Goal: Task Accomplishment & Management: Complete application form

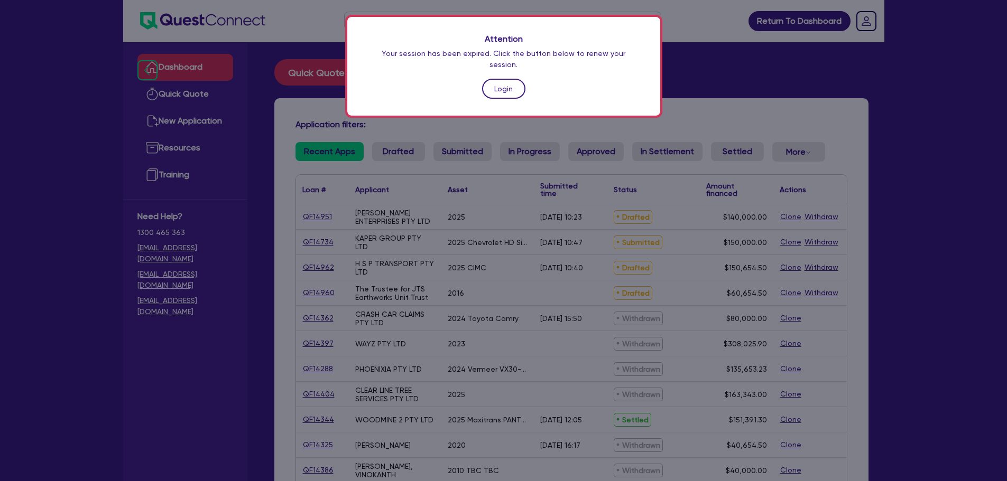
click at [500, 79] on link "Login" at bounding box center [503, 89] width 43 height 20
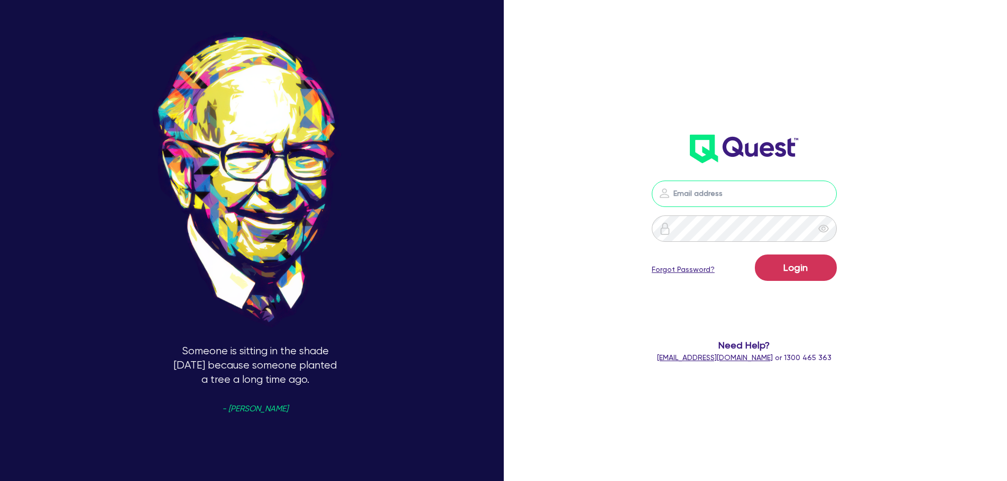
click at [701, 191] on input "email" at bounding box center [744, 194] width 185 height 26
type input "[EMAIL_ADDRESS][PERSON_NAME][DOMAIN_NAME]"
click at [801, 259] on button "Login" at bounding box center [796, 268] width 82 height 26
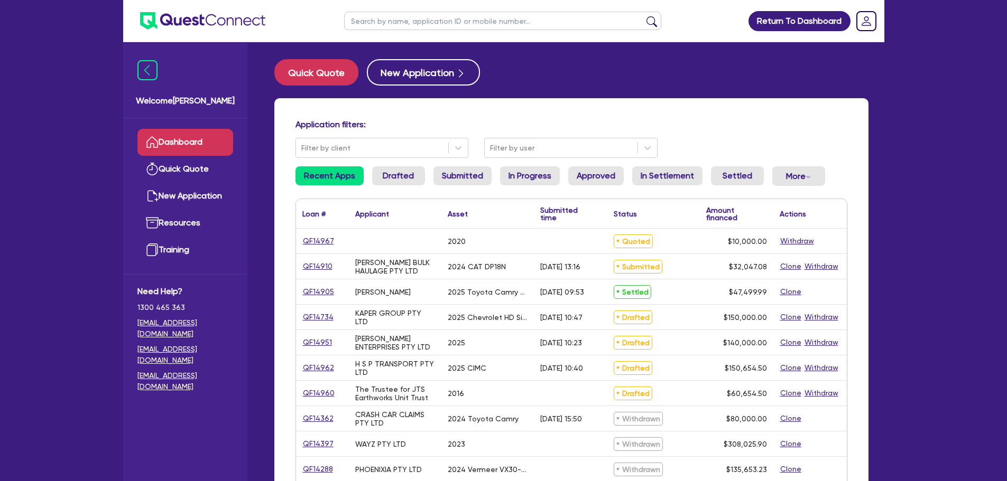
click at [393, 13] on input "text" at bounding box center [502, 21] width 317 height 18
type input "stevenso"
click at [643, 16] on button "submit" at bounding box center [651, 23] width 17 height 15
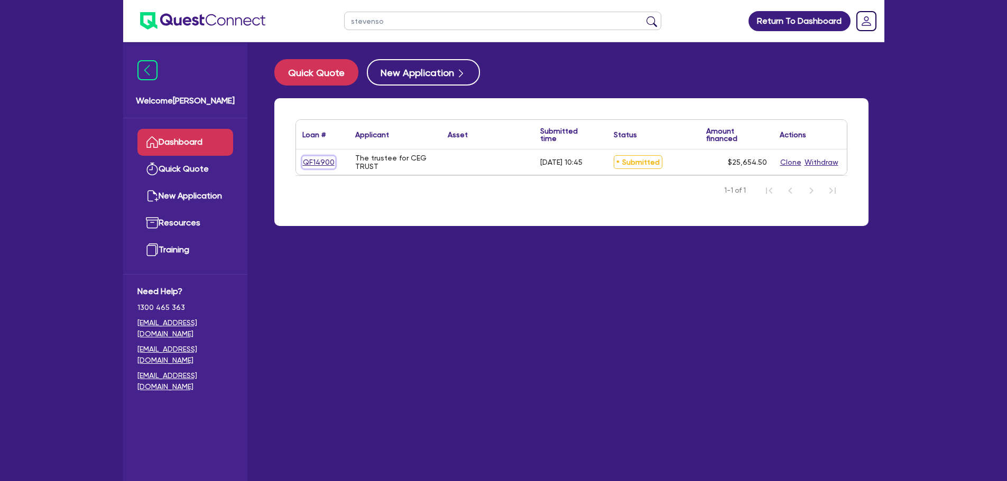
click at [309, 163] on link "QF14900" at bounding box center [318, 162] width 33 height 12
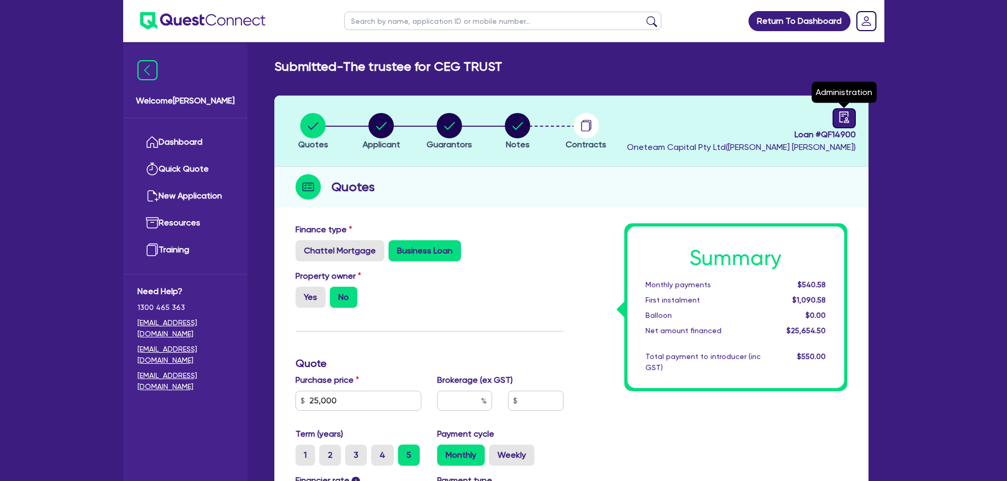
click at [842, 114] on icon "audit" at bounding box center [844, 118] width 12 height 12
select select "SUBMITTED_NEW"
select select "Other"
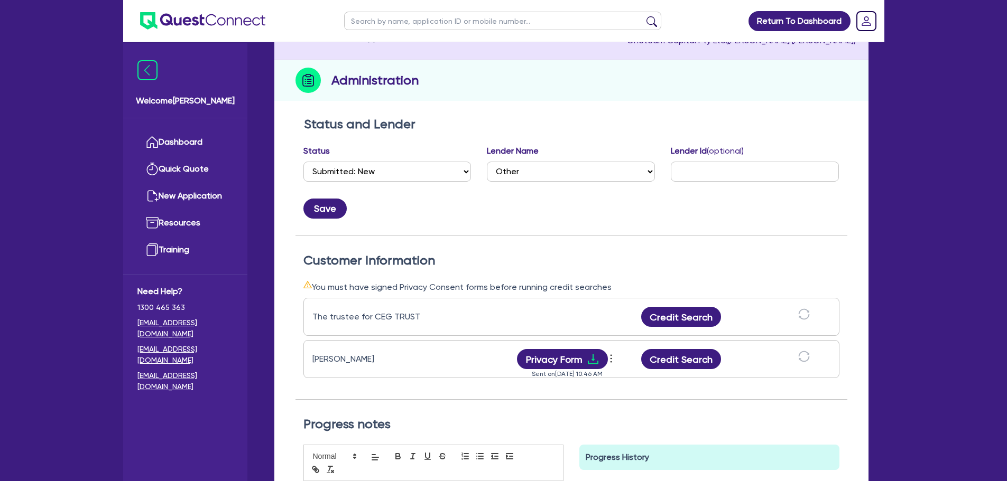
scroll to position [211, 0]
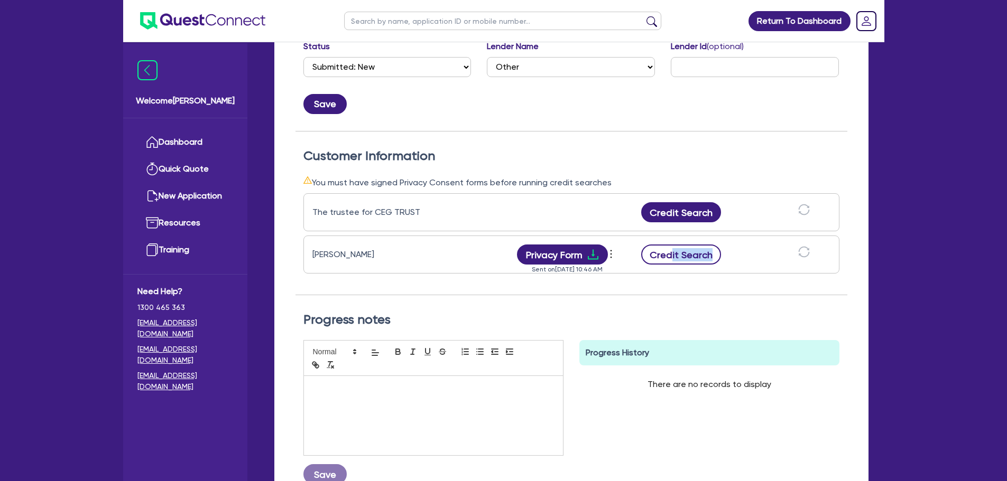
click at [672, 265] on div "[PERSON_NAME] Privacy Form View log Send new privacy form Sent on [DATE] 10:46 …" at bounding box center [571, 255] width 536 height 38
click at [655, 254] on button "Credit Search" at bounding box center [681, 255] width 80 height 20
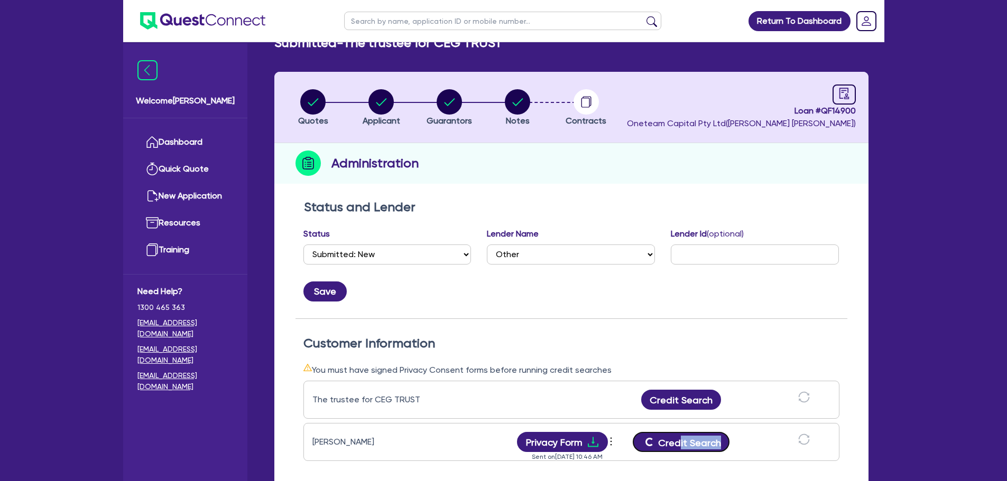
scroll to position [53, 0]
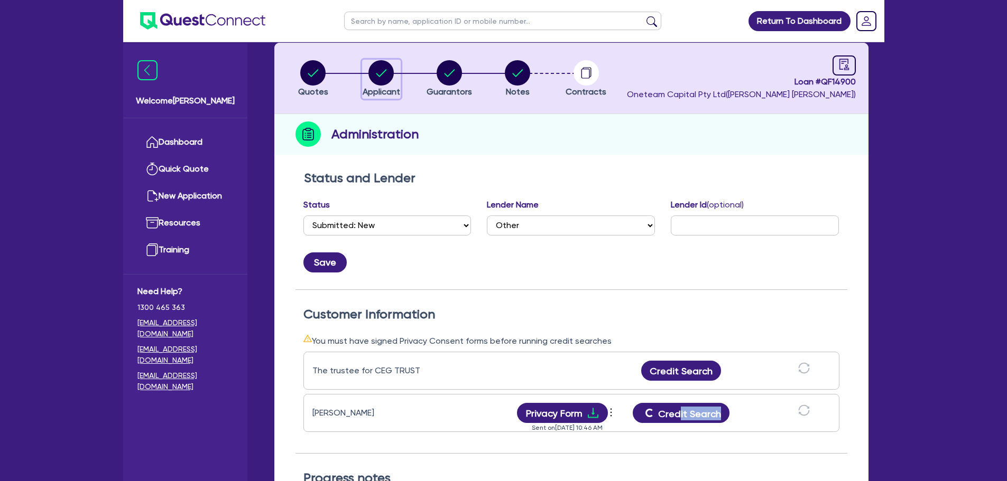
click at [388, 73] on circle "button" at bounding box center [380, 72] width 25 height 25
select select "TRUST"
select select "COMPANY"
select select "TRANSPORT_WAREHOUSING"
select select "PASSENGERS_FREIGHT_TRANSPORT"
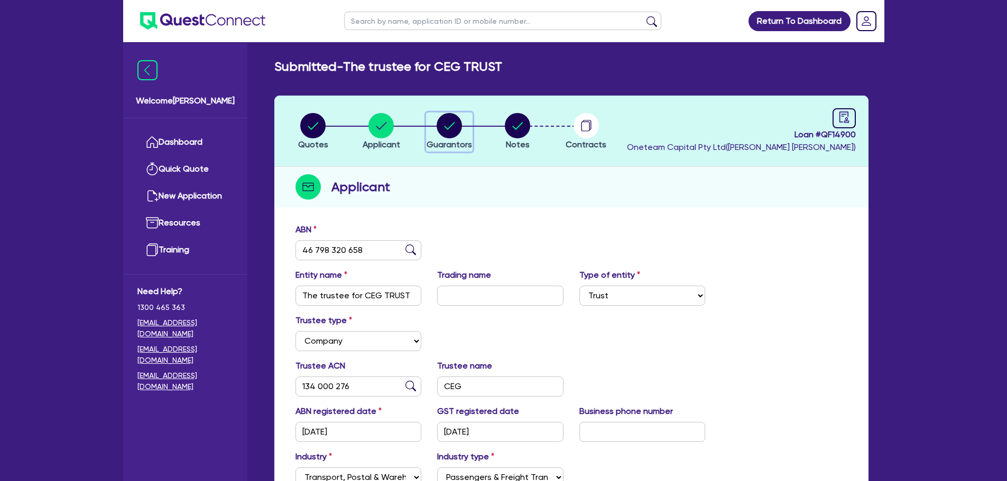
click at [452, 121] on circle "button" at bounding box center [449, 125] width 25 height 25
select select "MR"
select select "QLD"
select select "MARRIED"
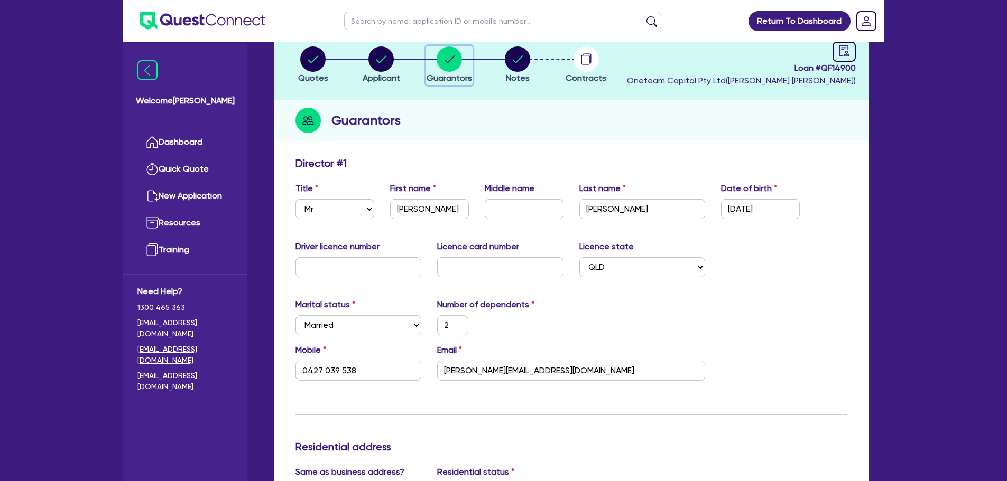
scroll to position [159, 0]
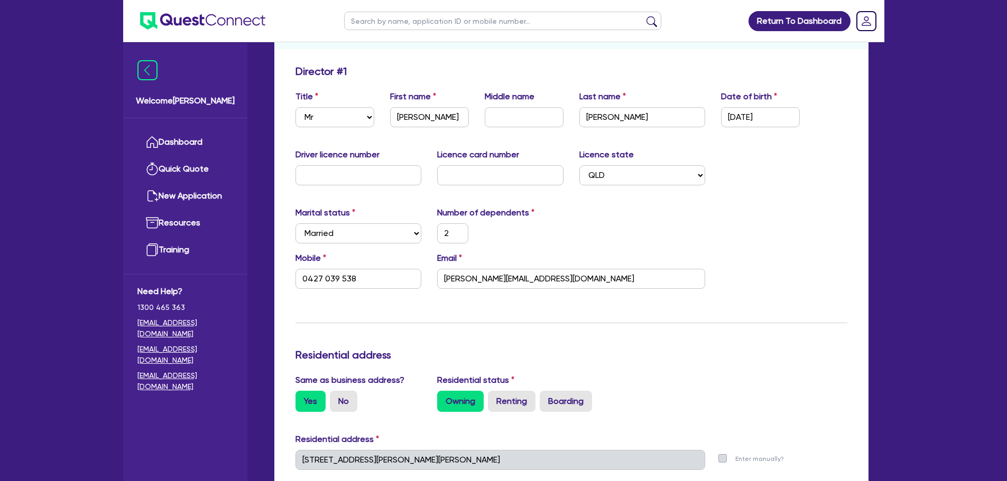
click at [382, 188] on div "Driver licence number Licence card number Licence state Select [GEOGRAPHIC_DATA…" at bounding box center [571, 170] width 568 height 45
click at [379, 179] on input "text" at bounding box center [358, 175] width 126 height 20
click at [523, 116] on input "text" at bounding box center [524, 117] width 79 height 20
click at [517, 113] on input "text" at bounding box center [524, 117] width 79 height 20
type input "P"
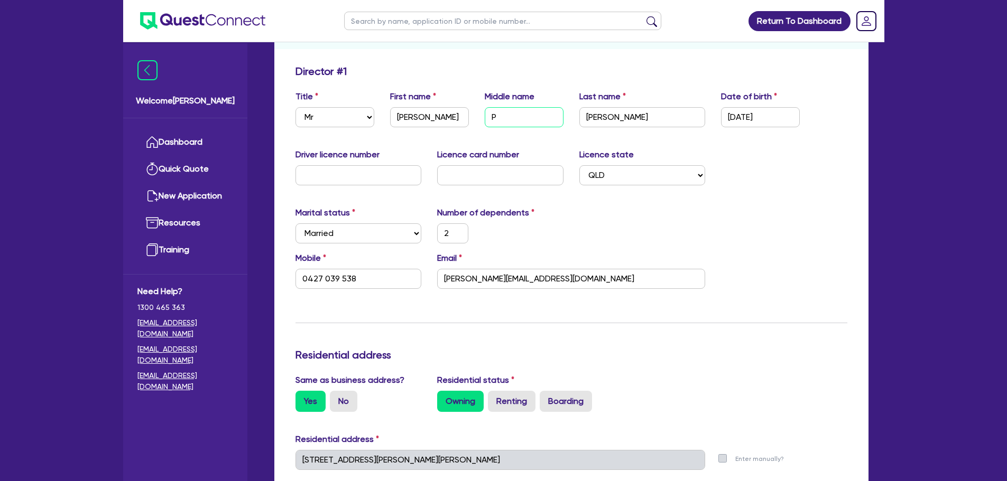
type input "2"
type input "0427 039 538"
type input "Pe"
type input "2"
type input "0427 039 538"
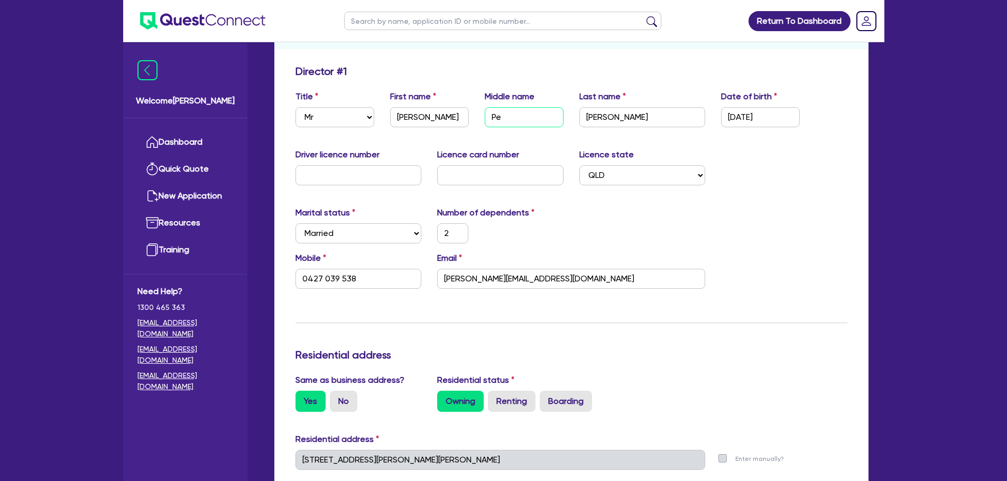
type input "Pet"
type input "2"
type input "0427 039 538"
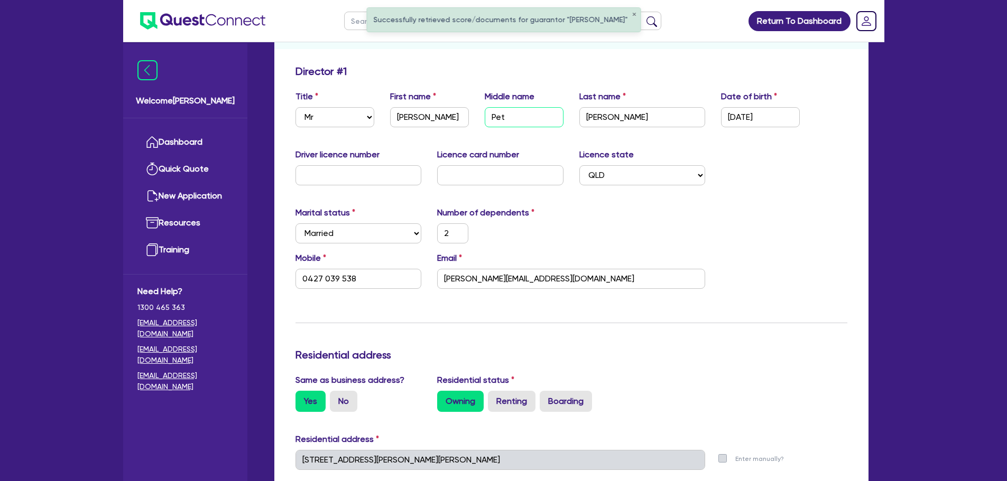
type input "[PERSON_NAME]"
type input "2"
type input "0427 039 538"
type input "[PERSON_NAME]"
type input "2"
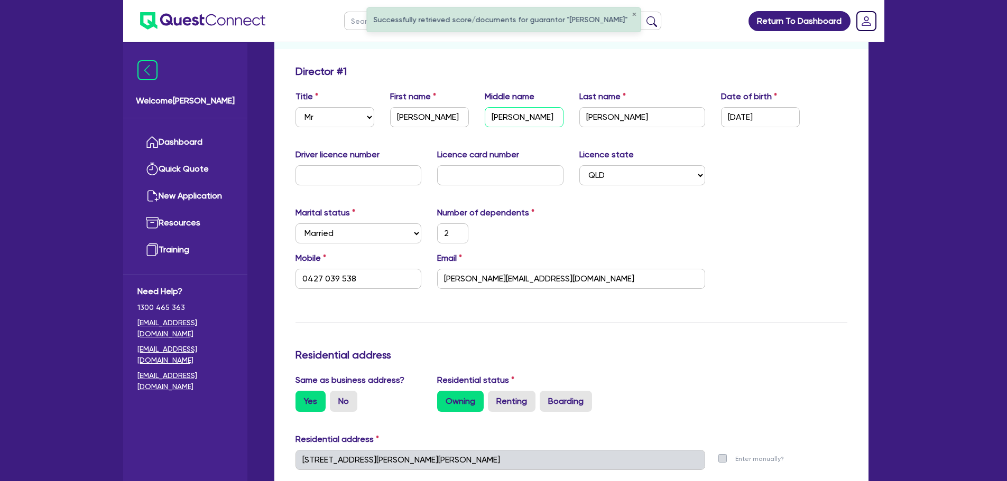
type input "0427 039 538"
type input "[PERSON_NAME]"
click at [372, 177] on input "text" at bounding box center [358, 175] width 126 height 20
type input "0"
type input "2"
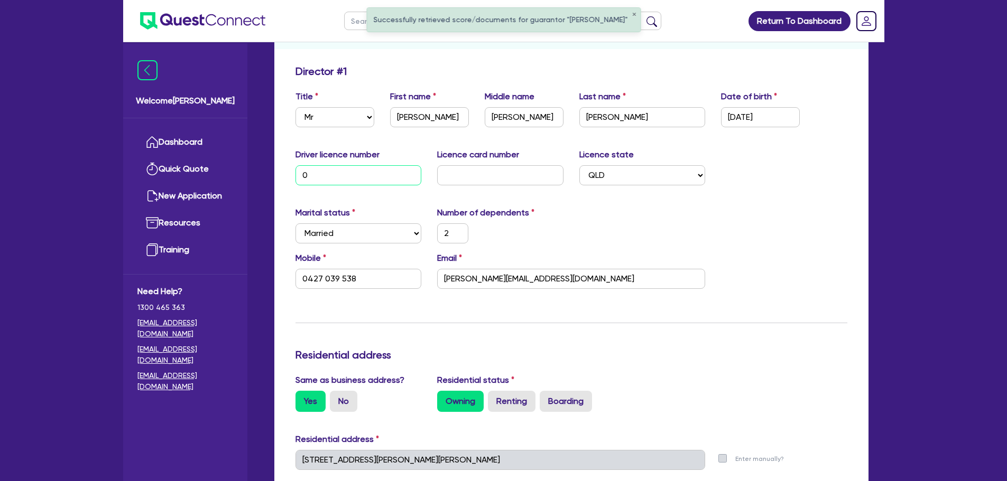
type input "0427 039 538"
type input "06"
type input "2"
type input "0427 039 538"
type input "069"
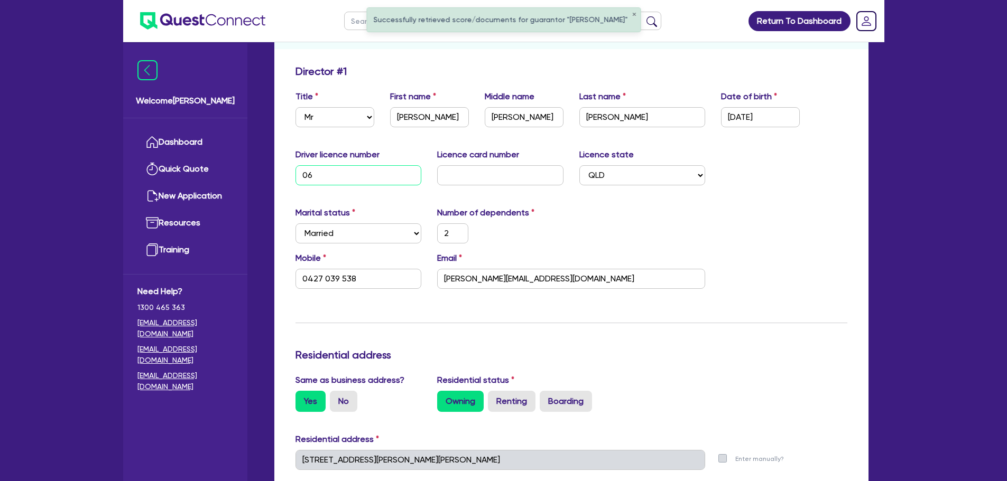
type input "2"
type input "0427 039 538"
type input "0690"
type input "2"
type input "0427 039 538"
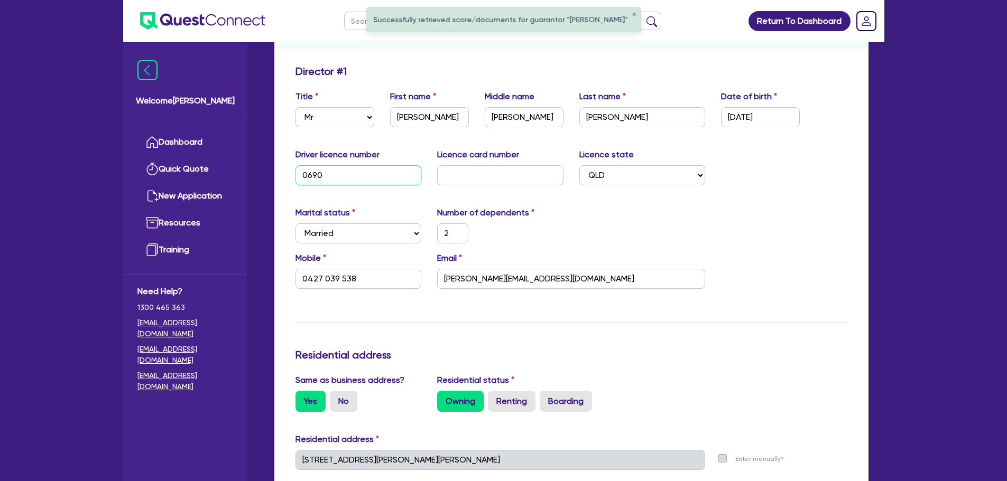
type input "06908"
type input "2"
type input "0427 039 538"
type input "069080"
type input "2"
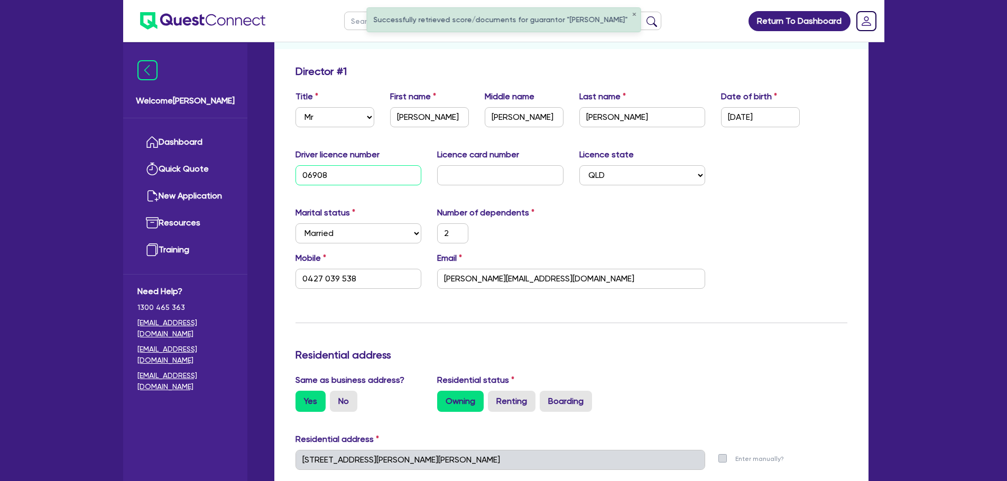
type input "0427 039 538"
type input "0690804"
type input "2"
type input "0427 039 538"
type input "06908044"
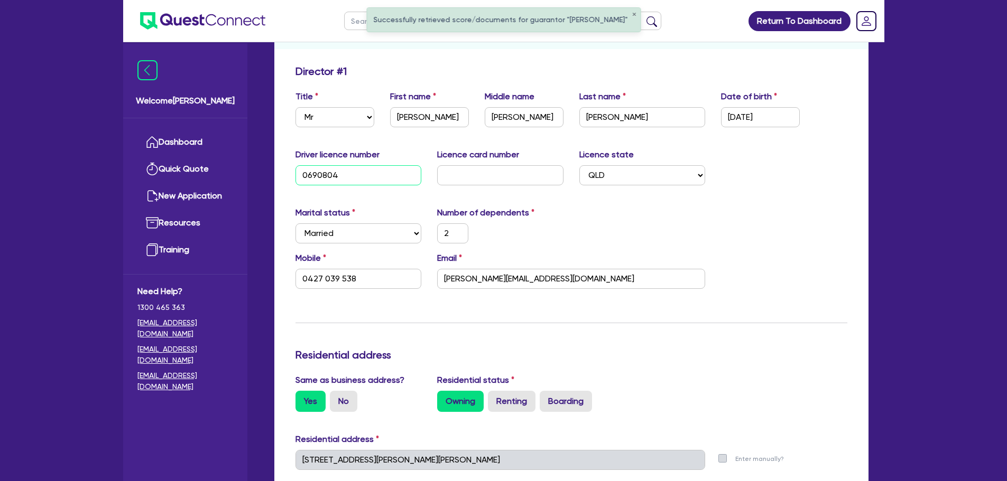
type input "2"
type input "0427 039 538"
type input "069080443"
type input "2"
type input "0427 039 538"
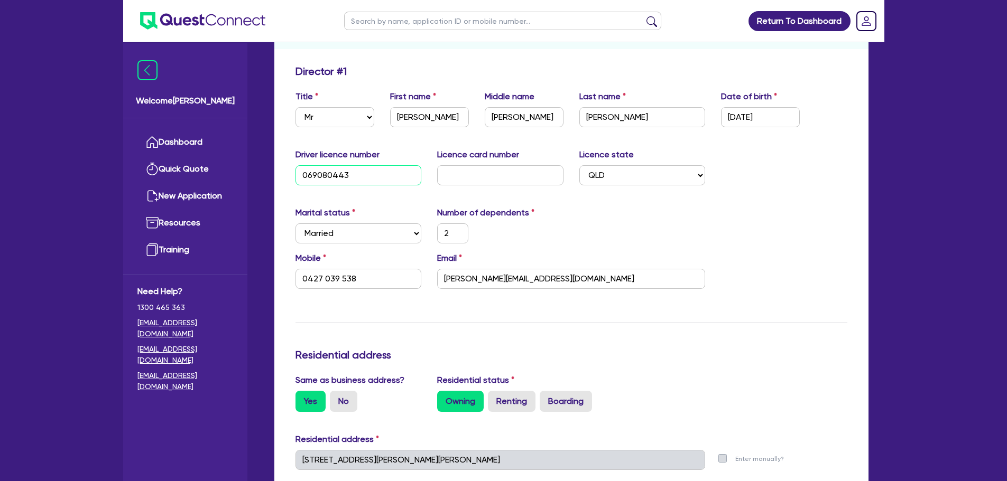
type input "069080443"
click at [473, 169] on input "text" at bounding box center [500, 175] width 126 height 20
type input "F"
type input "2"
type input "0427 039 538"
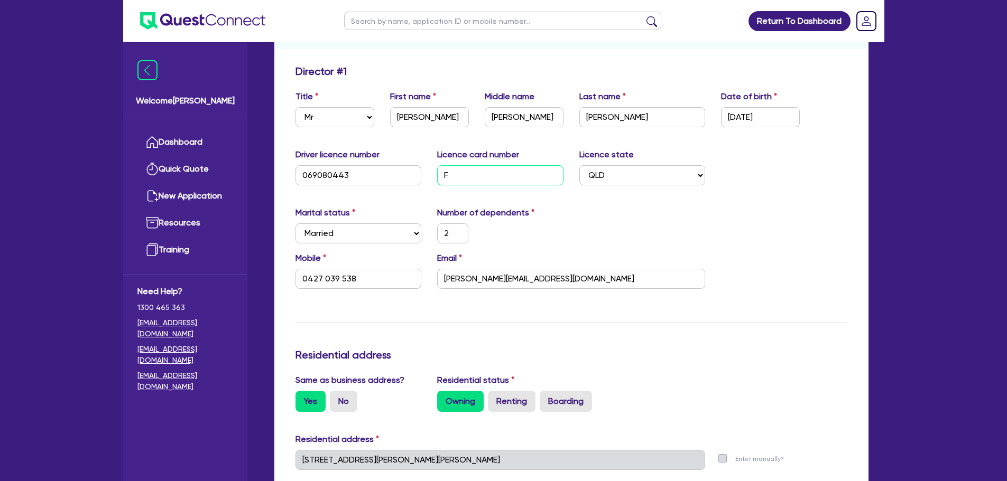
type input "F1"
type input "2"
type input "0427 039 538"
type input "F13"
type input "2"
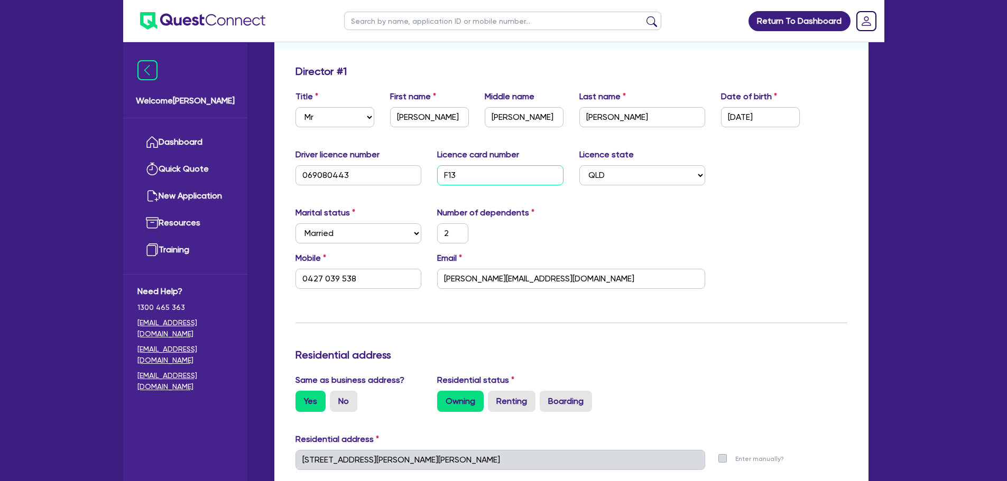
type input "0427 039 538"
type input "F134"
type input "2"
type input "0427 039 538"
type input "F134B"
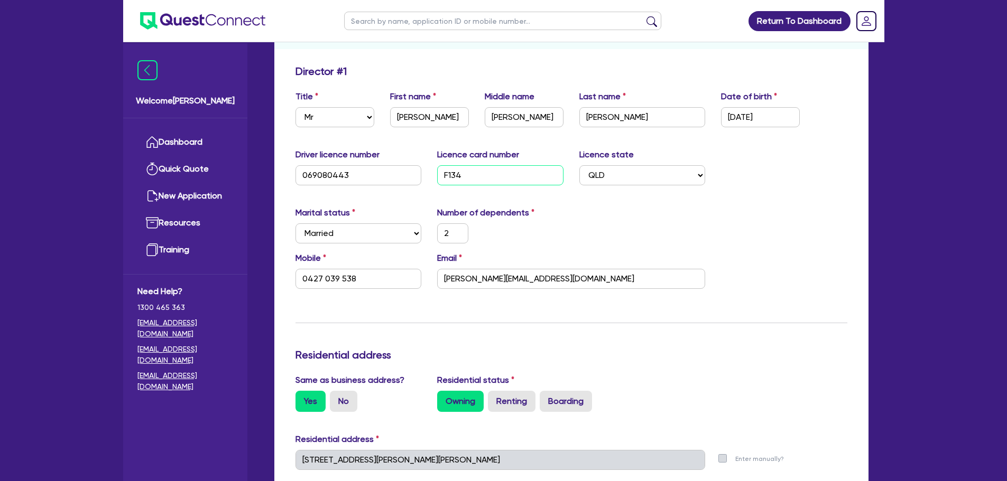
type input "2"
type input "0427 039 538"
type input "F134B3"
type input "2"
type input "0427 039 538"
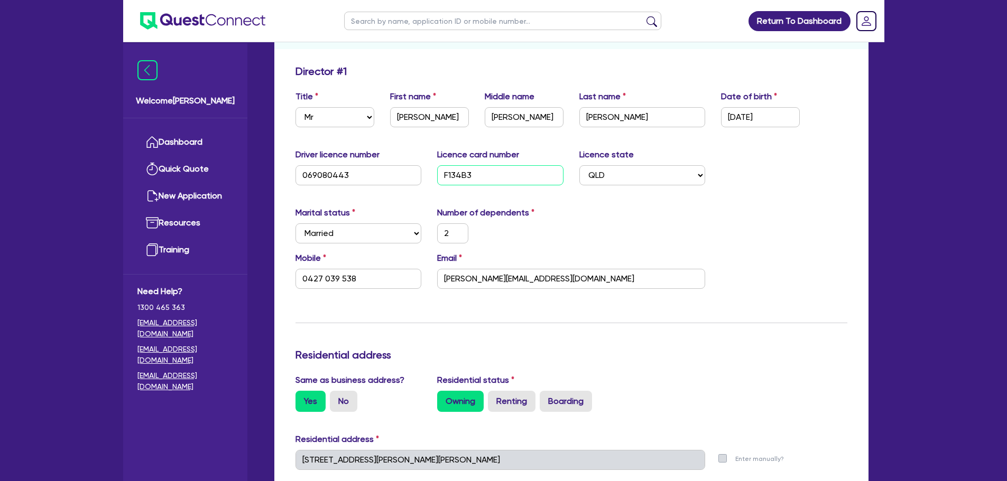
type input "F134B36"
type input "2"
type input "0427 039 538"
type input "F134B364"
type input "2"
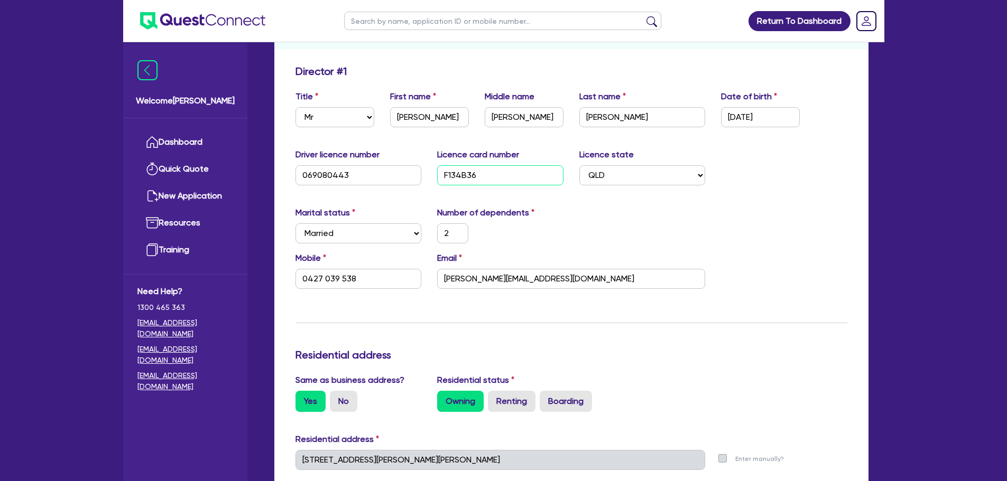
type input "0427 039 538"
type input "F134B3648"
type input "2"
type input "0427 039 538"
type input "F134B3648E"
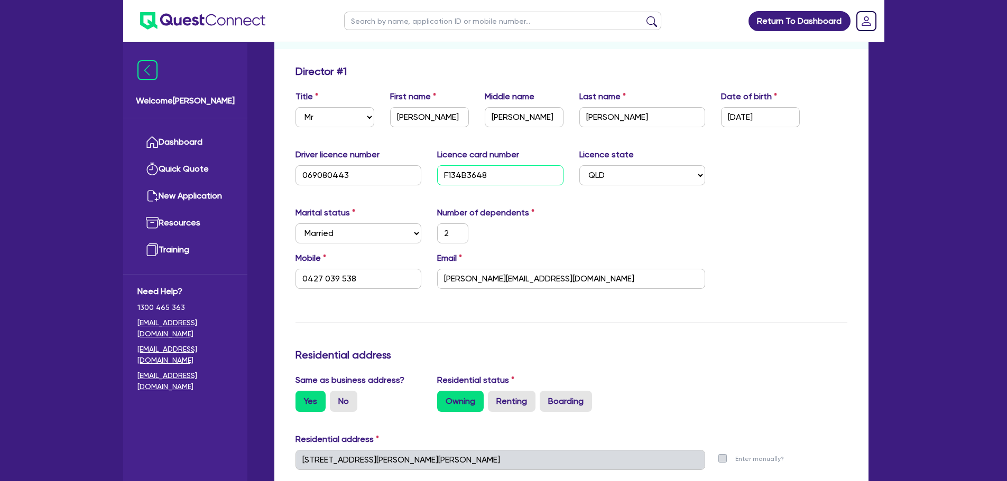
type input "2"
type input "0427 039 538"
type input "F134B3648E"
click at [728, 207] on div "Marital status Select [DEMOGRAPHIC_DATA] Married De Facto / Partner Number of d…" at bounding box center [571, 229] width 568 height 45
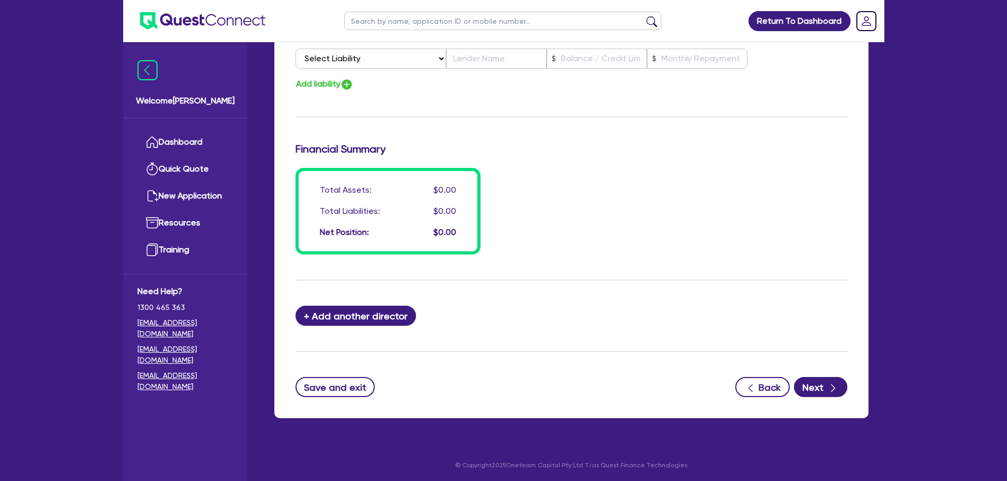
scroll to position [752, 0]
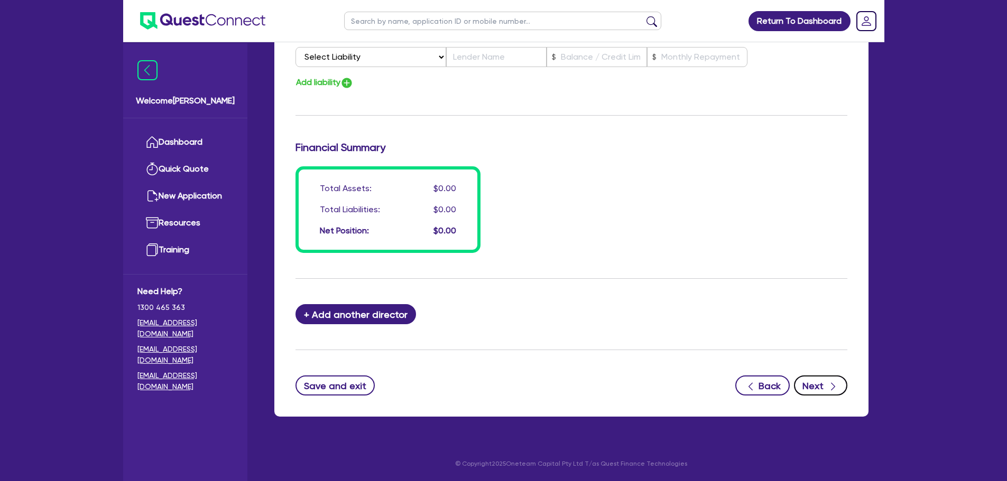
click at [827, 389] on div "button" at bounding box center [833, 385] width 12 height 13
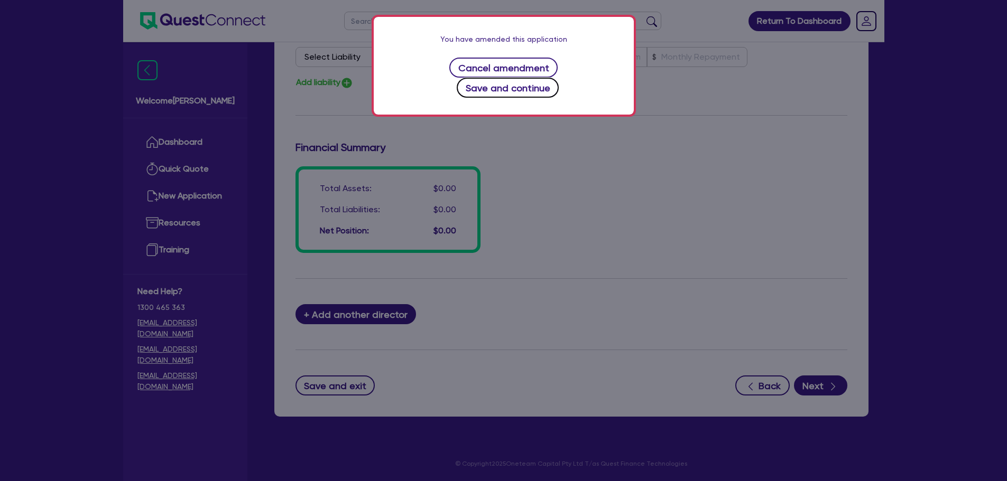
click at [559, 78] on button "Save and continue" at bounding box center [508, 88] width 102 height 20
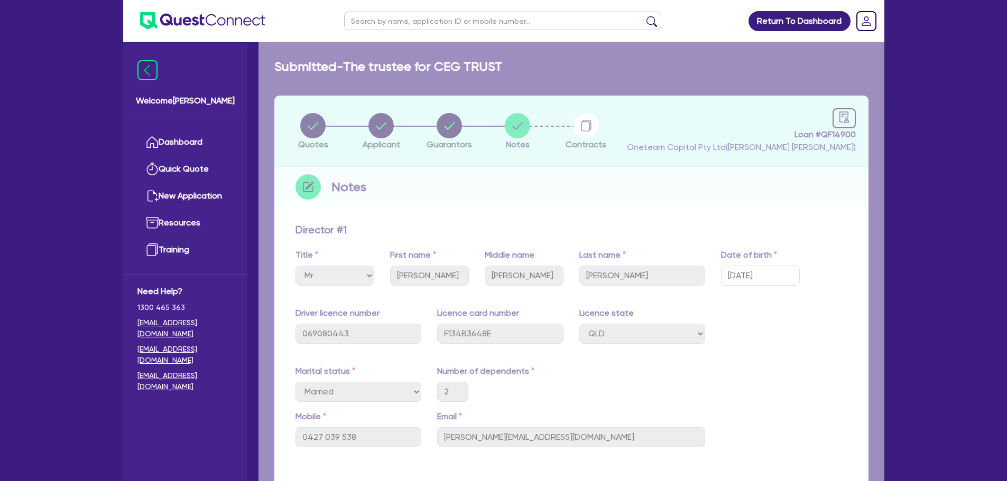
select select "Other"
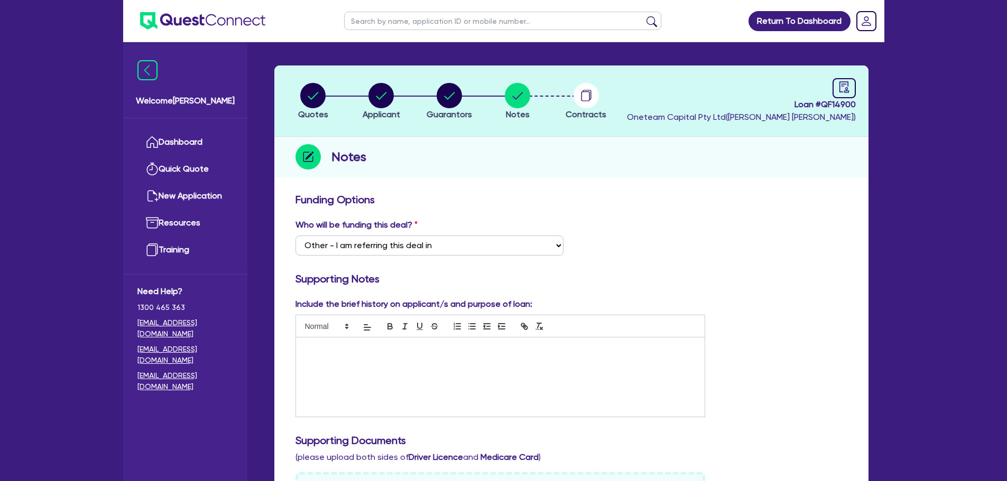
scroll to position [53, 0]
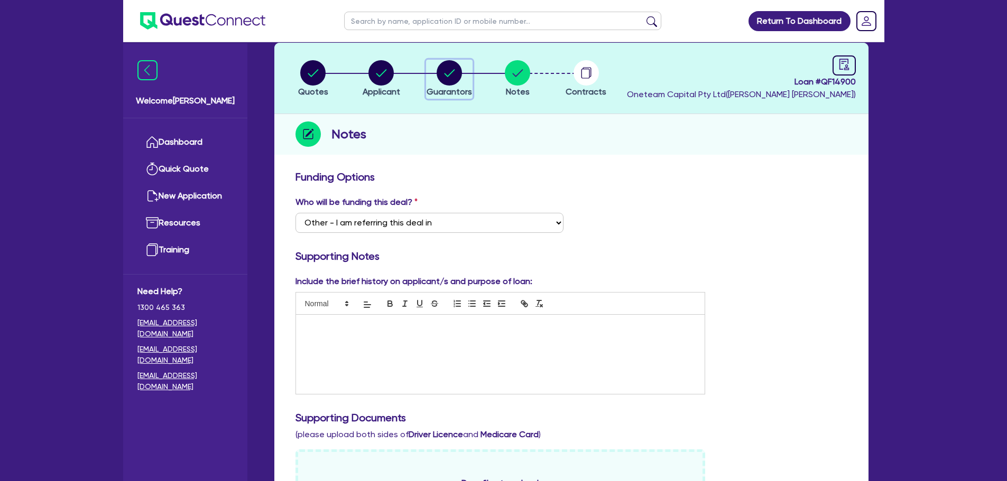
click at [434, 70] on div "button" at bounding box center [448, 72] width 45 height 25
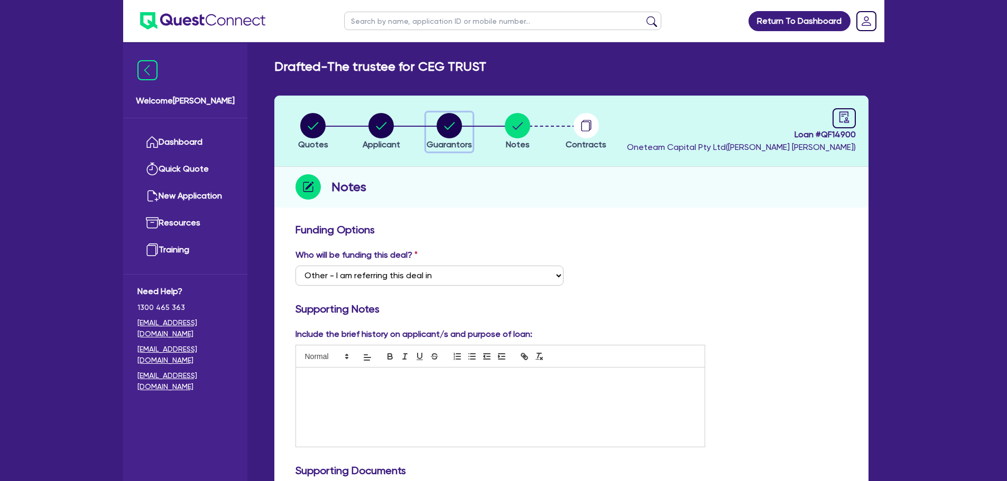
select select "MR"
select select "QLD"
select select "MARRIED"
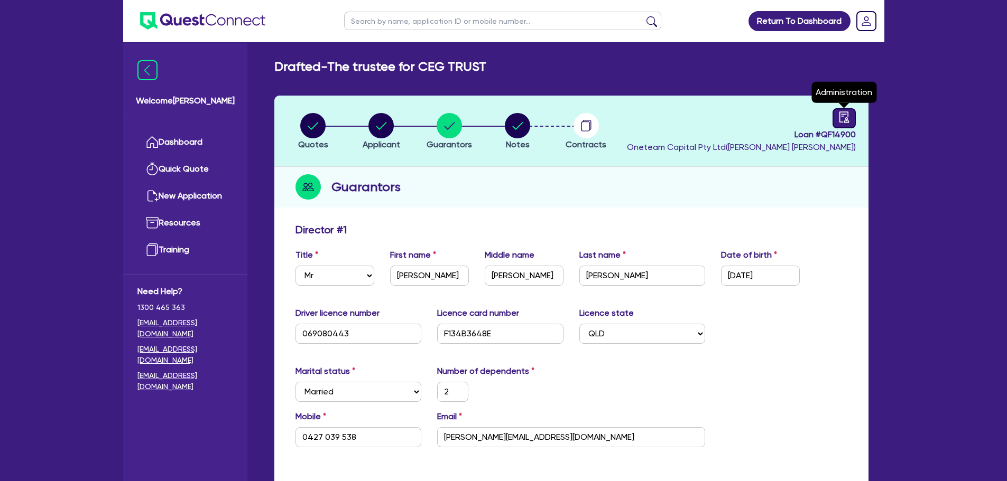
click at [846, 115] on icon "audit" at bounding box center [844, 118] width 12 height 12
select select "DRAFTED_AMENDED"
select select "Other"
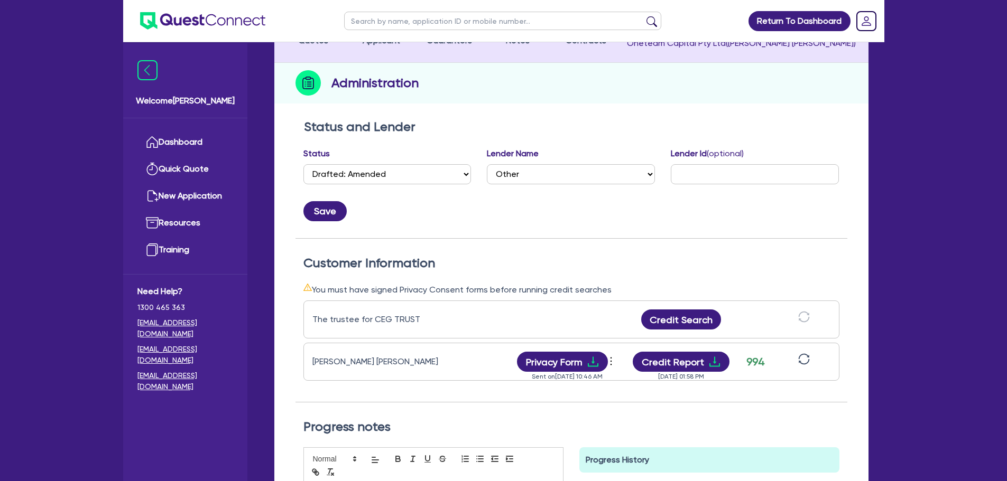
scroll to position [106, 0]
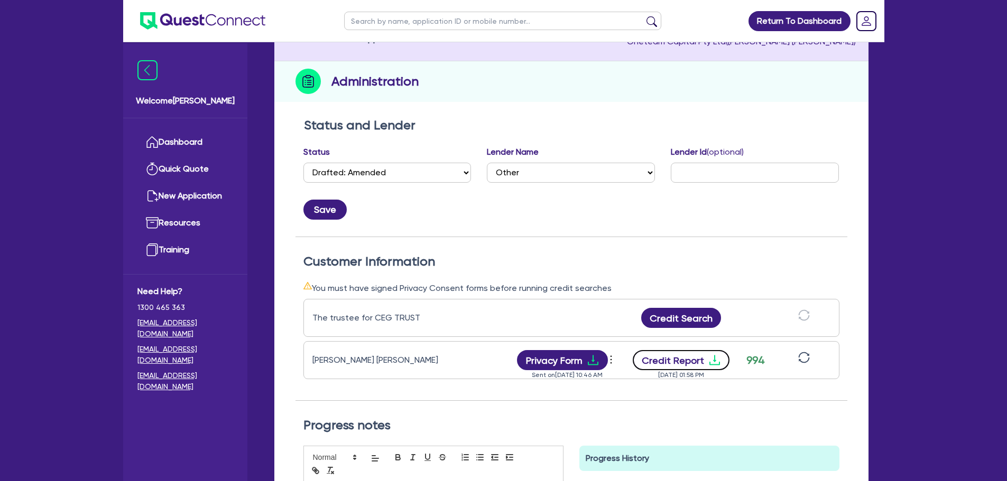
click at [684, 365] on button "Credit Report" at bounding box center [681, 360] width 97 height 20
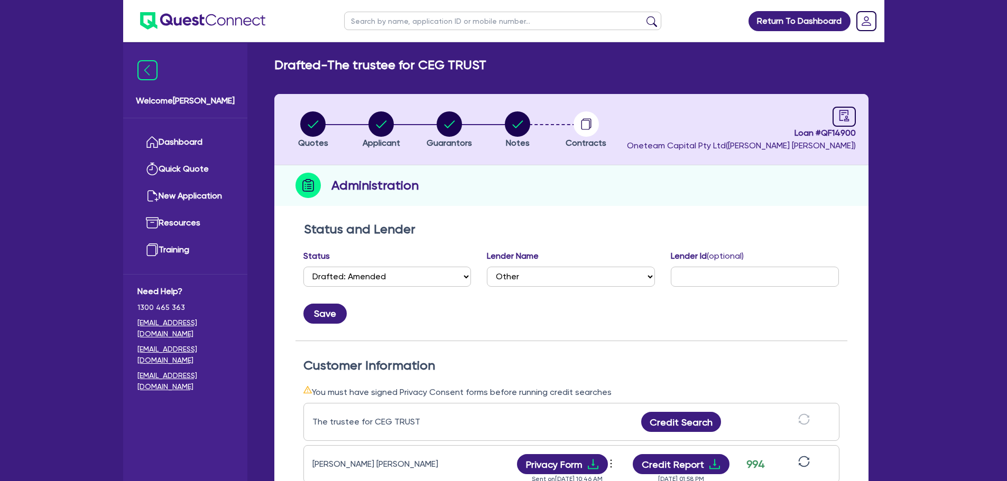
scroll to position [0, 0]
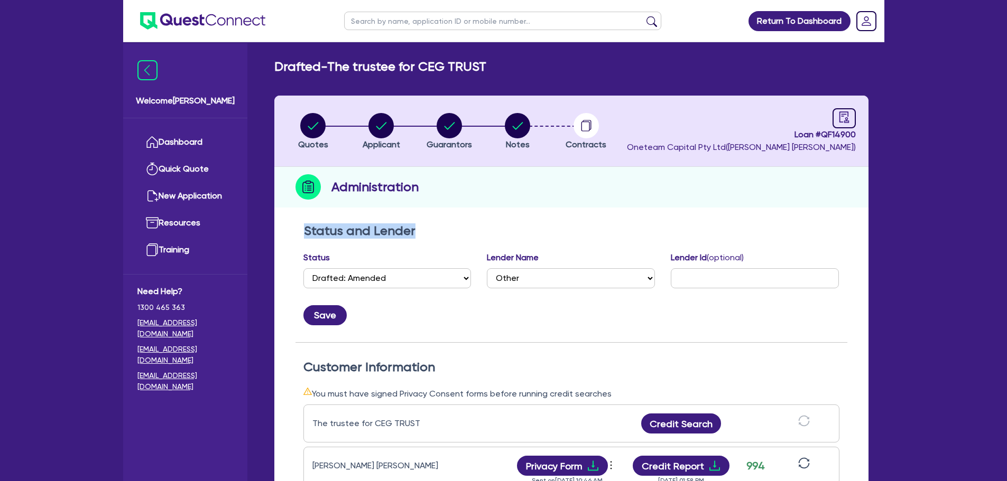
drag, startPoint x: 426, startPoint y: 232, endPoint x: 300, endPoint y: 234, distance: 126.8
click at [300, 234] on div "Status and Lender Status Select Quoted Drafted: New Drafted: Amended Submitted:…" at bounding box center [571, 283] width 552 height 119
click at [462, 231] on h2 "Status and Lender" at bounding box center [571, 231] width 535 height 15
drag, startPoint x: 437, startPoint y: 229, endPoint x: 296, endPoint y: 224, distance: 141.2
click at [296, 224] on div "Status and Lender Status Select Quoted Drafted: New Drafted: Amended Submitted:…" at bounding box center [571, 283] width 552 height 119
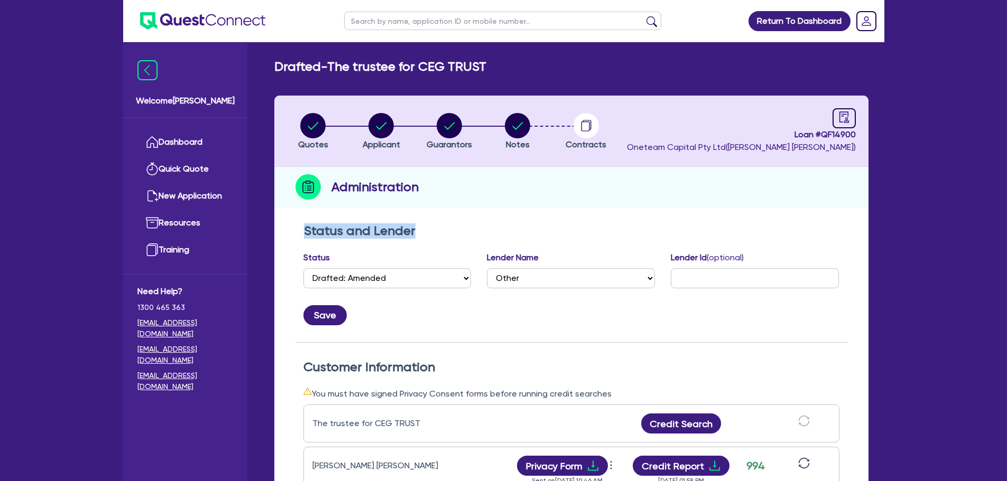
click at [456, 222] on div "Status and Lender Status Select Quoted Drafted: New Drafted: Amended Submitted:…" at bounding box center [571, 480] width 594 height 524
click at [448, 229] on h2 "Status and Lender" at bounding box center [571, 231] width 535 height 15
click at [443, 226] on h2 "Status and Lender" at bounding box center [571, 231] width 535 height 15
click at [182, 153] on link "Dashboard" at bounding box center [185, 142] width 96 height 27
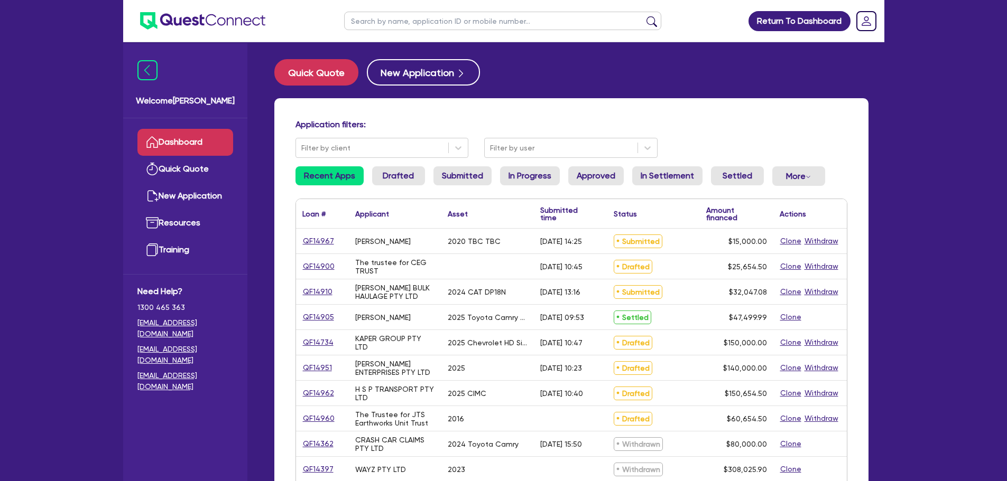
click at [375, 23] on input "text" at bounding box center [502, 21] width 317 height 18
type input "[PERSON_NAME]"
click at [643, 16] on button "submit" at bounding box center [651, 23] width 17 height 15
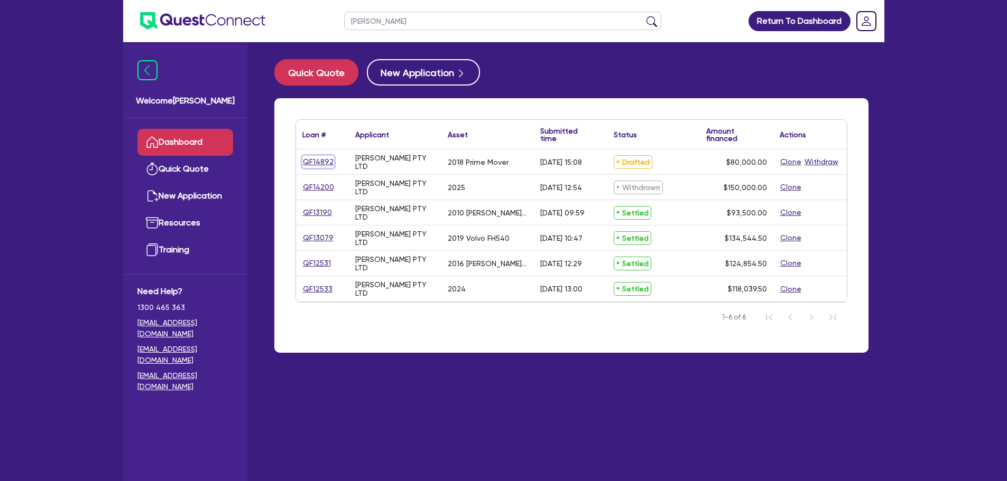
click at [317, 163] on link "QF14892" at bounding box center [318, 162] width 32 height 12
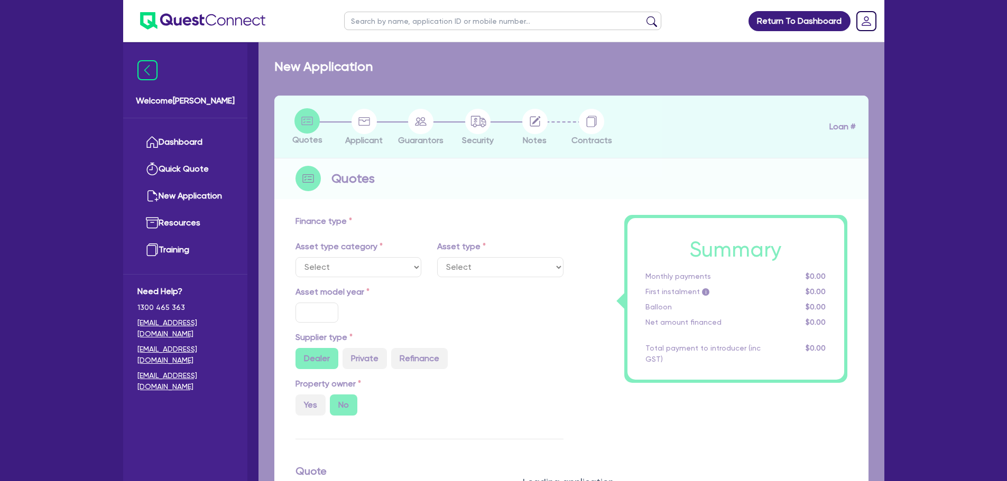
select select "PRIMARY_ASSETS"
type input "2018"
type input "100,000"
type input "20,000"
type input "4"
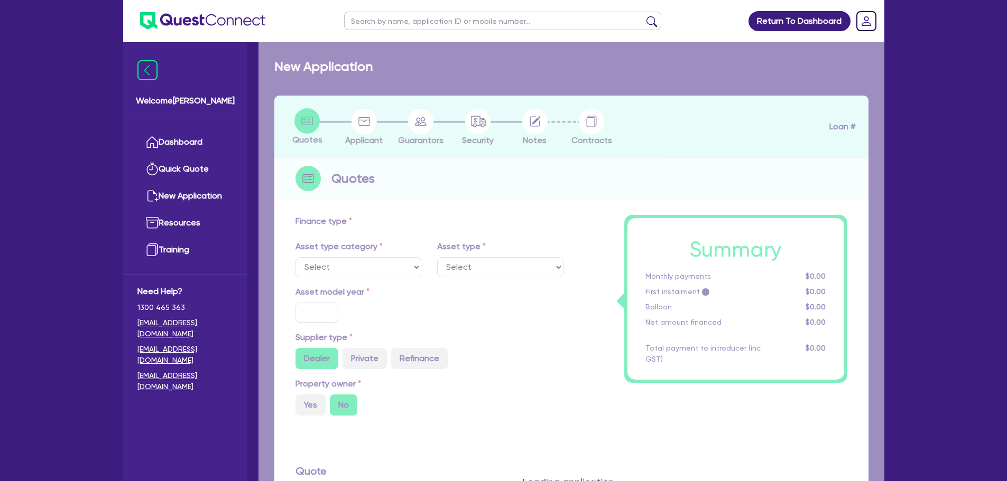
type input "3,200"
type input "9.75"
type input "900"
select select "HEAVY_TRUCKS"
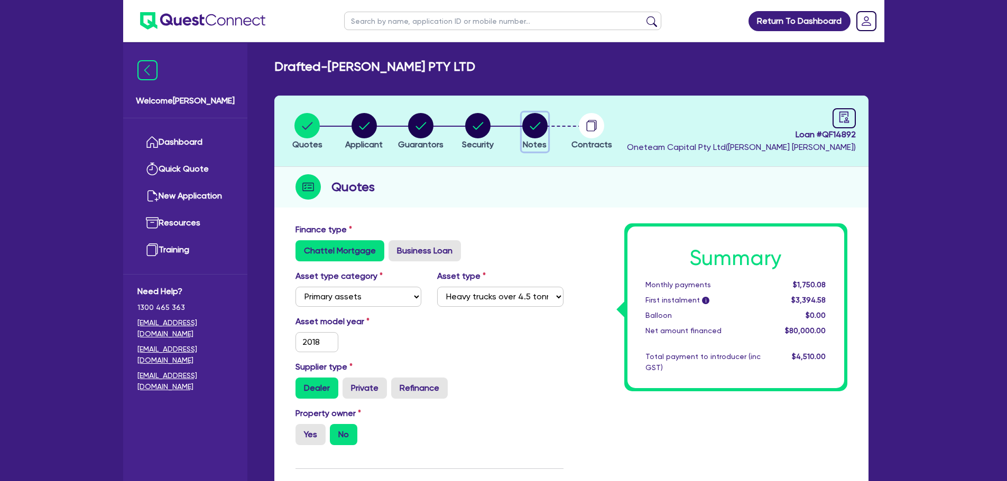
click at [535, 126] on circle "button" at bounding box center [534, 125] width 25 height 25
select select "Other"
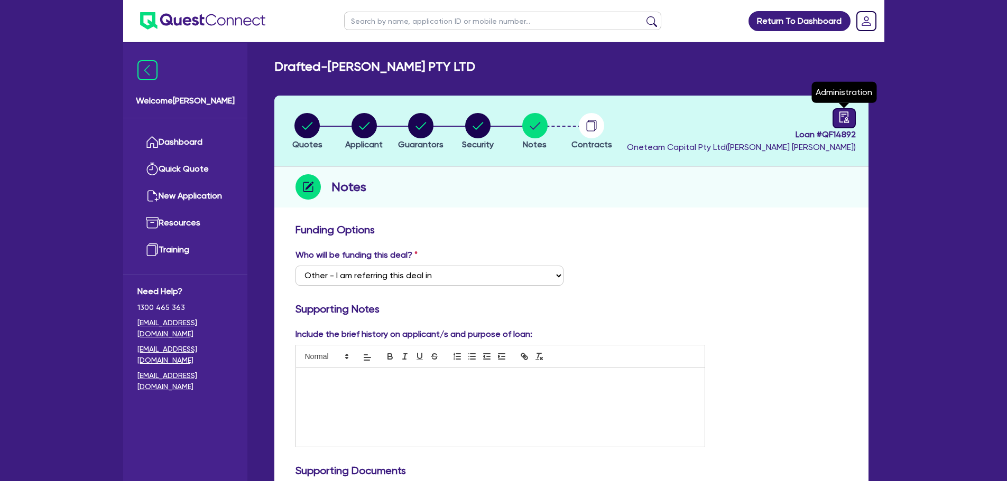
click at [849, 114] on link at bounding box center [843, 118] width 23 height 20
select select "DRAFTED_AMENDED"
select select "Other"
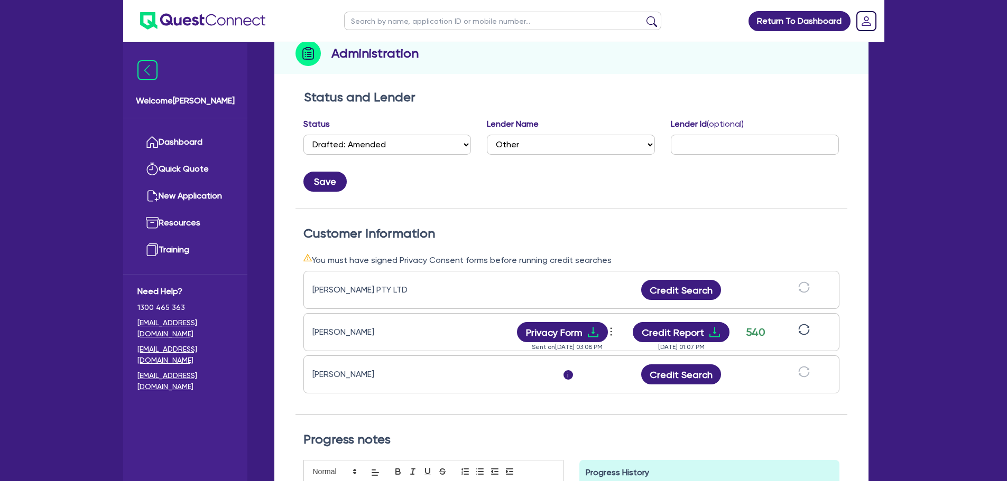
scroll to position [53, 0]
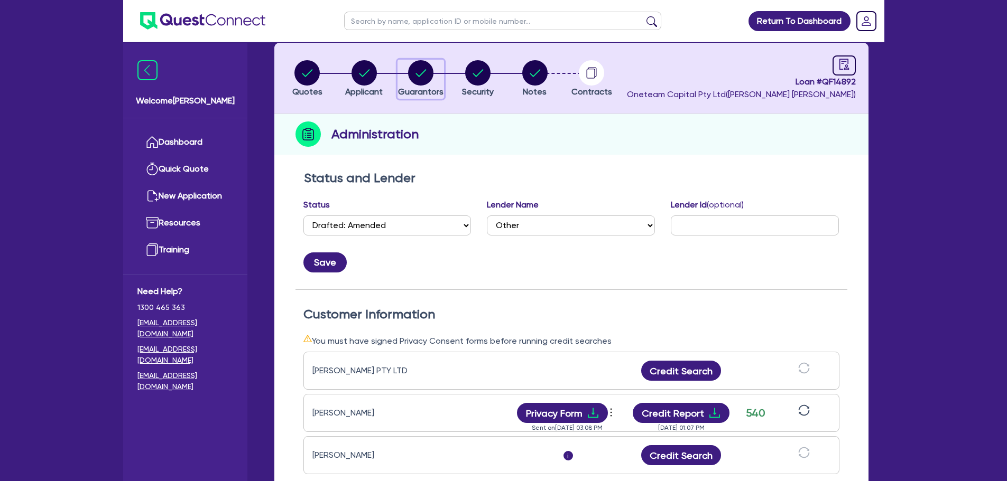
click at [430, 70] on circle "button" at bounding box center [420, 72] width 25 height 25
select select "MR"
select select "QLD"
select select "MARRIED"
select select "CASH"
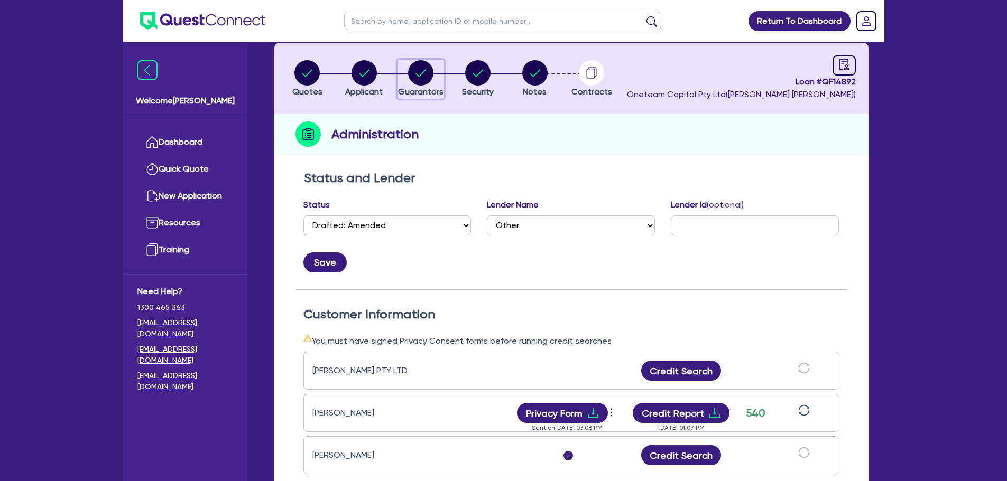
select select "HOUSEHOLD_PERSONAL"
select select "TRUCK"
select select "TRAILER"
select select "VEHICLE"
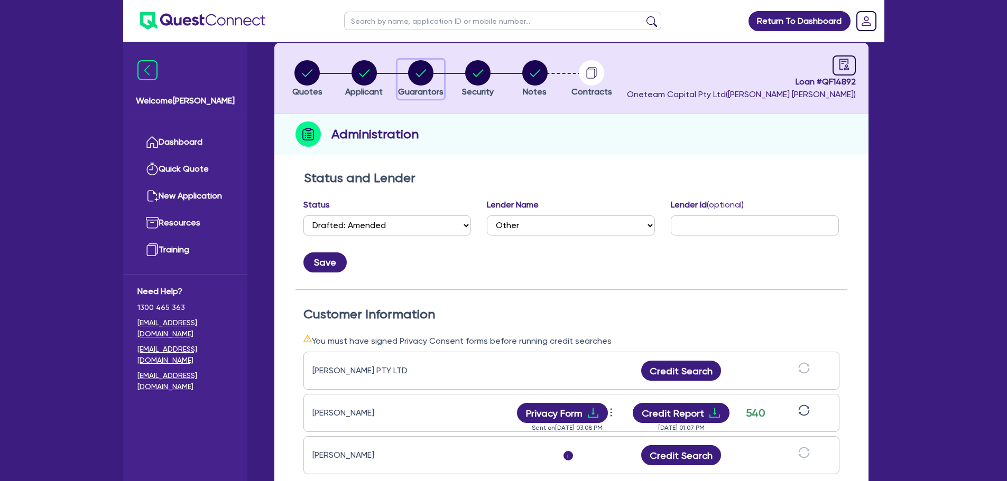
select select "VEHICLE"
select select "TRUCK"
select select "TRUCK_LOAN"
select select "TRAILER_LOAN"
select select "TRUCK_LOAN"
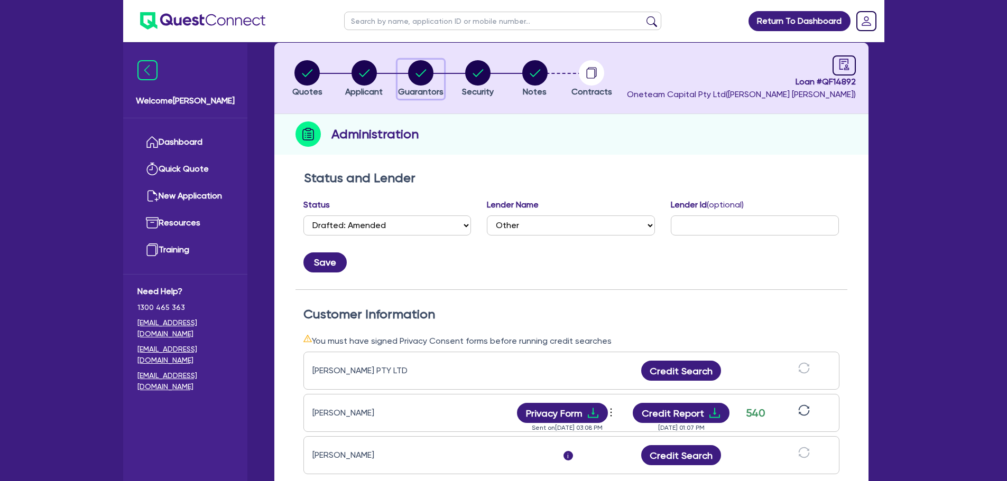
select select "MRS"
select select "QLD"
select select "MARRIED"
select select "CASH"
select select "HOUSEHOLD_PERSONAL"
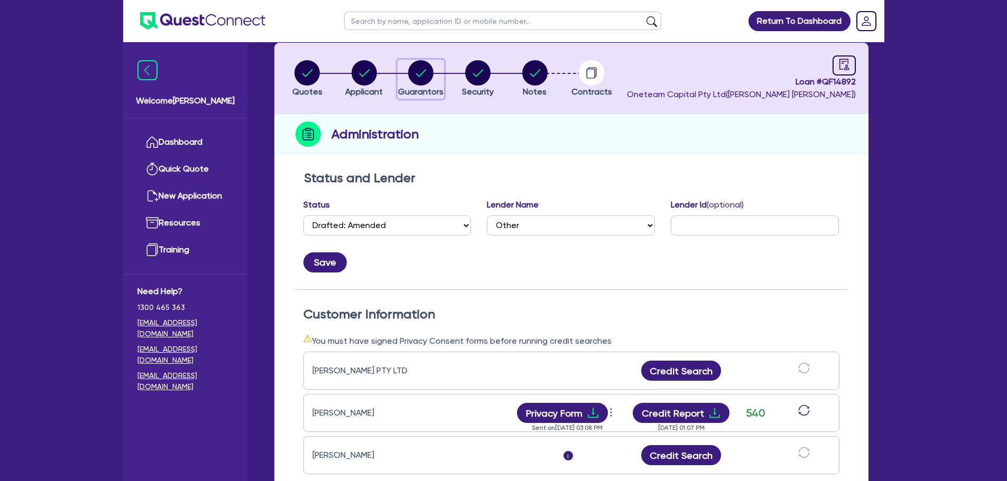
select select "TRUCK"
select select "TRAILER"
select select "VEHICLE"
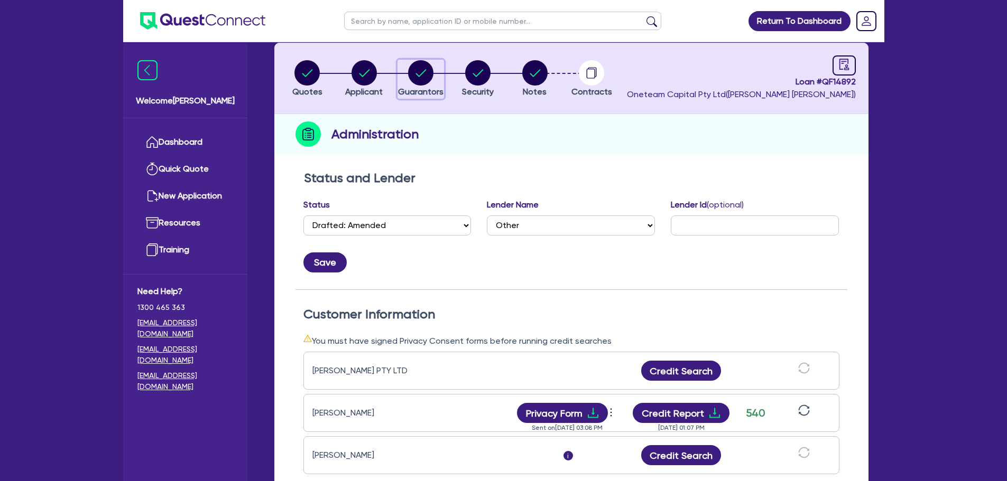
select select "TRUCK"
select select "TRUCK_LOAN"
select select "TRAILER_LOAN"
select select "TRUCK_LOAN"
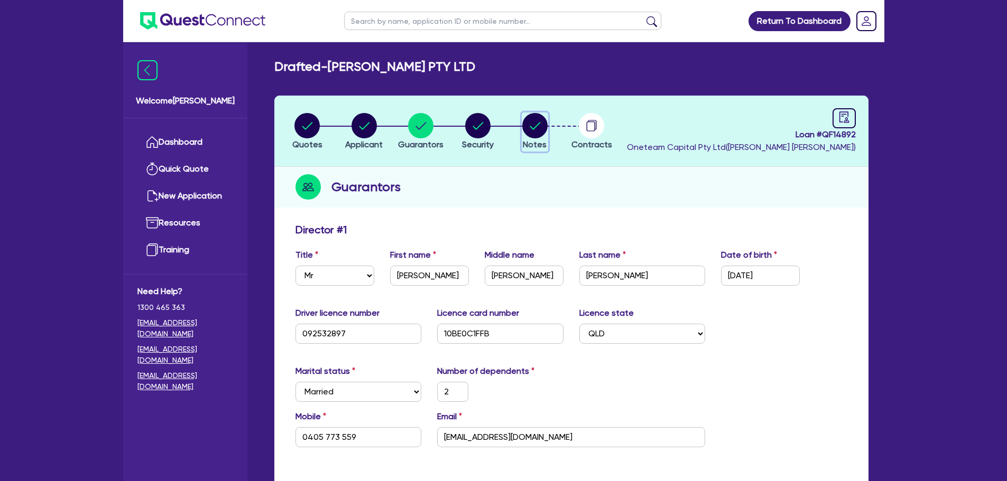
click at [540, 129] on circle "button" at bounding box center [534, 125] width 25 height 25
select select "Other"
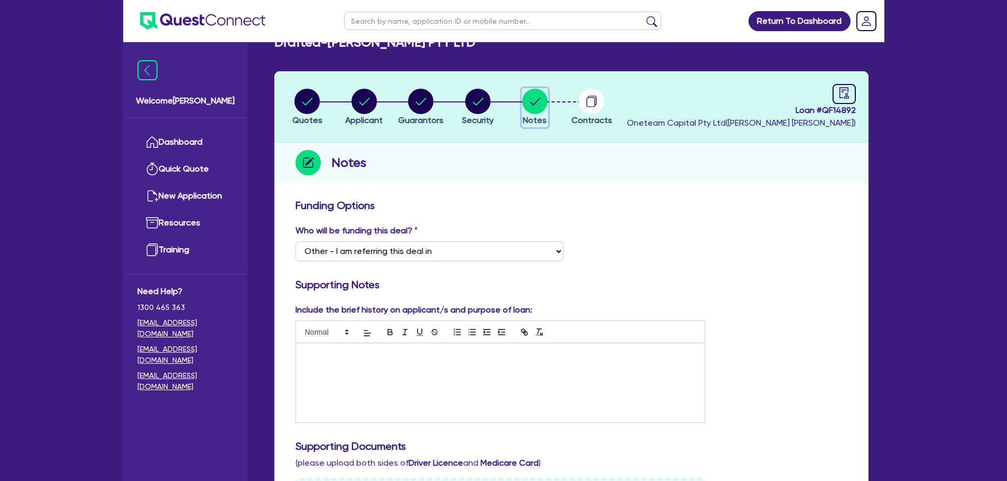
scroll to position [53, 0]
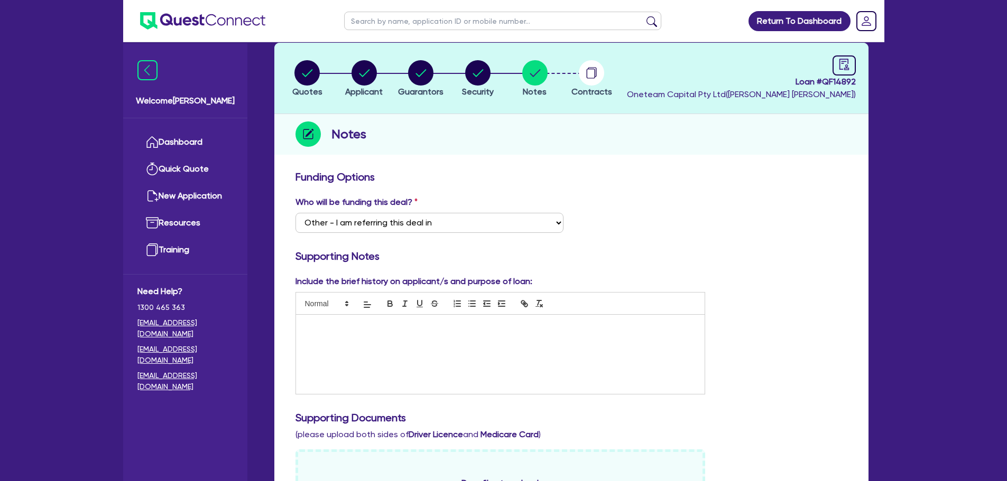
click at [487, 327] on p at bounding box center [500, 326] width 393 height 10
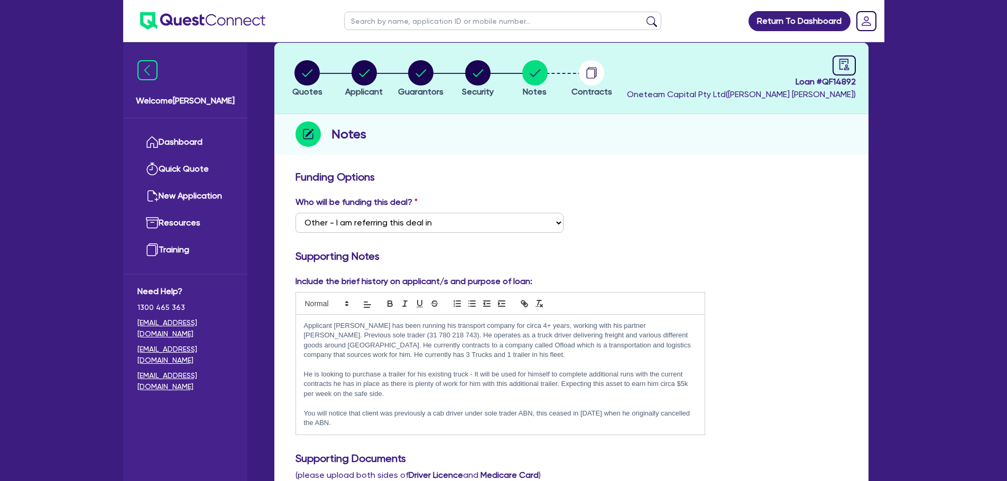
scroll to position [0, 0]
click at [530, 350] on p "Applicant [PERSON_NAME] has been running his transport company for circa 4+ yea…" at bounding box center [500, 340] width 393 height 39
click at [527, 359] on p "Applicant [PERSON_NAME] has been running his transport company for circa 4+ yea…" at bounding box center [500, 340] width 393 height 39
click at [405, 342] on p "Applicant [PERSON_NAME] has been running his transport company for circa 4+ yea…" at bounding box center [500, 340] width 393 height 39
click at [427, 336] on p "Applicant [PERSON_NAME] has been running his transport company for circa 4+ yea…" at bounding box center [500, 340] width 393 height 39
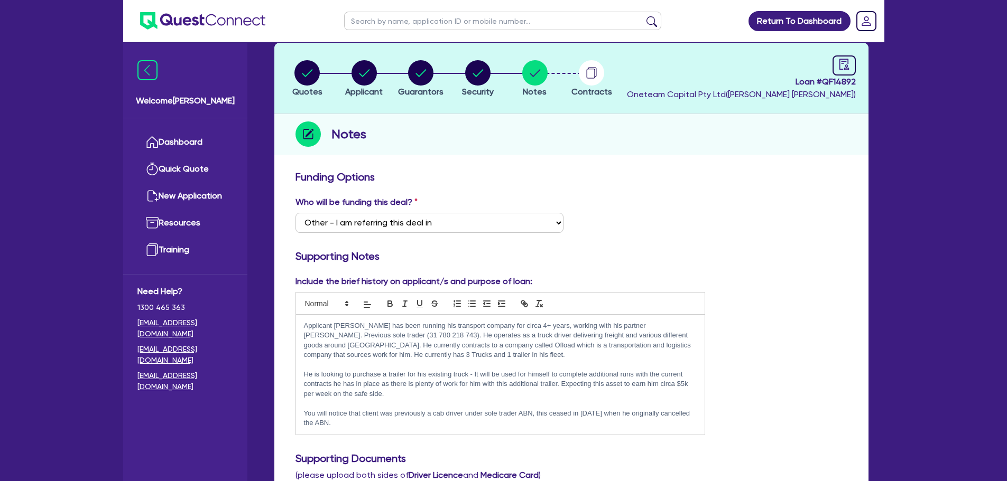
click at [469, 343] on p "Applicant [PERSON_NAME] has been running his transport company for circa 4+ yea…" at bounding box center [500, 340] width 393 height 39
drag, startPoint x: 627, startPoint y: 326, endPoint x: 531, endPoint y: 328, distance: 96.2
click at [531, 328] on p "Applicant [PERSON_NAME] has been running his transport company for circa 4+ yea…" at bounding box center [500, 340] width 393 height 39
click at [581, 360] on p at bounding box center [500, 365] width 393 height 10
click at [627, 345] on p "Applicant [PERSON_NAME] has been running his transport company for circa 4+ yea…" at bounding box center [500, 340] width 393 height 39
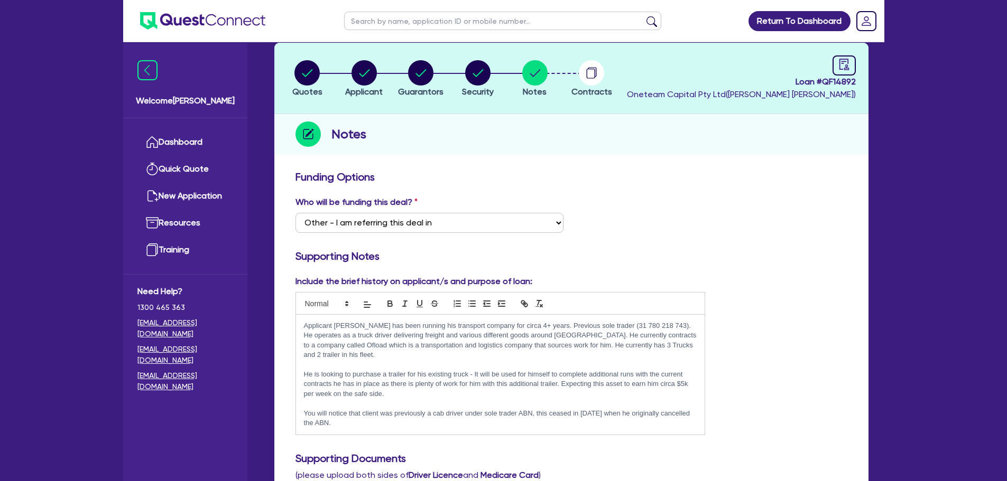
click at [544, 370] on p "He is looking to purchase a trailer for his existing truck - It will be used fo…" at bounding box center [500, 384] width 393 height 29
click at [646, 341] on p "Applicant [PERSON_NAME] has been running his transport company for circa 4+ yea…" at bounding box center [500, 340] width 393 height 39
click at [626, 381] on p "He is looking to purchase a trailer for his existing truck - It will be used fo…" at bounding box center [500, 384] width 393 height 29
drag, startPoint x: 468, startPoint y: 364, endPoint x: 388, endPoint y: 363, distance: 79.3
click at [388, 370] on p "He is looking to purchase a trailer for his existing truck - It will be used fo…" at bounding box center [500, 384] width 393 height 29
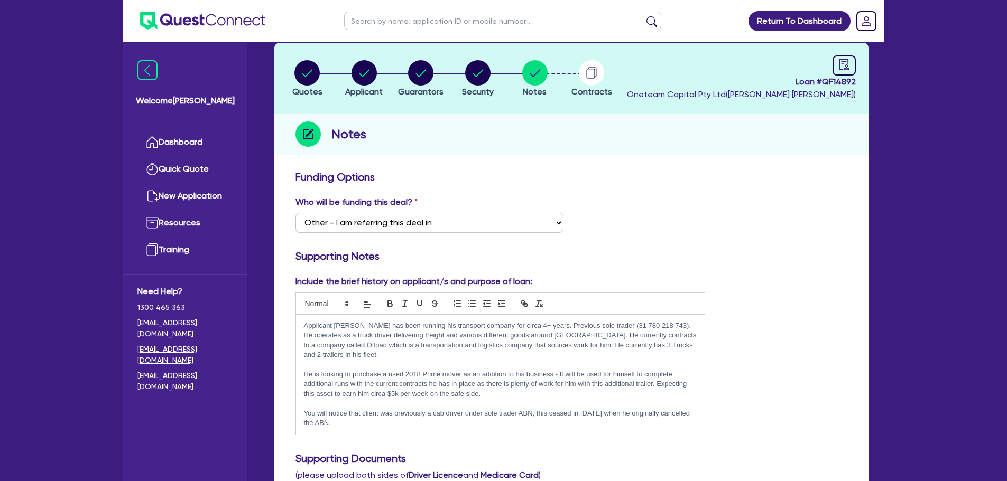
click at [508, 387] on p "He is looking to purchase a used 2018 Prime mover as an addition to his busines…" at bounding box center [500, 384] width 393 height 29
drag, startPoint x: 653, startPoint y: 373, endPoint x: 487, endPoint y: 374, distance: 165.9
click at [487, 374] on p "He is looking to purchase a used 2018 Prime mover as an addition to his busines…" at bounding box center [500, 384] width 393 height 29
click at [568, 409] on p "You will notice that client was previously a cab driver under sole trader ABN, …" at bounding box center [500, 419] width 393 height 20
drag, startPoint x: 635, startPoint y: 364, endPoint x: 586, endPoint y: 363, distance: 49.1
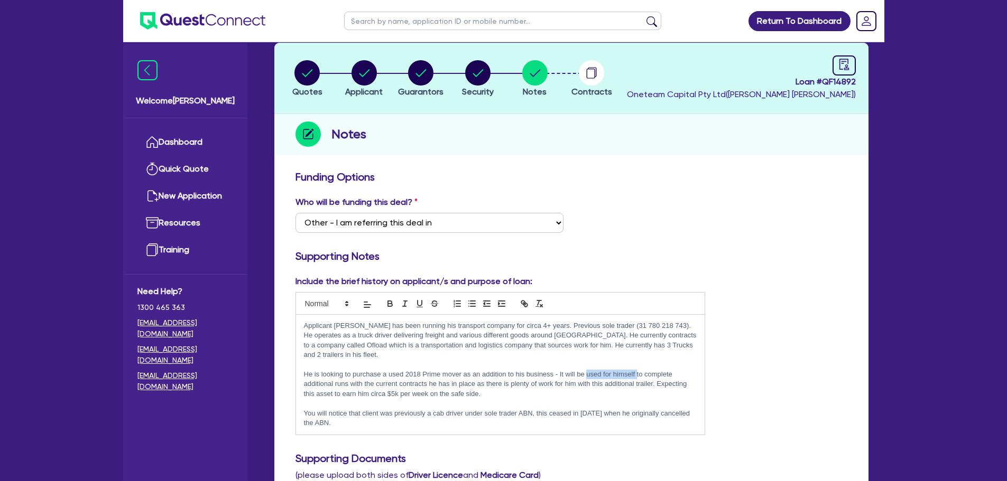
click at [586, 370] on p "He is looking to purchase a used 2018 Prime mover as an addition to his busines…" at bounding box center [500, 384] width 393 height 29
click at [530, 386] on p "He is looking to purchase a used 2018 Prime mover as an addition to his busines…" at bounding box center [500, 384] width 393 height 29
drag, startPoint x: 684, startPoint y: 375, endPoint x: 509, endPoint y: 375, distance: 175.4
click at [509, 375] on p "He is looking to purchase a used 2018 Prime mover as an addition to his busines…" at bounding box center [500, 384] width 393 height 29
click at [595, 385] on p "He is looking to purchase a used 2018 Prime mover as an addition to his busines…" at bounding box center [500, 384] width 393 height 29
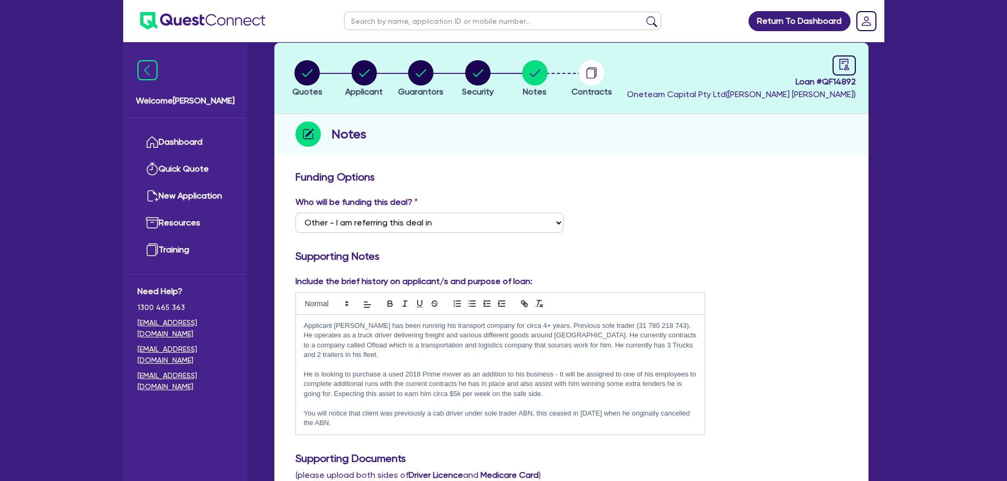
click at [358, 412] on p "You will notice that client was previously a cab driver under sole trader ABN, …" at bounding box center [500, 419] width 393 height 20
click at [457, 381] on p "He is looking to purchase a used 2018 Prime mover as an addition to his busines…" at bounding box center [500, 384] width 393 height 29
click at [495, 413] on p "You will notice that client was previously a cab driver under sole trader ABN, …" at bounding box center [500, 419] width 393 height 20
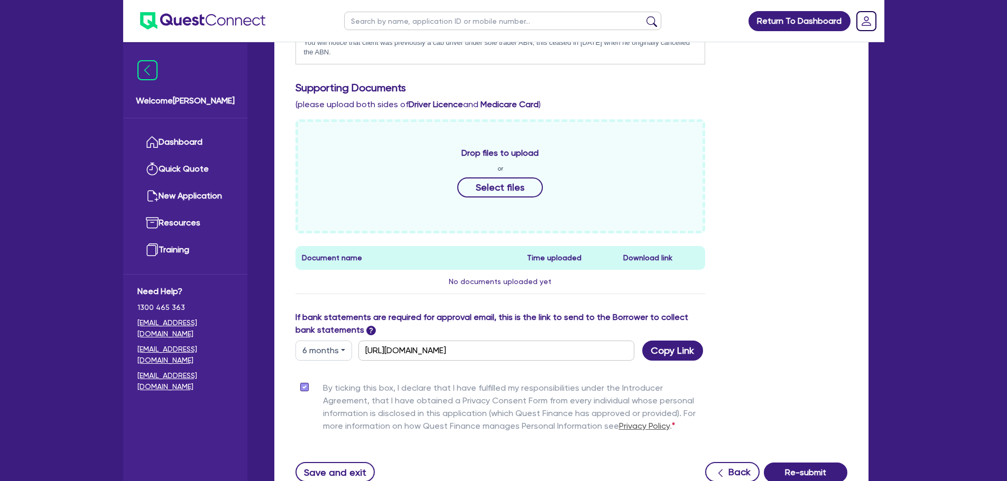
scroll to position [501, 0]
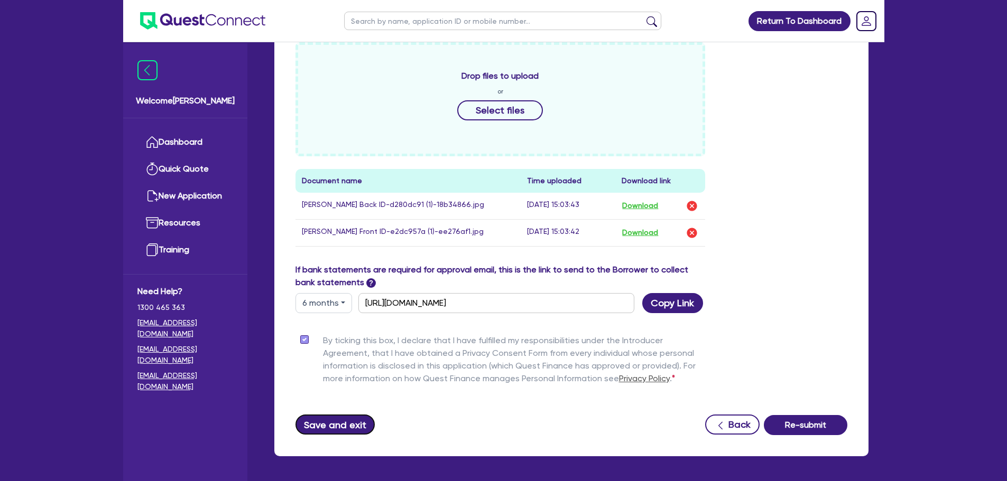
click at [324, 418] on button "Save and exit" at bounding box center [335, 425] width 80 height 20
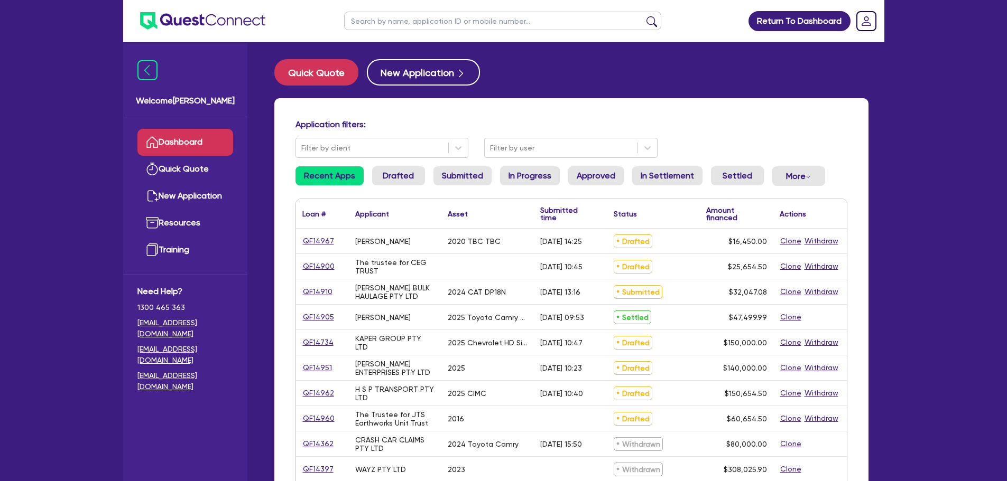
click at [451, 22] on input "text" at bounding box center [502, 21] width 317 height 18
paste input "430411771"
type input "430411771"
click at [643, 16] on button "submit" at bounding box center [651, 23] width 17 height 15
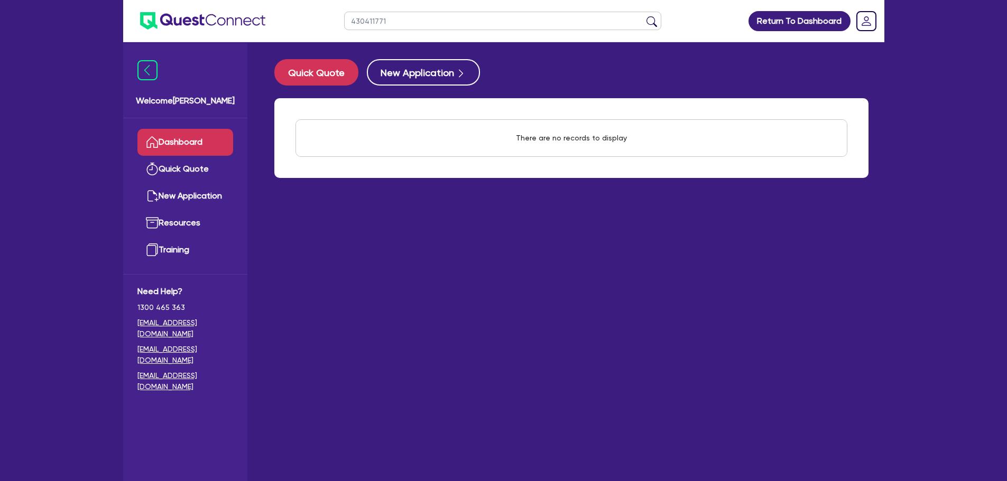
click at [480, 18] on input "430411771" at bounding box center [502, 21] width 317 height 18
drag, startPoint x: 423, startPoint y: 16, endPoint x: 312, endPoint y: 22, distance: 110.6
click at [313, 23] on header "430411771 Return To Dashboard Edit Profile Logout" at bounding box center [503, 21] width 761 height 42
click at [502, 42] on main "Quick Quote New Application There are no records to display Withdraw applicatio…" at bounding box center [571, 269] width 626 height 455
click at [213, 146] on link "Dashboard" at bounding box center [185, 142] width 96 height 27
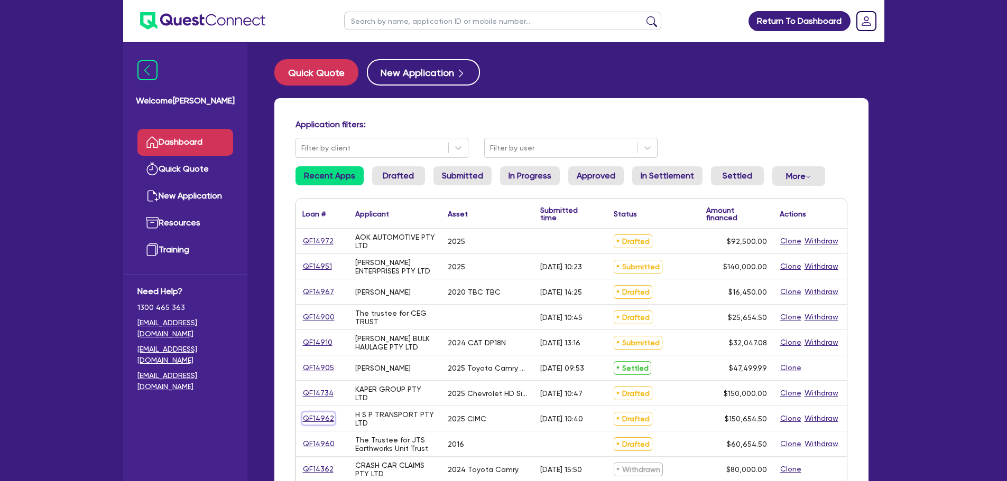
click at [329, 417] on link "QF14962" at bounding box center [318, 419] width 32 height 12
select select "PRIMARY_ASSETS"
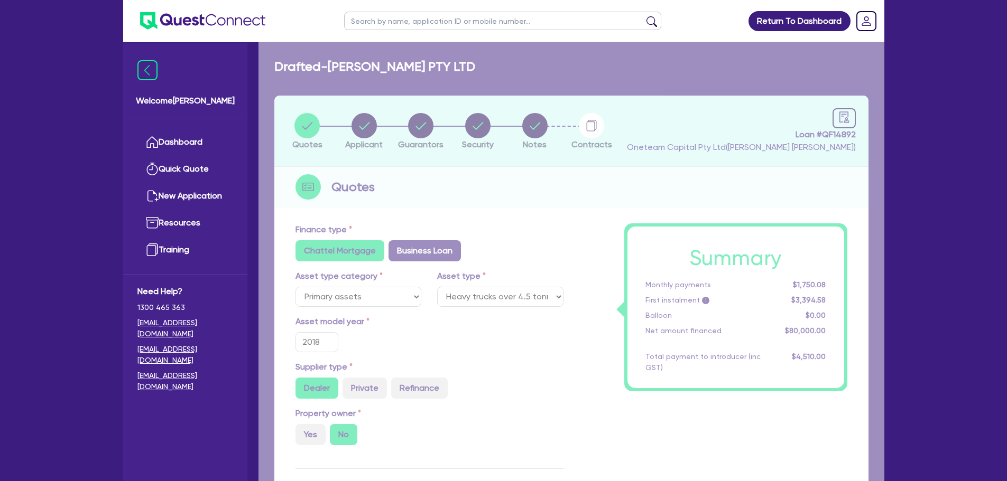
select select "TRAILERS"
type input "2025"
radio input "true"
type input "150,000"
type input "2"
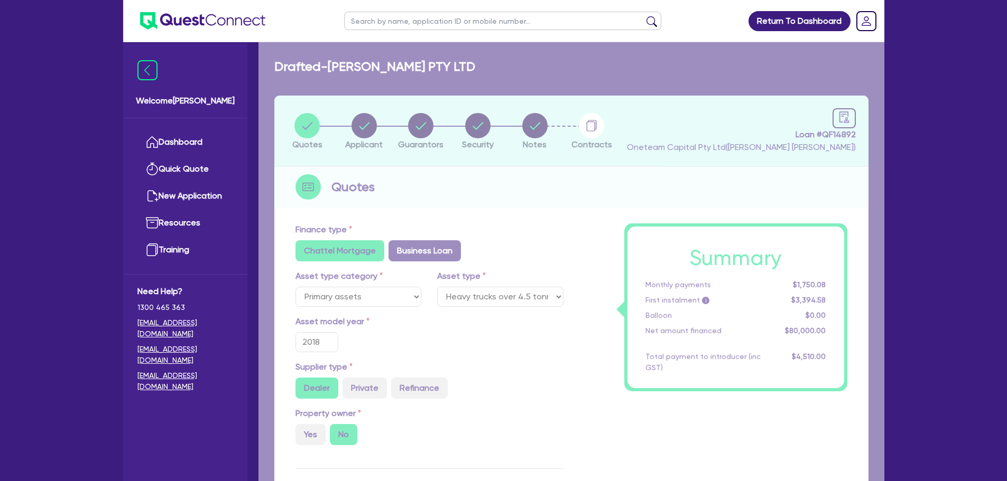
type input "3,013.09"
type input "7.49"
radio input "true"
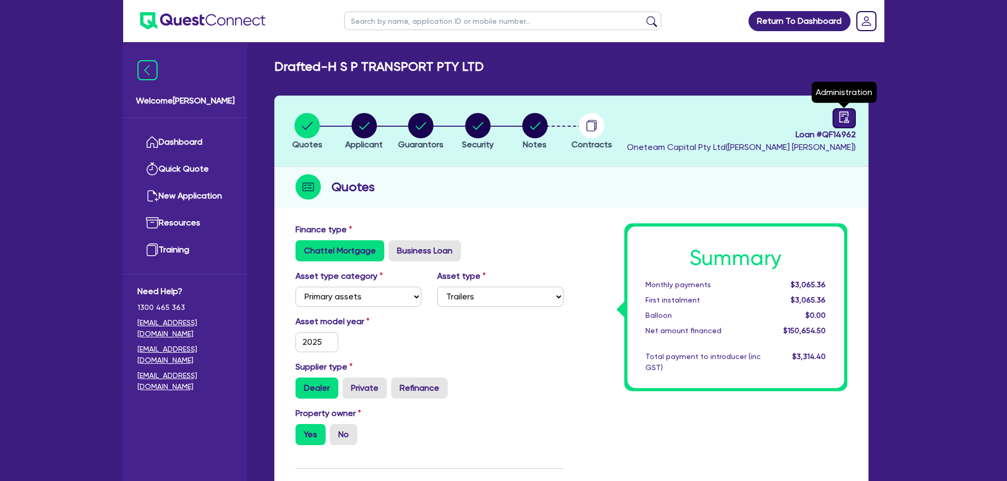
click at [838, 127] on link at bounding box center [843, 118] width 23 height 20
select select "DRAFTED_AMENDED"
select select "Other"
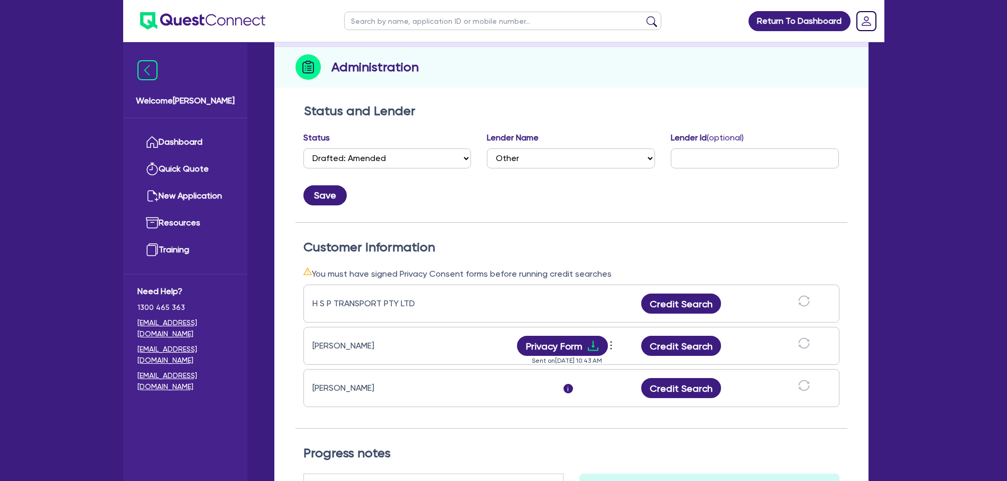
scroll to position [264, 0]
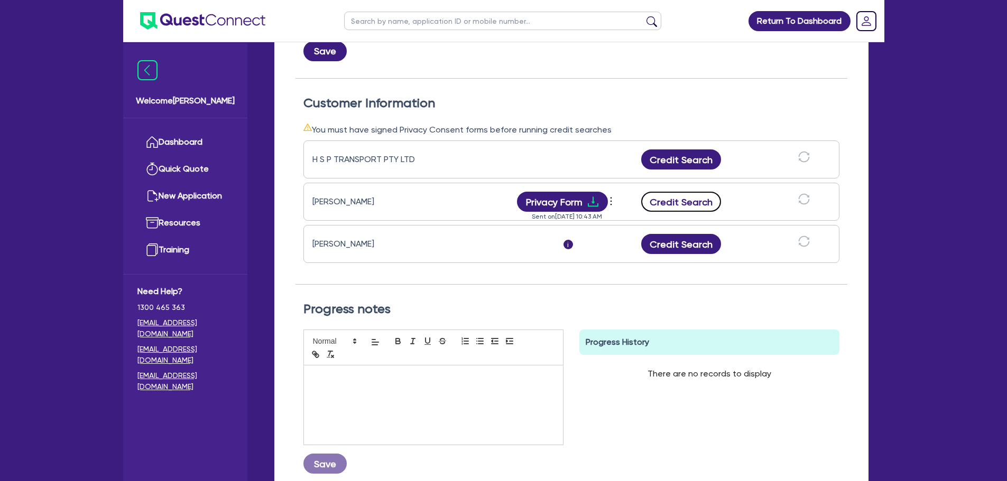
click at [690, 201] on button "Credit Search" at bounding box center [681, 202] width 80 height 20
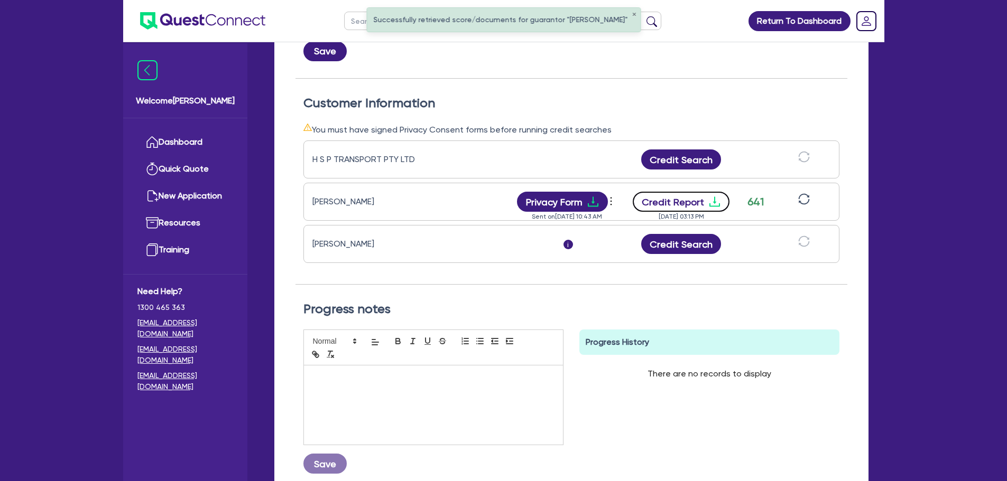
click at [697, 209] on button "Credit Report" at bounding box center [681, 202] width 97 height 20
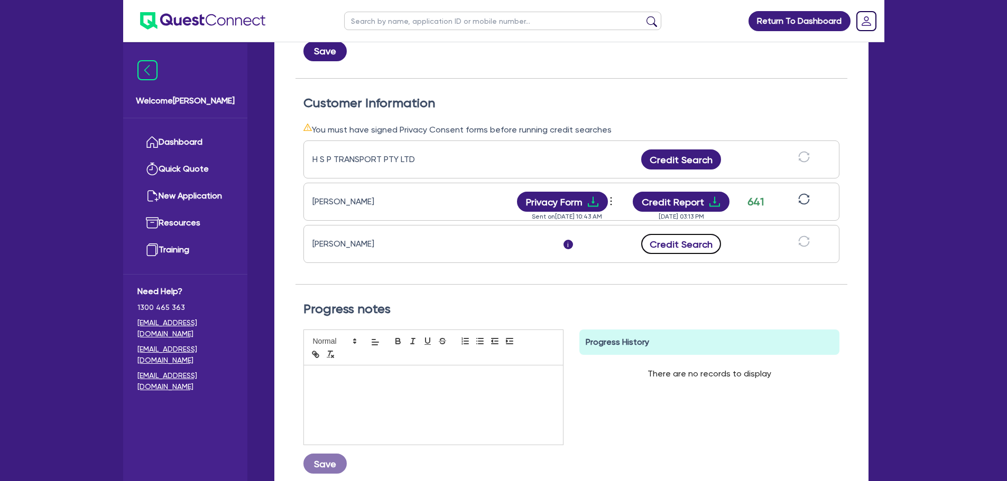
click at [700, 245] on button "Credit Search" at bounding box center [681, 244] width 80 height 20
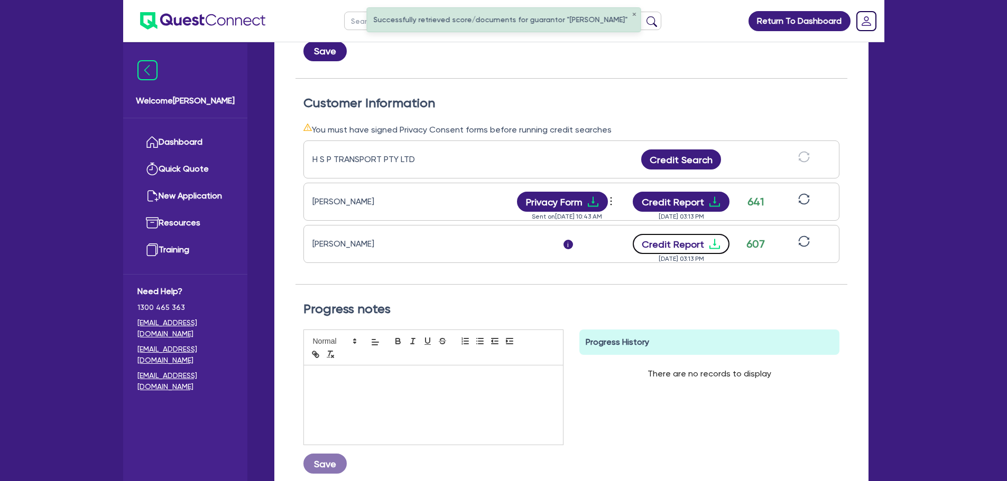
click at [701, 242] on button "Credit Report" at bounding box center [681, 244] width 97 height 20
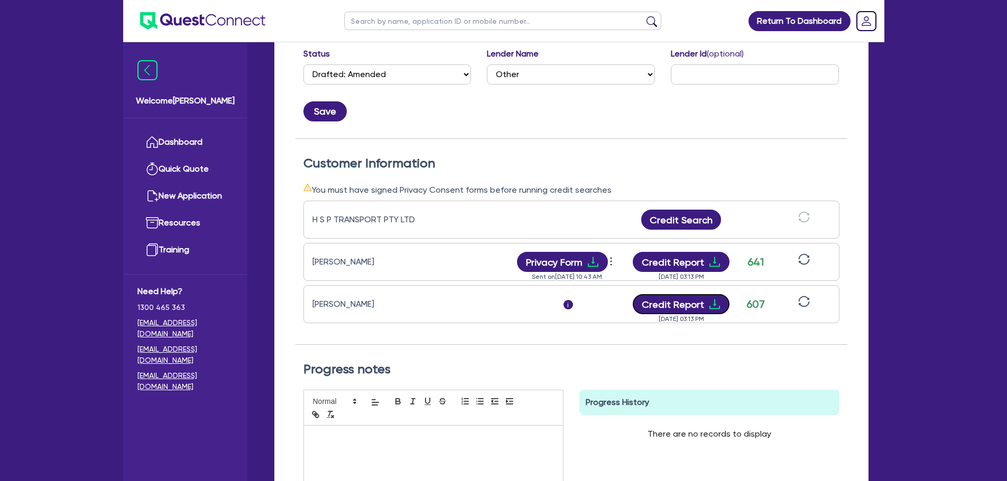
scroll to position [0, 0]
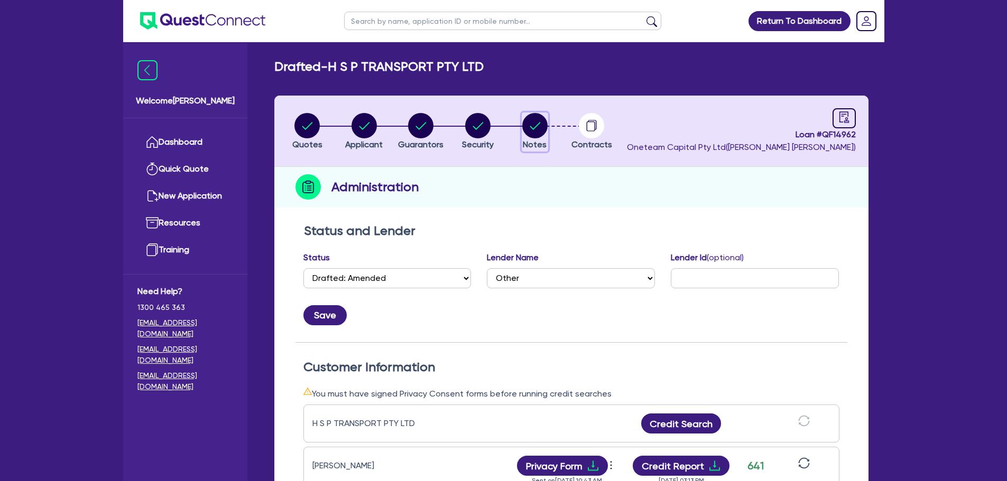
click at [532, 119] on circle "button" at bounding box center [534, 125] width 25 height 25
select select "Other"
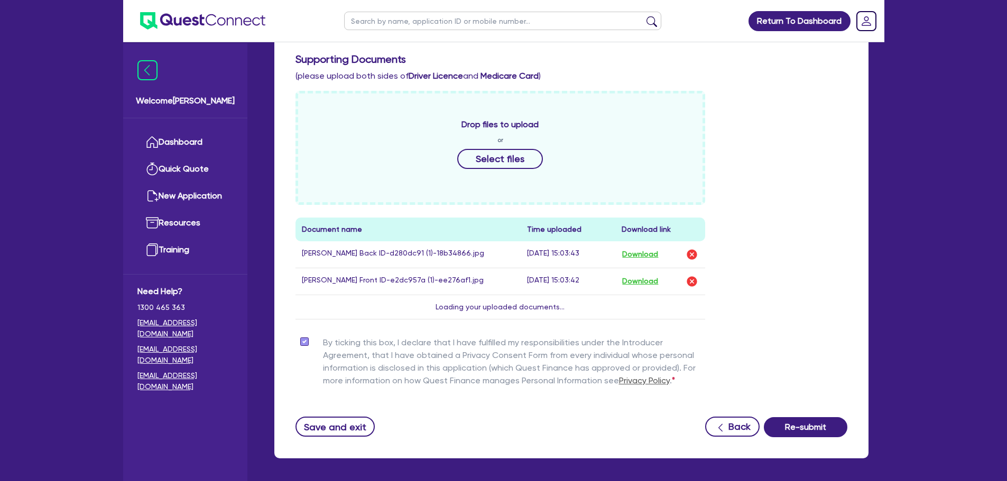
scroll to position [402, 0]
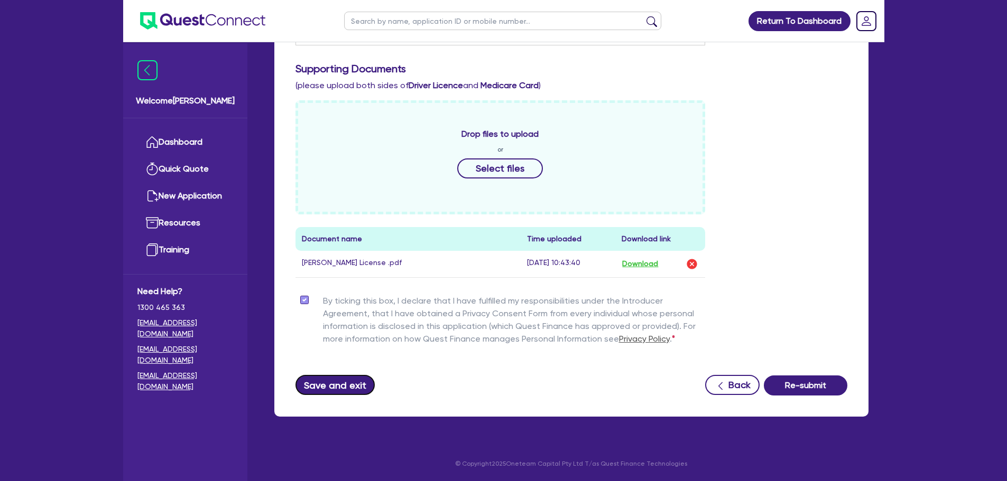
click at [353, 379] on button "Save and exit" at bounding box center [335, 385] width 80 height 20
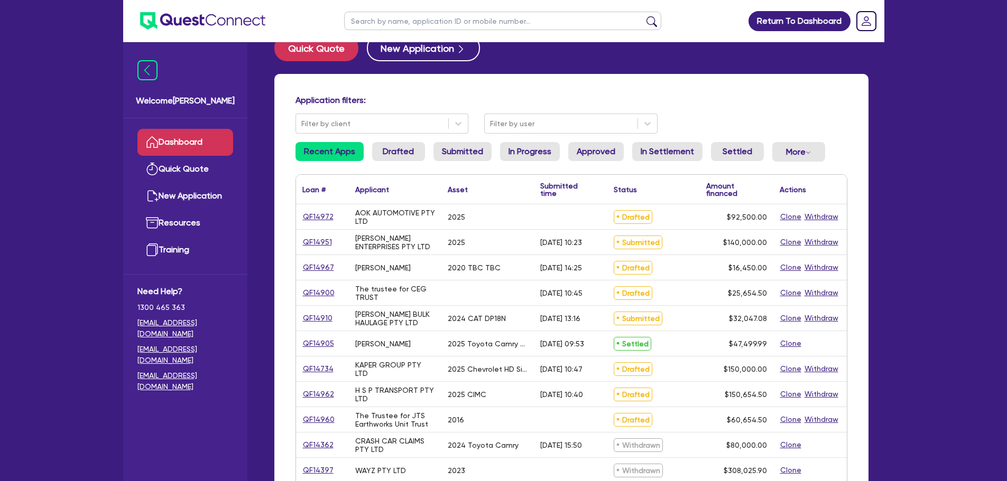
scroll to position [53, 0]
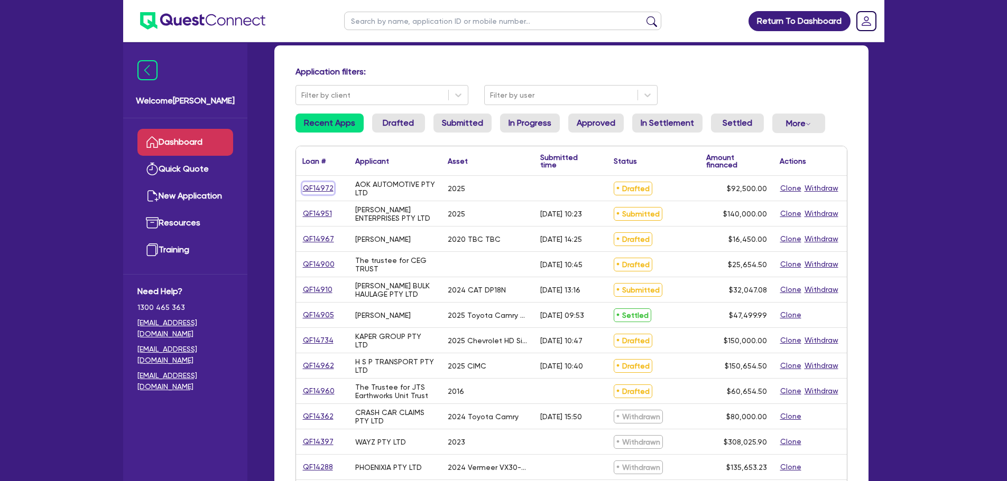
click at [318, 190] on link "QF14972" at bounding box center [318, 188] width 32 height 12
select select "CARS_AND_LIGHT_TRUCKS"
select select "PASSENGER_VEHICLES"
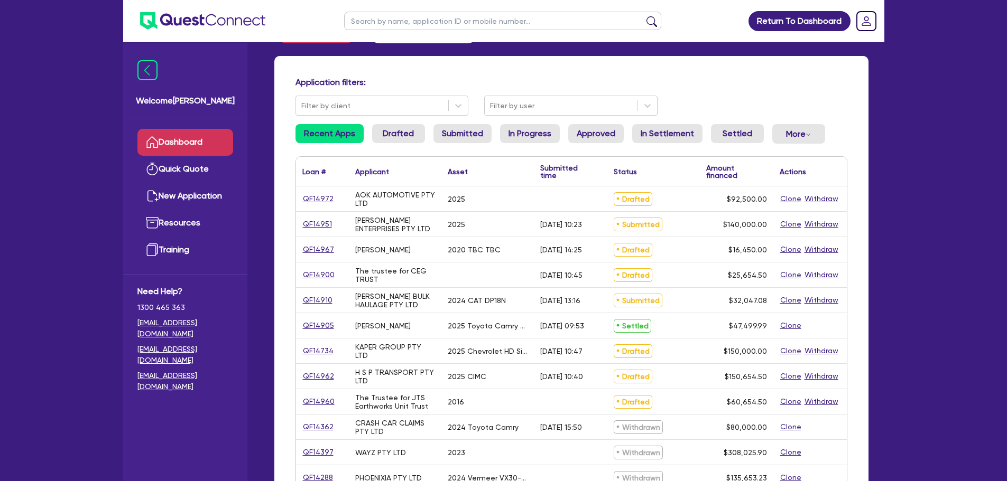
scroll to position [359, 0]
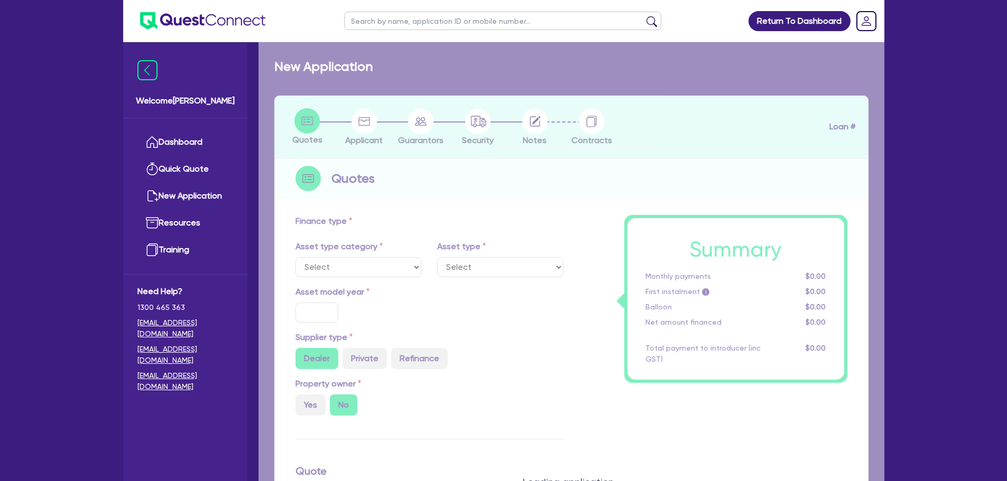
select select "PRIMARY_ASSETS"
type input "2018"
type input "100,000"
type input "20,000"
type input "4"
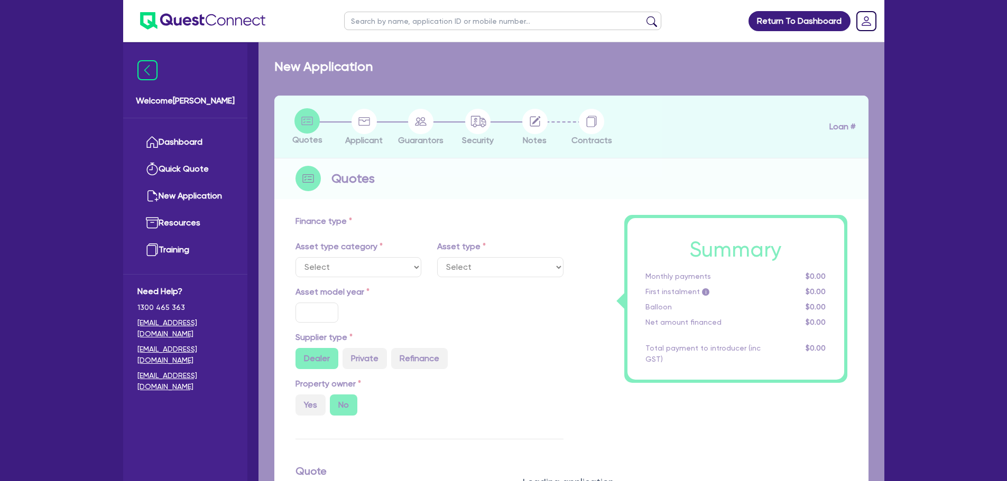
type input "3,200"
type input "9.75"
type input "900"
select select "HEAVY_TRUCKS"
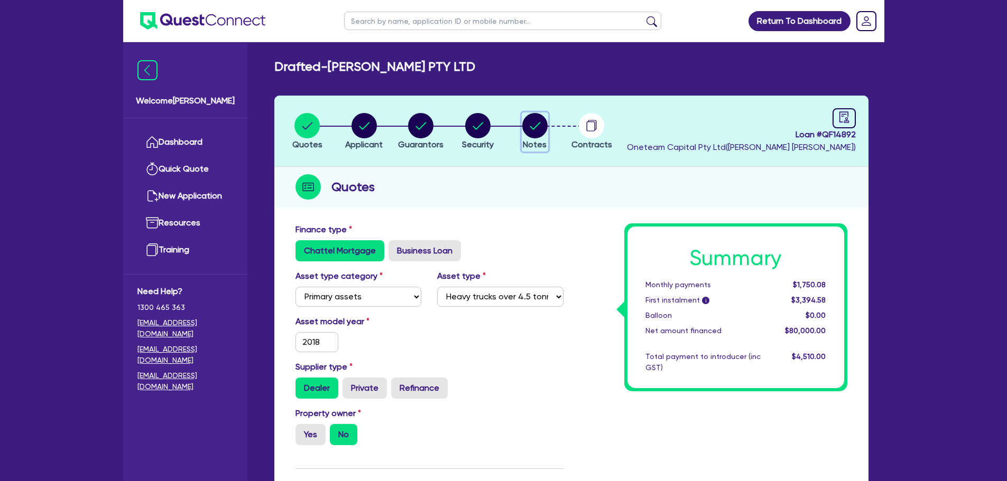
click at [539, 126] on circle "button" at bounding box center [534, 125] width 25 height 25
select select "Other"
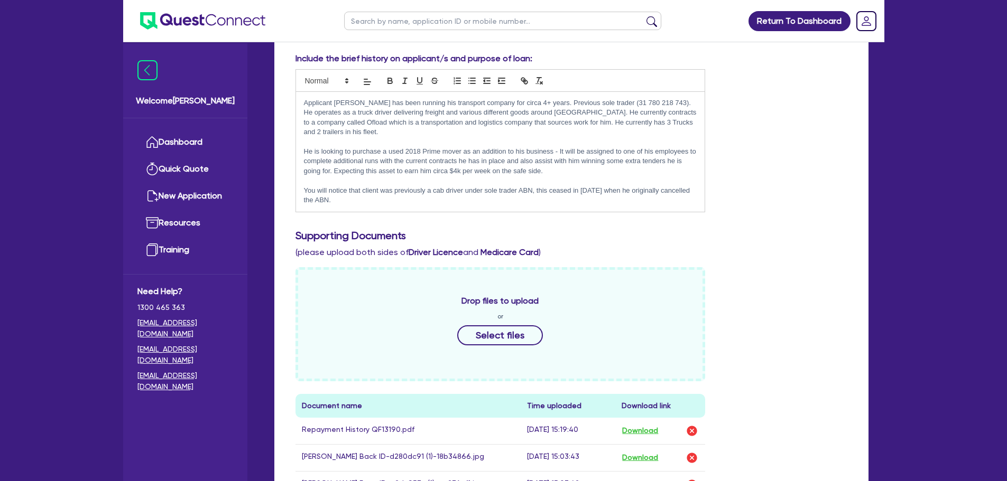
scroll to position [264, 0]
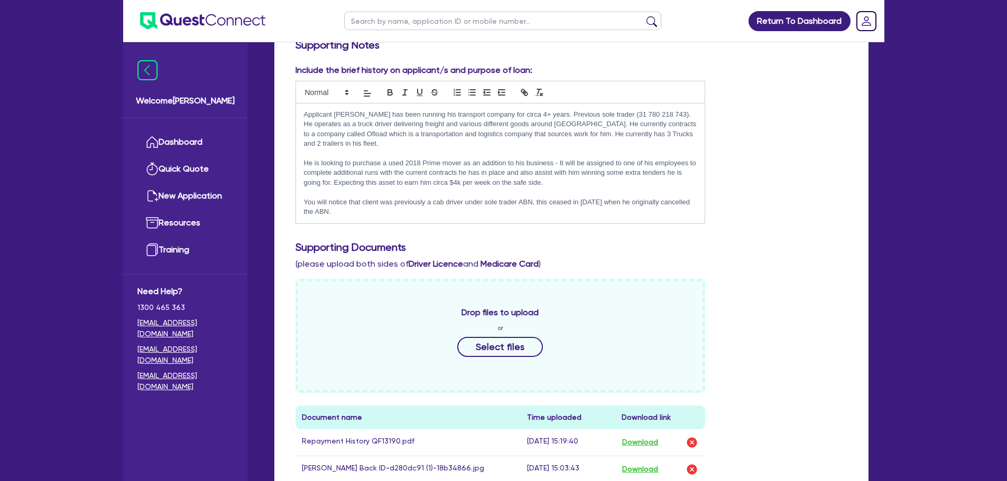
click at [360, 203] on p "You will notice that client was previously a cab driver under sole trader ABN, …" at bounding box center [500, 208] width 393 height 20
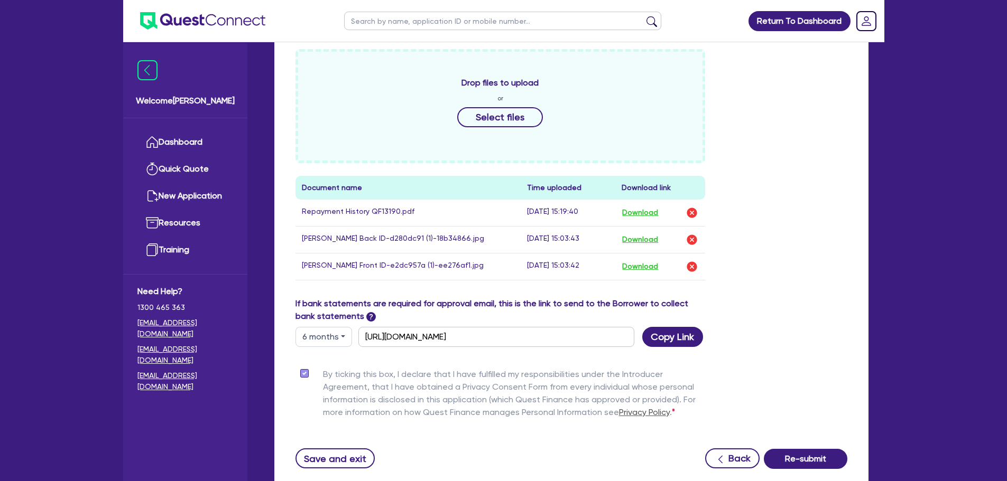
scroll to position [528, 0]
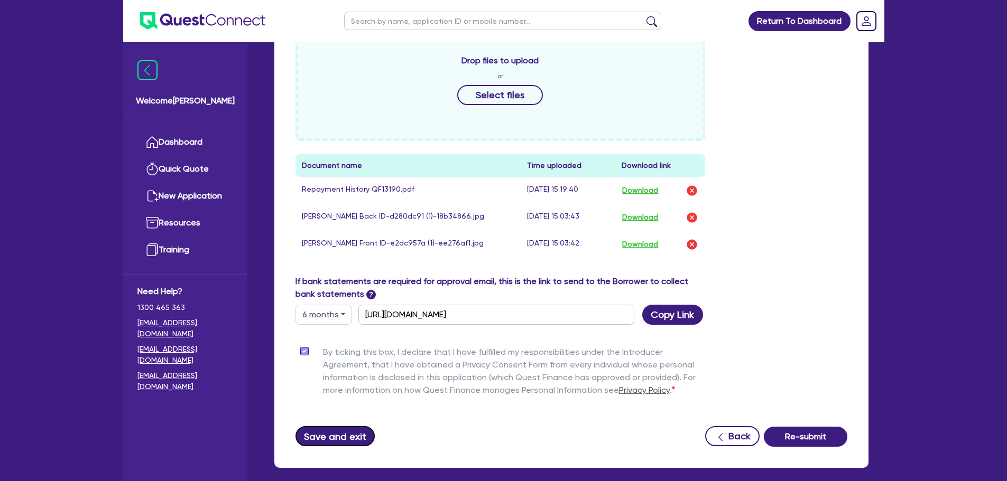
click at [350, 431] on button "Save and exit" at bounding box center [335, 436] width 80 height 20
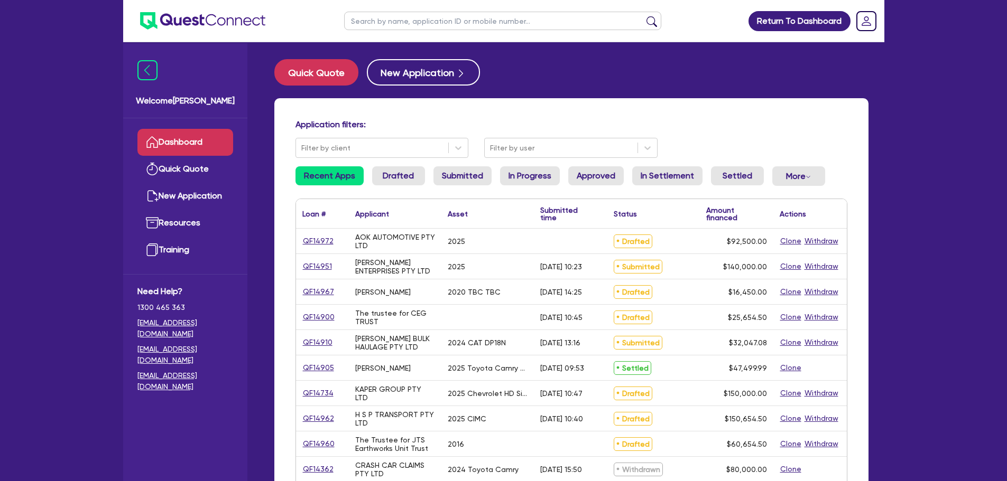
click at [404, 24] on input "text" at bounding box center [502, 21] width 317 height 18
type input "[PERSON_NAME]"
click at [643, 16] on button "submit" at bounding box center [651, 23] width 17 height 15
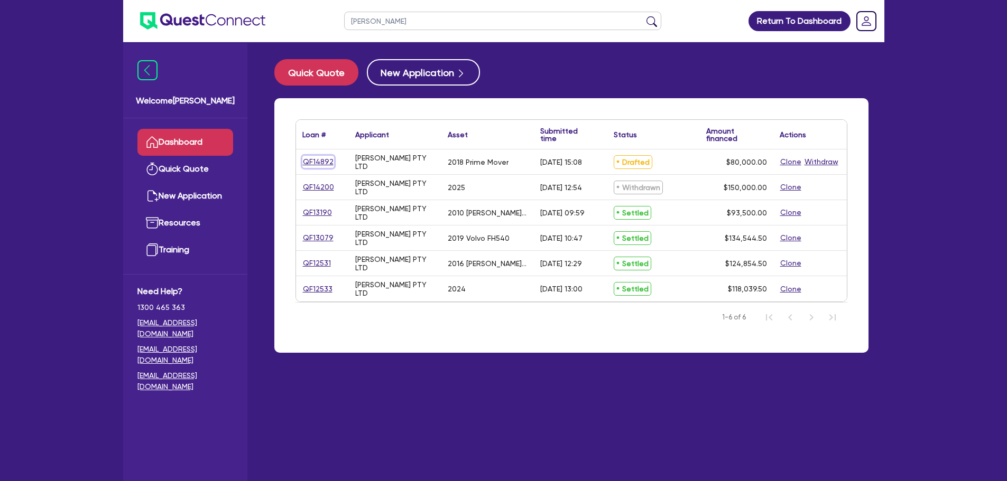
click at [318, 164] on link "QF14892" at bounding box center [318, 162] width 32 height 12
select select "PRIMARY_ASSETS"
select select "HEAVY_TRUCKS"
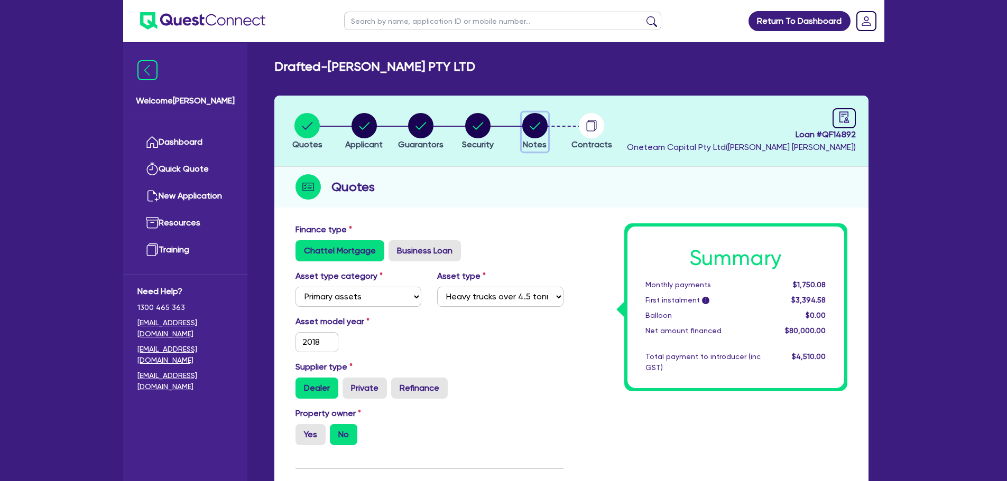
click at [534, 129] on circle "button" at bounding box center [534, 125] width 25 height 25
select select "Other"
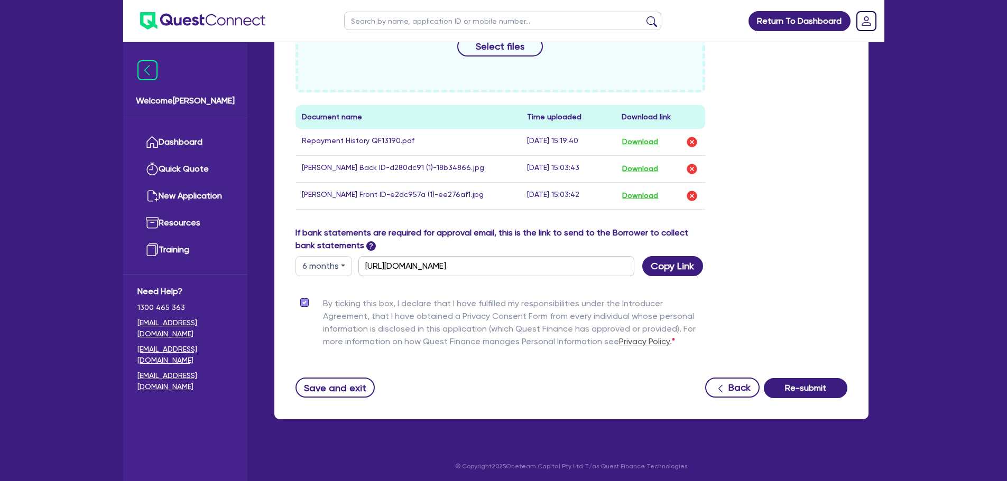
scroll to position [260, 0]
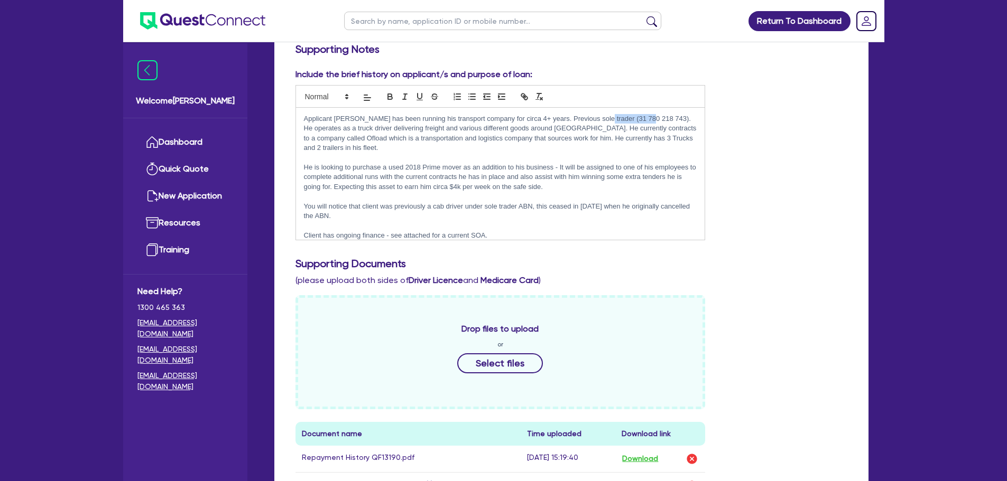
drag, startPoint x: 646, startPoint y: 120, endPoint x: 597, endPoint y: 121, distance: 49.2
click at [597, 121] on p "Applicant [PERSON_NAME] has been running his transport company for circa 4+ yea…" at bounding box center [500, 133] width 393 height 39
copy p "31 780 218 743"
click at [725, 186] on div "Include the brief history on applicant/s and purpose of loan: Applicant [PERSON…" at bounding box center [571, 158] width 568 height 181
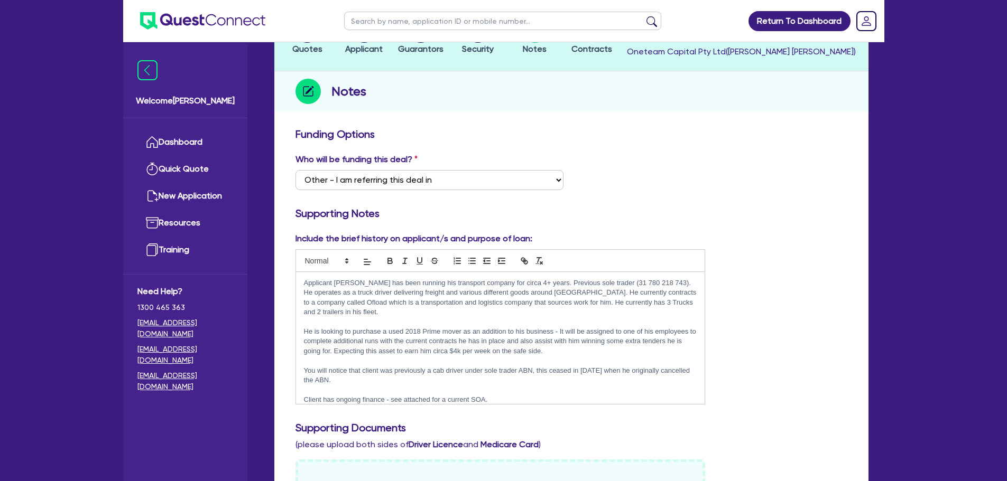
scroll to position [0, 0]
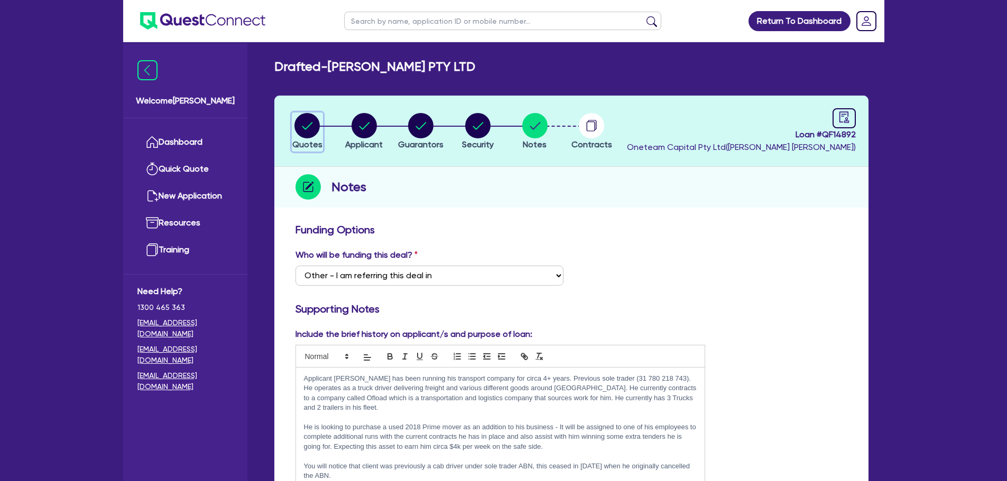
click at [309, 128] on circle "button" at bounding box center [306, 125] width 25 height 25
select select "PRIMARY_ASSETS"
select select "HEAVY_TRUCKS"
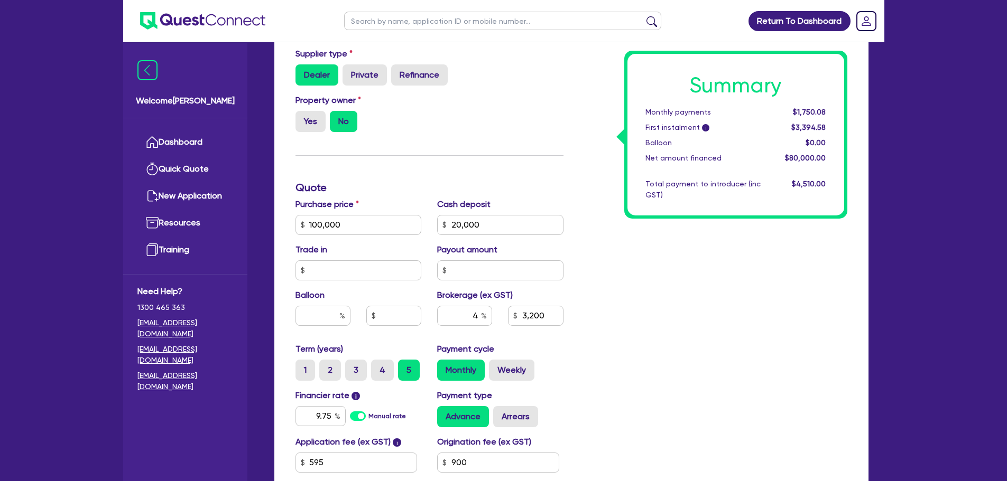
scroll to position [476, 0]
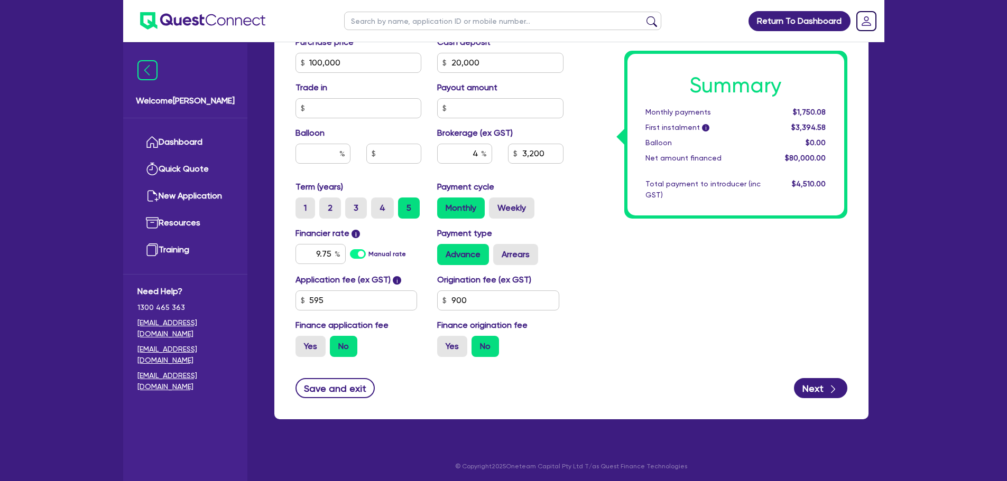
click at [577, 172] on div "Summary Monthly payments $1,750.08 First instalment i $3,394.58 Balloon $0.00 N…" at bounding box center [713, 57] width 284 height 618
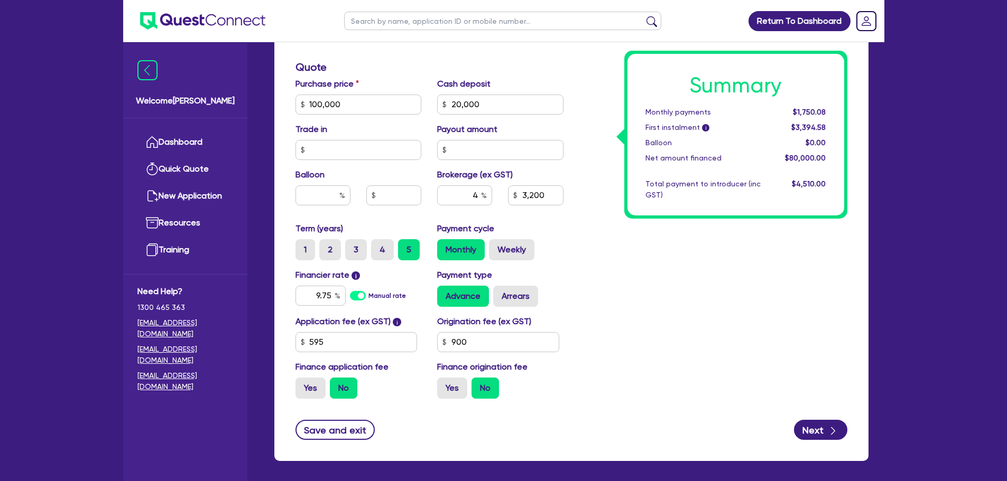
scroll to position [370, 0]
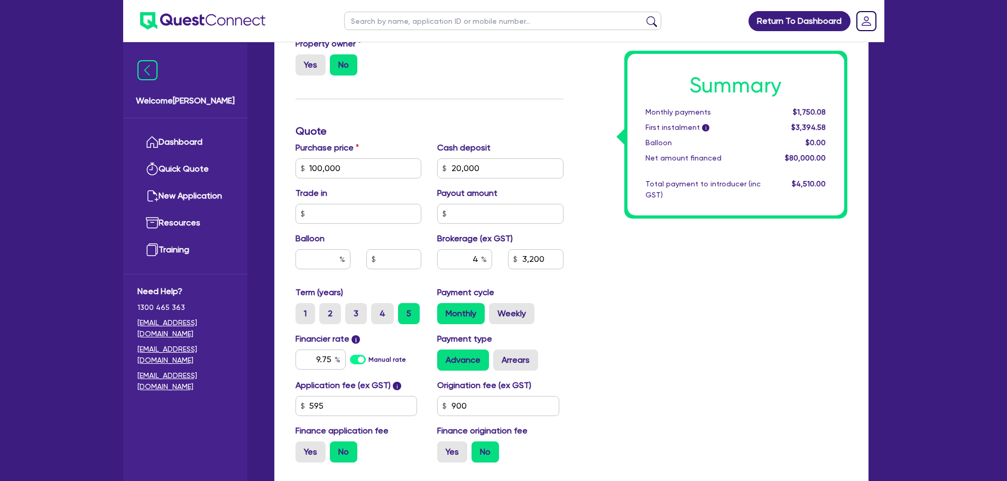
click at [590, 254] on div "Summary Monthly payments $1,750.08 First instalment i $3,394.58 Balloon $0.00 N…" at bounding box center [713, 163] width 284 height 618
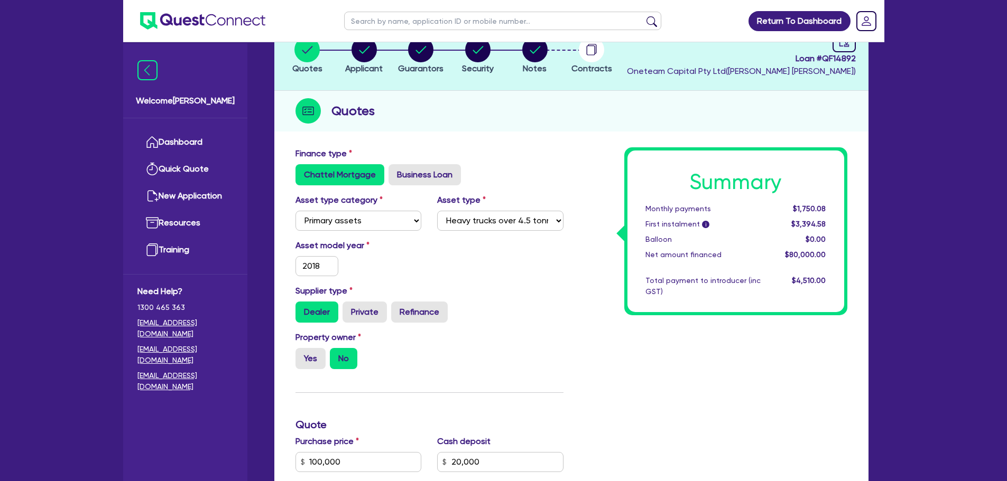
scroll to position [0, 0]
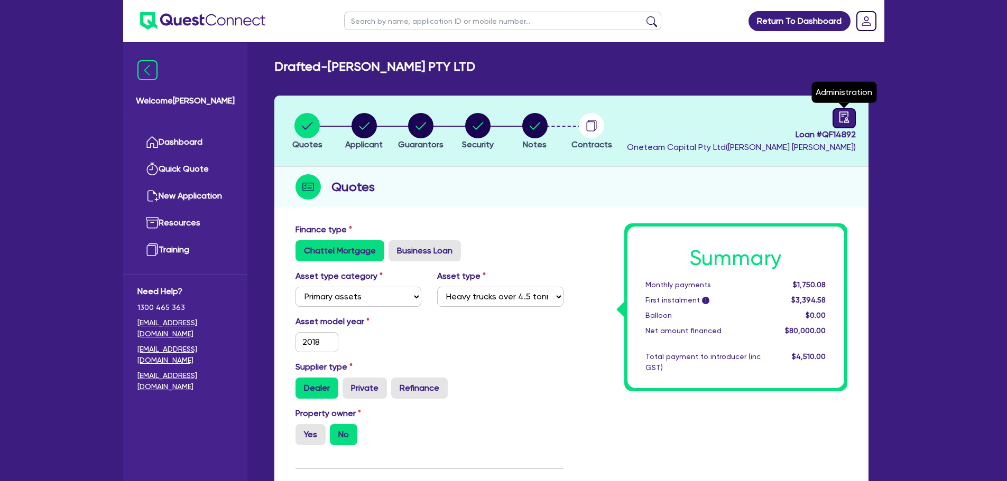
click at [843, 116] on icon "audit" at bounding box center [844, 118] width 12 height 12
select select "DRAFTED_AMENDED"
select select "Other"
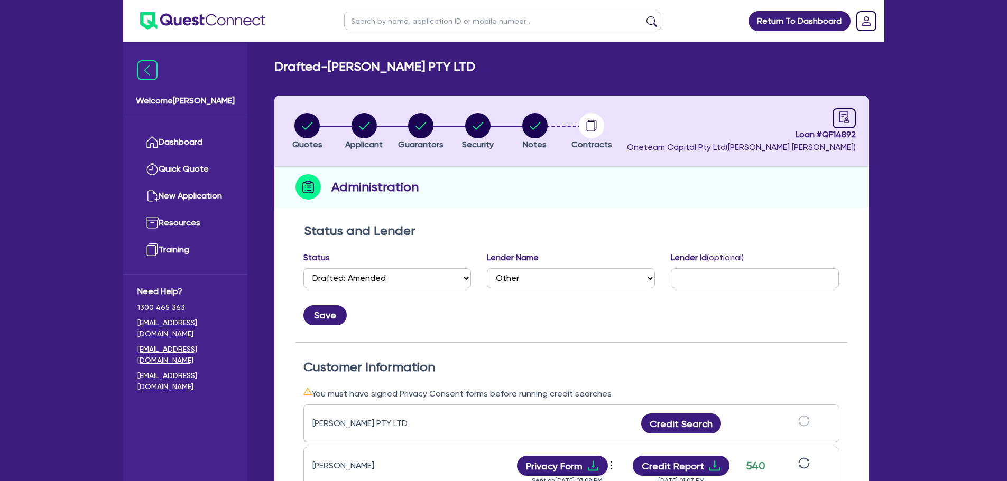
scroll to position [317, 0]
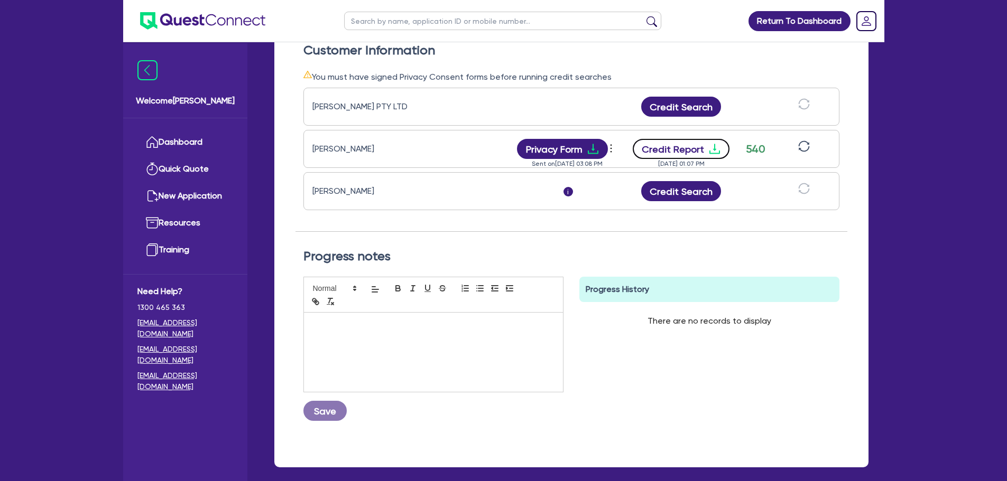
click at [698, 156] on button "Credit Report" at bounding box center [681, 149] width 97 height 20
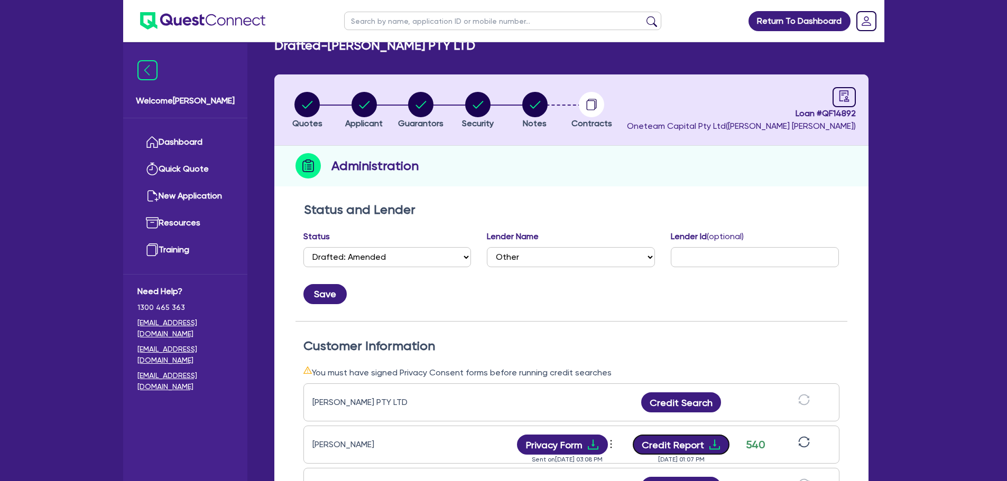
scroll to position [0, 0]
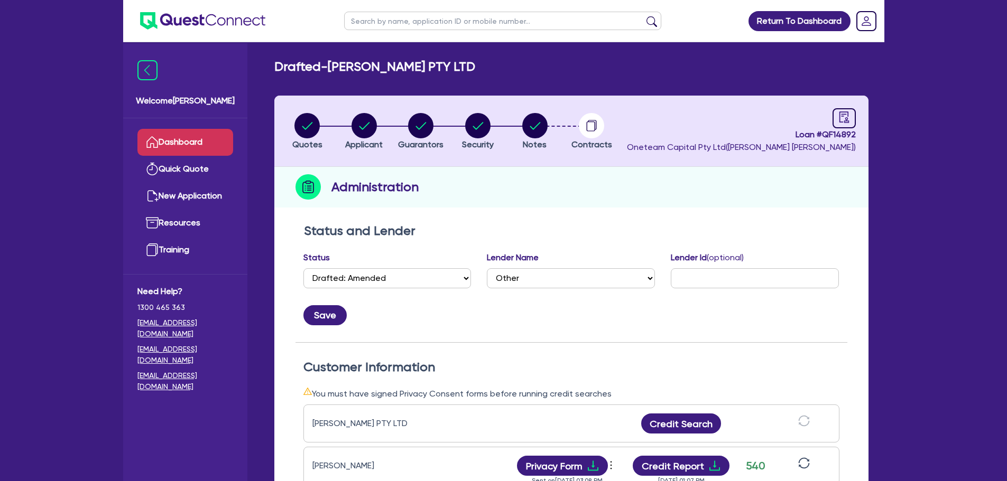
click at [175, 148] on link "Dashboard" at bounding box center [185, 142] width 96 height 27
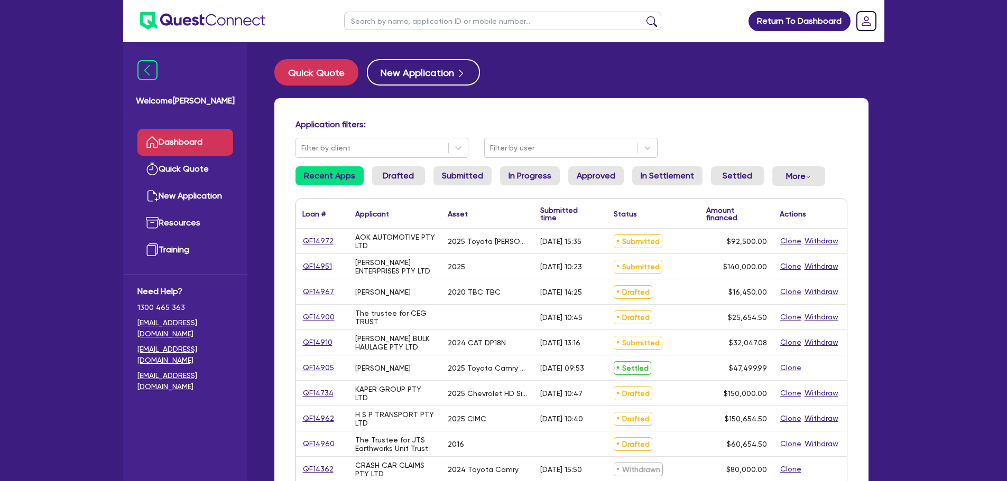
click at [373, 20] on input "text" at bounding box center [502, 21] width 317 height 18
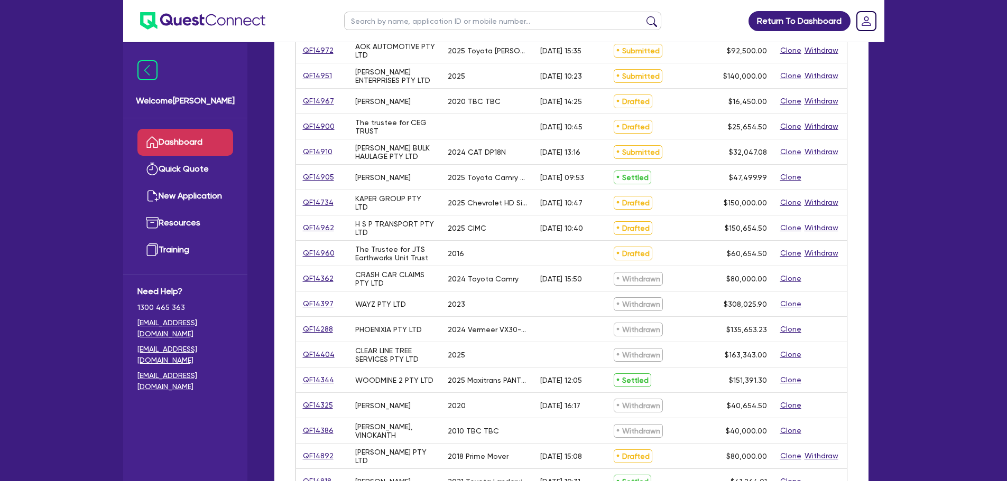
scroll to position [317, 0]
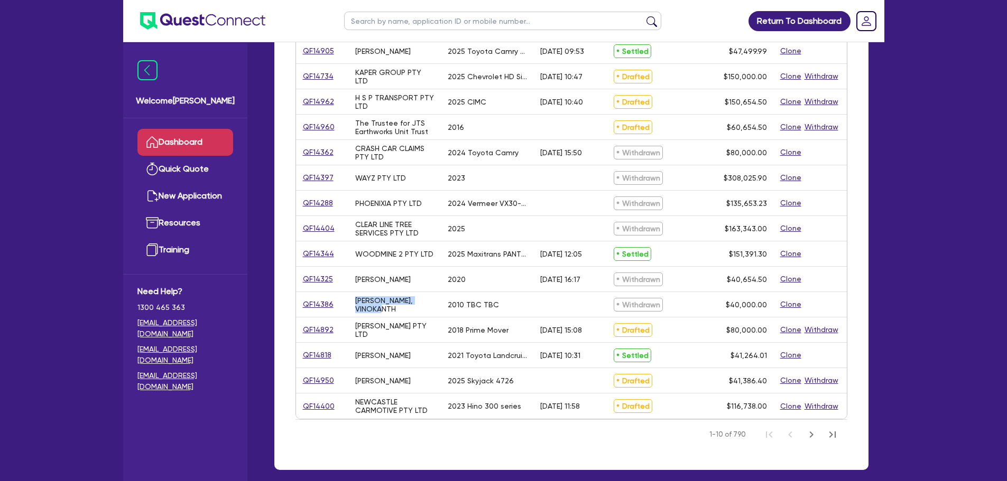
drag, startPoint x: 405, startPoint y: 308, endPoint x: 336, endPoint y: 308, distance: 69.8
click at [336, 308] on div "QF14386 [PERSON_NAME], VINOKANTH 2010 TBC TBC Withdrawn $40,000.00 Clone" at bounding box center [571, 304] width 551 height 25
click at [411, 308] on div "[PERSON_NAME], VINOKANTH" at bounding box center [395, 304] width 80 height 17
click at [411, 309] on div "[PERSON_NAME], VINOKANTH" at bounding box center [395, 304] width 80 height 17
click at [408, 310] on div "[PERSON_NAME], VINOKANTH" at bounding box center [395, 304] width 80 height 17
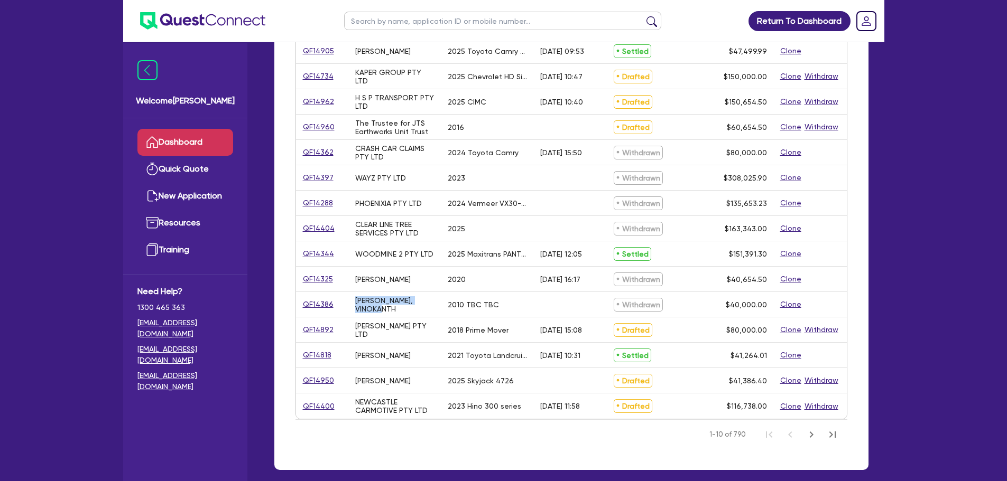
click at [403, 312] on div "[PERSON_NAME], VINOKANTH" at bounding box center [395, 304] width 80 height 17
drag, startPoint x: 431, startPoint y: 332, endPoint x: 341, endPoint y: 330, distance: 89.9
click at [341, 330] on div "QF14892 [PERSON_NAME] PTY LTD 2018 Prime Mover [DATE] 15:08 Drafted $80,000.00 …" at bounding box center [571, 330] width 551 height 25
click at [393, 357] on div "[PERSON_NAME]" at bounding box center [382, 355] width 55 height 8
drag, startPoint x: 387, startPoint y: 357, endPoint x: 360, endPoint y: 364, distance: 27.3
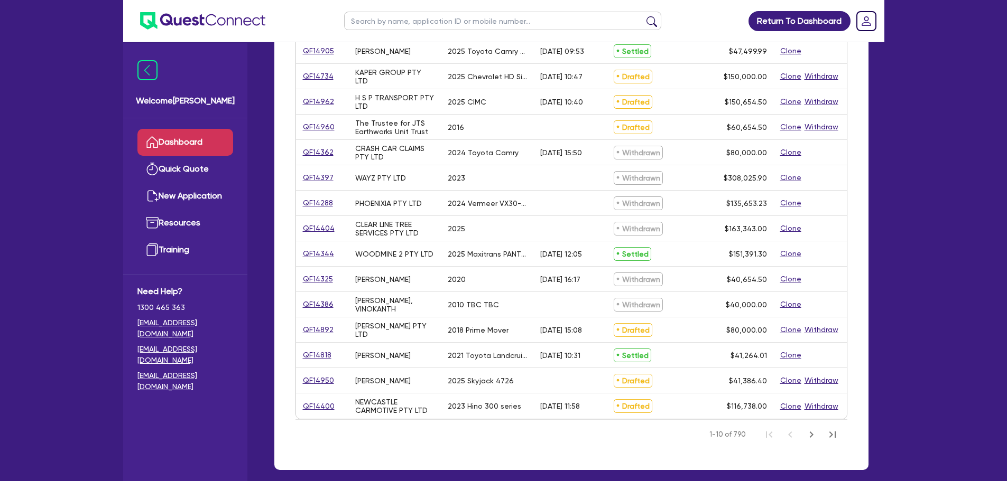
click at [352, 358] on div "[PERSON_NAME]" at bounding box center [395, 355] width 92 height 25
click at [385, 372] on div "[PERSON_NAME]" at bounding box center [395, 380] width 92 height 25
drag, startPoint x: 431, startPoint y: 380, endPoint x: 355, endPoint y: 387, distance: 76.4
click at [355, 387] on div "[PERSON_NAME]" at bounding box center [395, 380] width 92 height 25
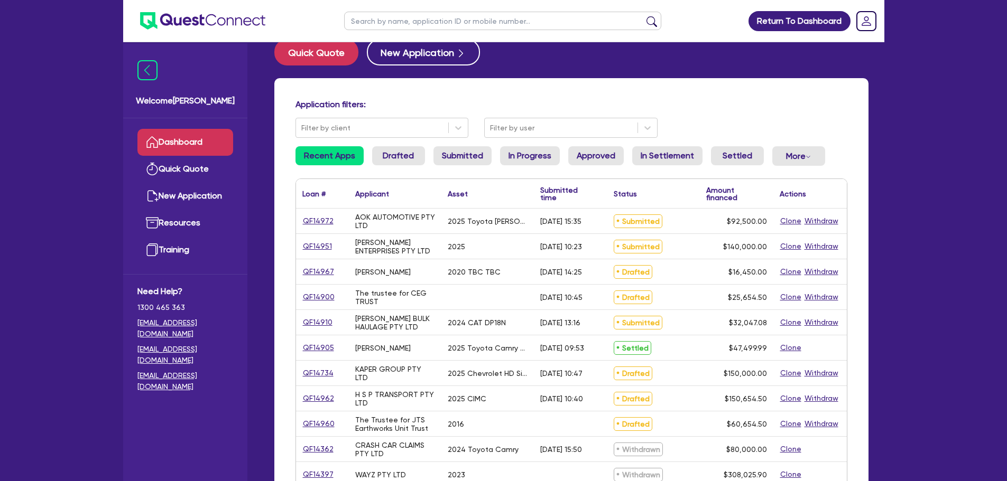
scroll to position [0, 0]
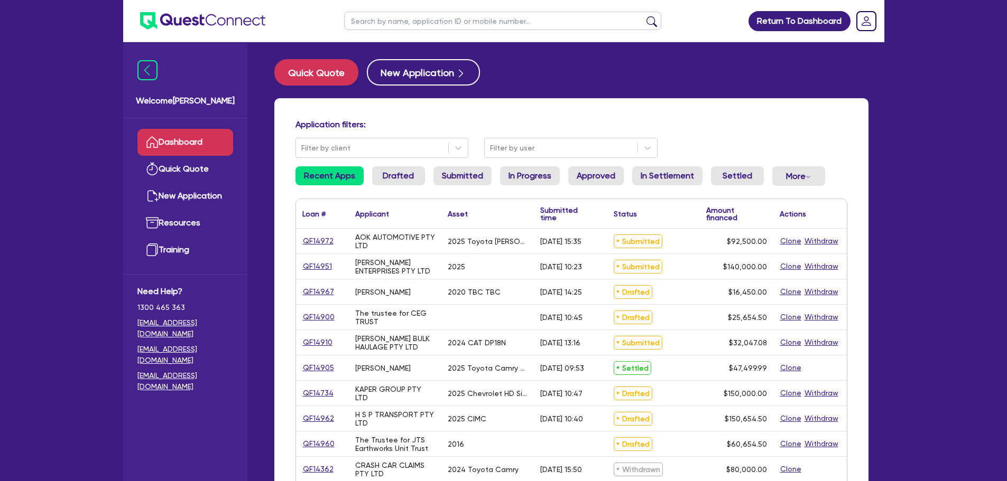
click at [169, 142] on link "Dashboard" at bounding box center [185, 142] width 96 height 27
click at [414, 22] on input "text" at bounding box center [502, 21] width 317 height 18
type input "black"
click at [643, 16] on button "submit" at bounding box center [651, 23] width 17 height 15
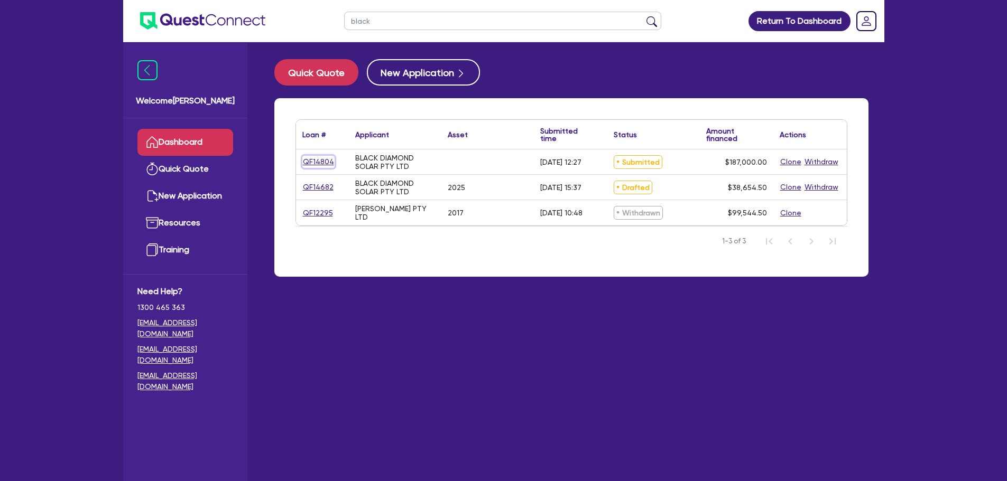
click at [317, 161] on link "QF14804" at bounding box center [318, 162] width 32 height 12
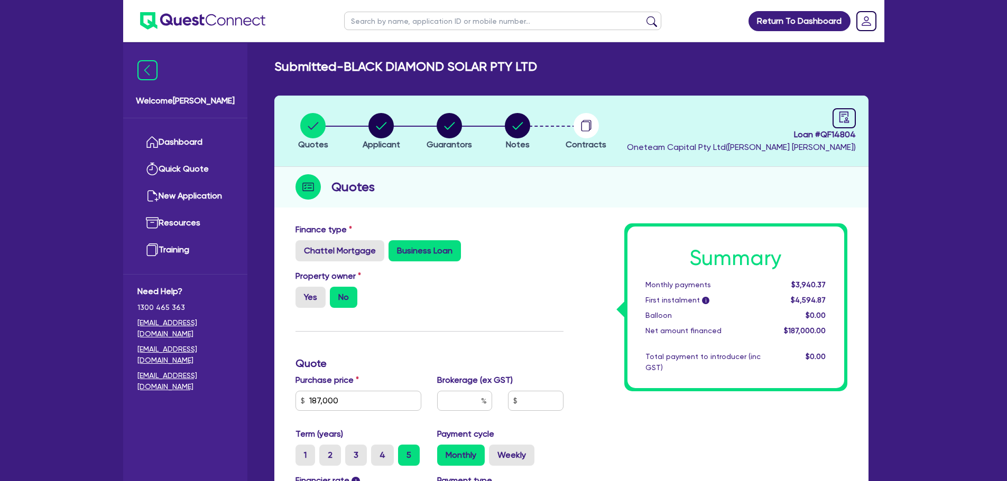
drag, startPoint x: 448, startPoint y: 21, endPoint x: 475, endPoint y: 7, distance: 30.7
click at [448, 21] on input "text" at bounding box center [502, 21] width 317 height 18
type input "black"
click button "submit" at bounding box center [651, 23] width 17 height 15
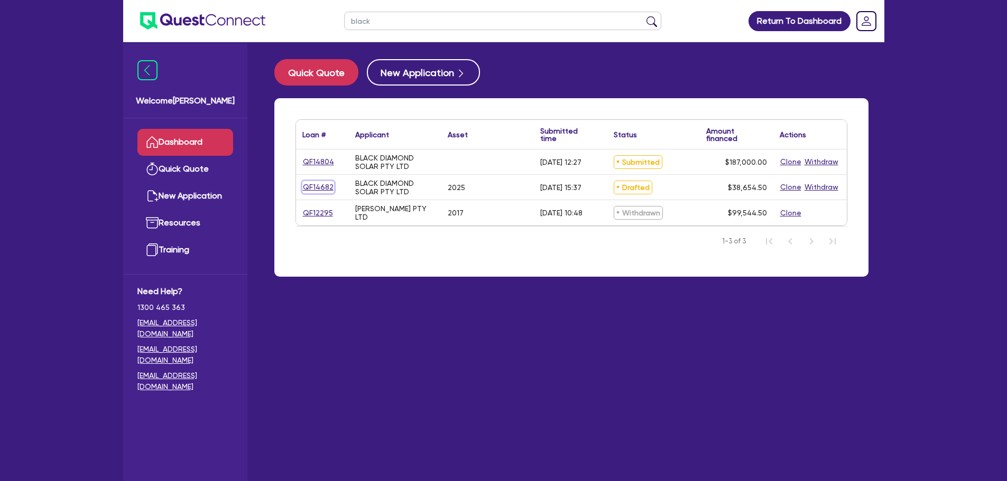
click at [317, 189] on link "QF14682" at bounding box center [318, 187] width 32 height 12
select select "CARS_AND_LIGHT_TRUCKS"
select select "PASSENGER_VEHICLES"
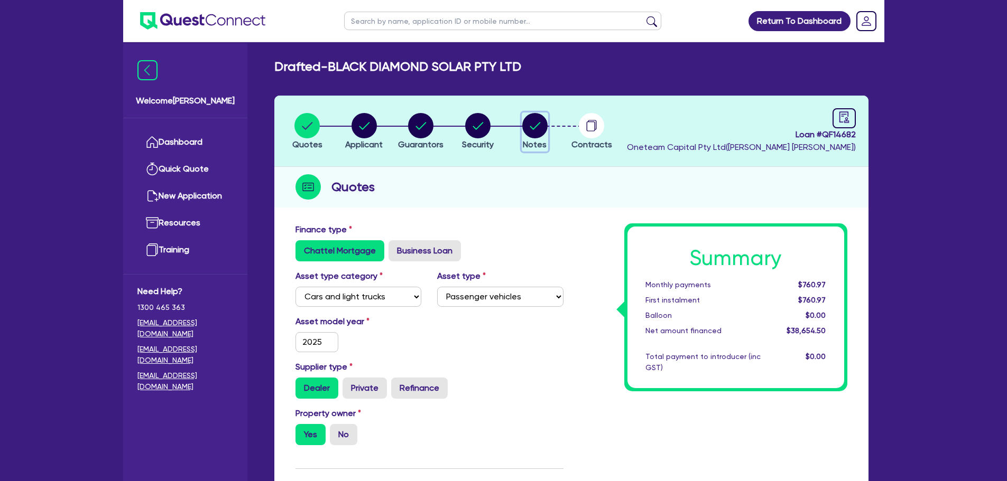
click at [534, 116] on circle "button" at bounding box center [534, 125] width 25 height 25
select select "Other"
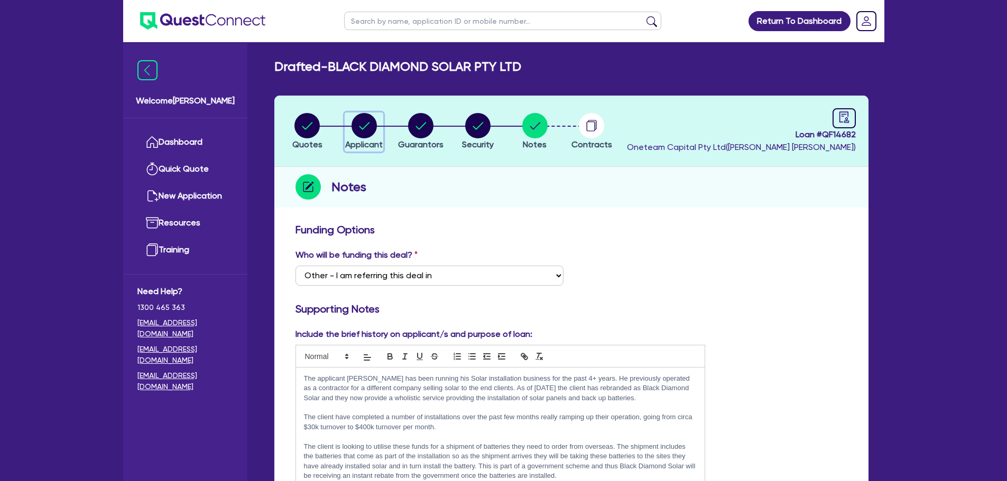
click at [370, 122] on circle "button" at bounding box center [363, 125] width 25 height 25
select select "COMPANY"
select select "RETAIL_WHOLESALE_TRADE"
select select "ELECTRICAL"
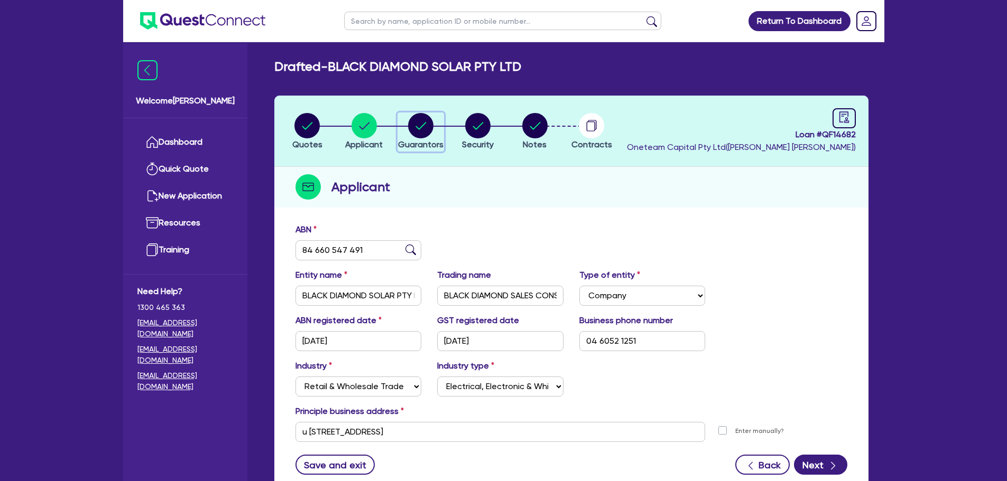
click at [430, 137] on icon "button" at bounding box center [420, 125] width 25 height 25
select select "MR"
select select "QLD"
select select "MARRIED"
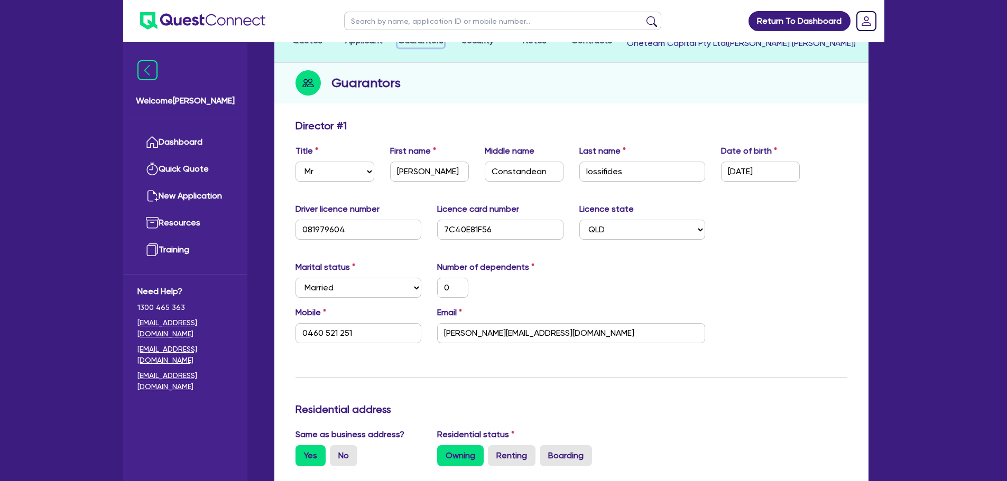
scroll to position [106, 0]
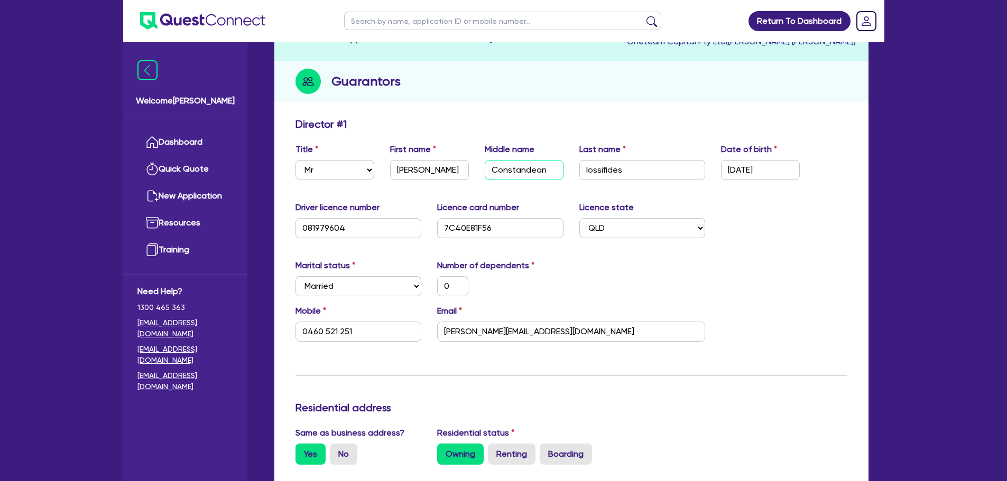
drag, startPoint x: 527, startPoint y: 170, endPoint x: 547, endPoint y: 175, distance: 20.6
click at [547, 175] on input "Constandean" at bounding box center [524, 170] width 79 height 20
click at [548, 182] on div "Title Select Mr Mrs Ms Miss Dr First name [PERSON_NAME] Middle name Constandean…" at bounding box center [571, 165] width 568 height 45
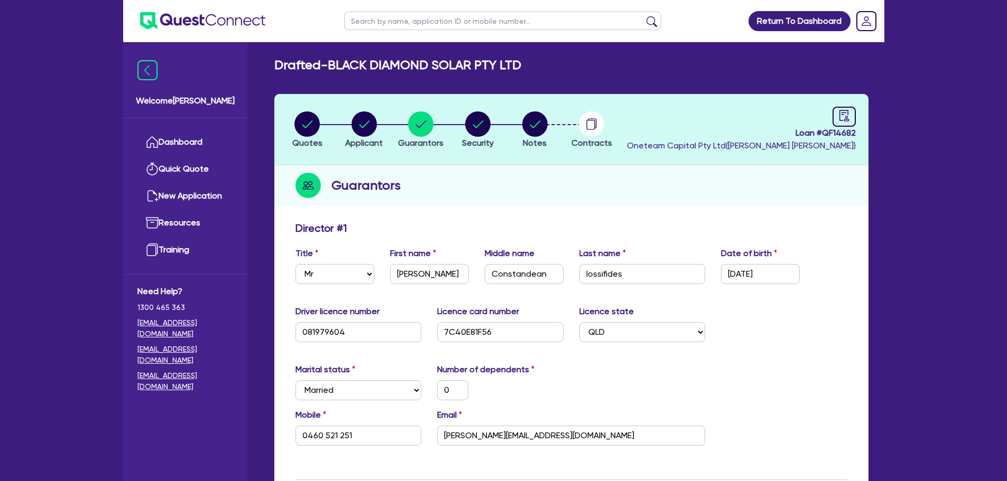
scroll to position [0, 0]
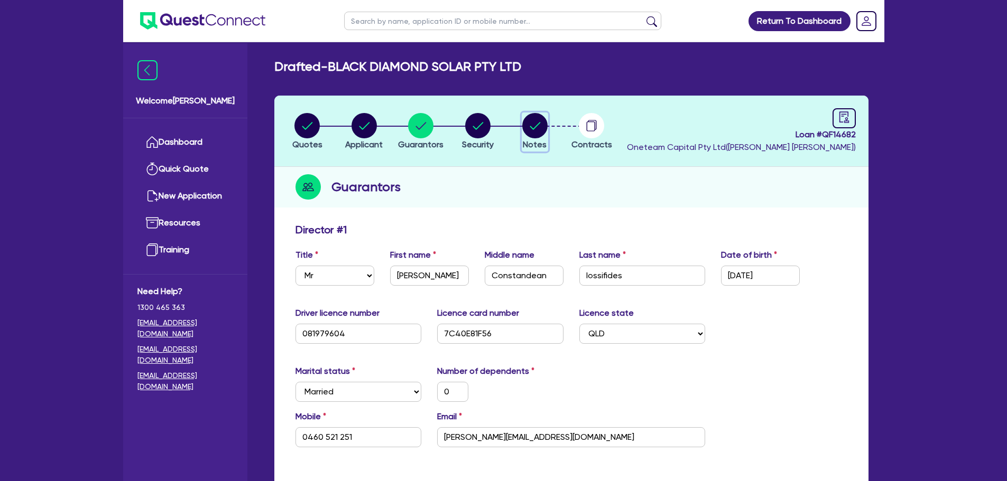
click at [546, 138] on button "Notes" at bounding box center [535, 132] width 26 height 39
select select "Other"
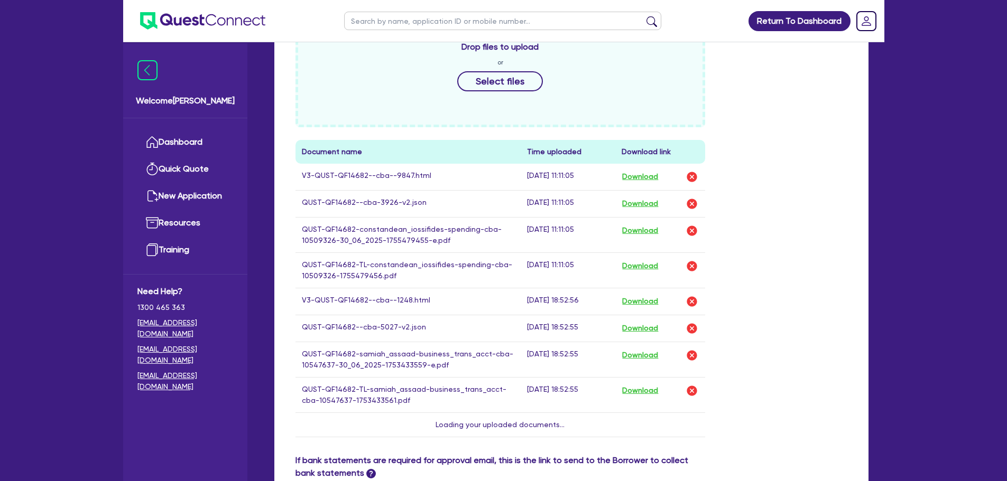
scroll to position [634, 0]
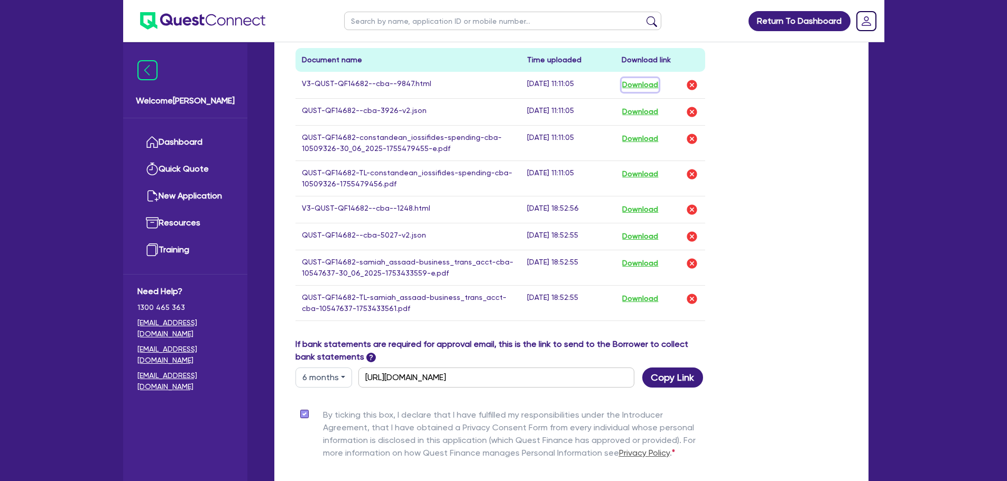
click at [653, 81] on button "Download" at bounding box center [639, 85] width 37 height 14
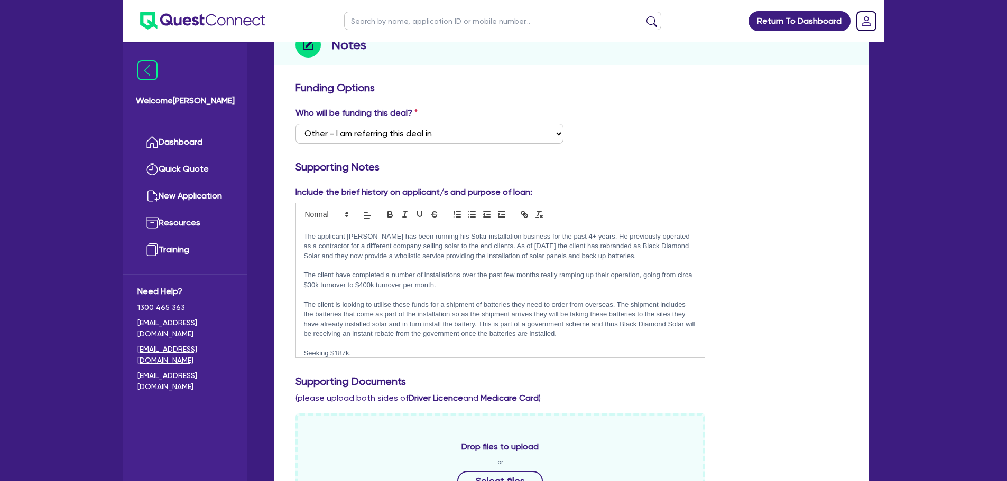
scroll to position [0, 0]
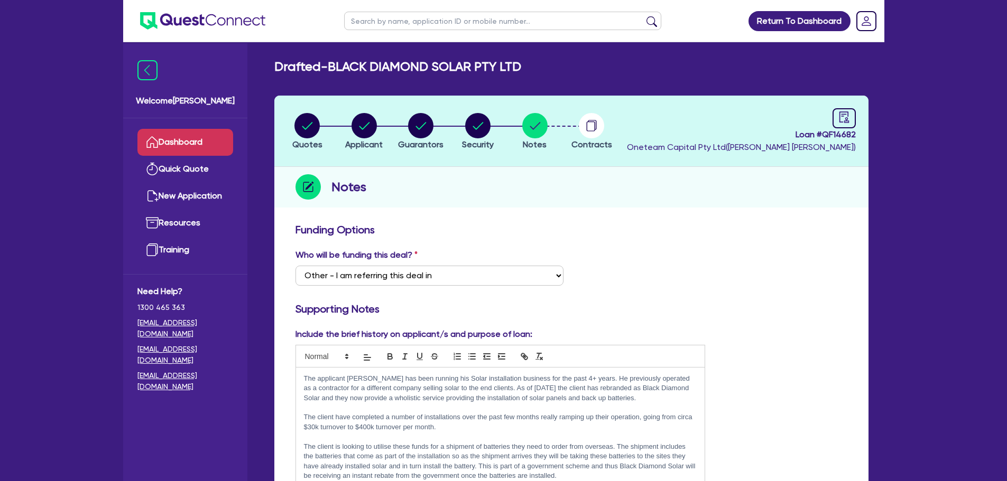
click at [171, 133] on link "Dashboard" at bounding box center [185, 142] width 96 height 27
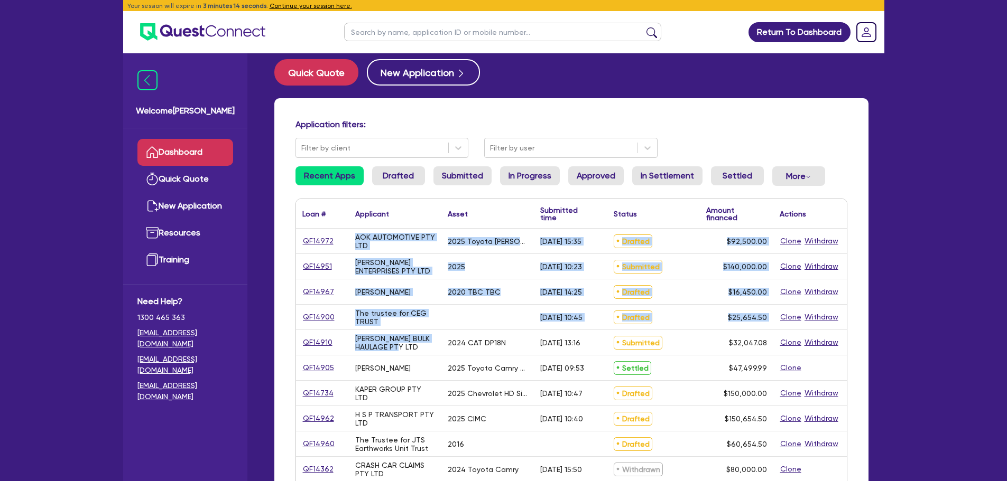
click at [358, 240] on div "QF14972 AOK AUTOMOTIVE PTY LTD 2025 Toyota [PERSON_NAME] [DATE] 15:35 Drafted $…" at bounding box center [571, 482] width 551 height 507
click at [400, 317] on div "The trustee for CEG TRUST" at bounding box center [395, 317] width 80 height 17
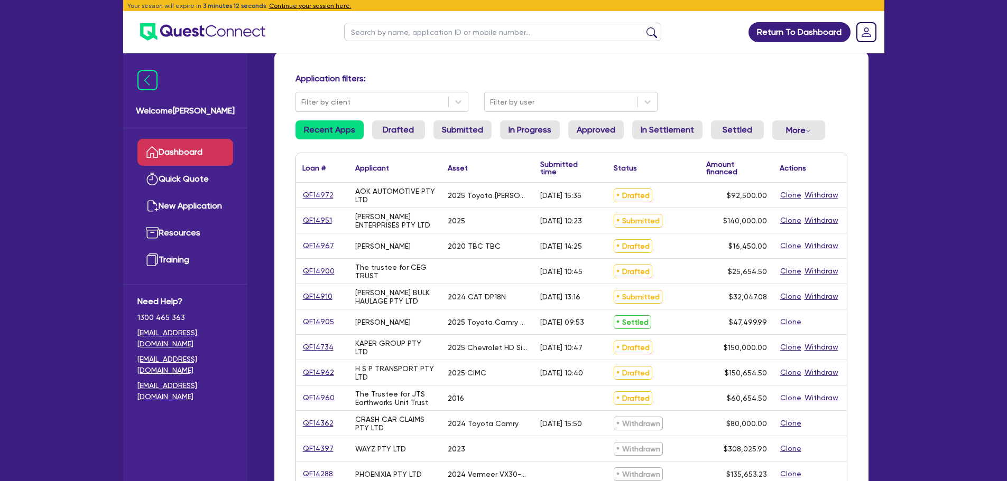
scroll to position [53, 0]
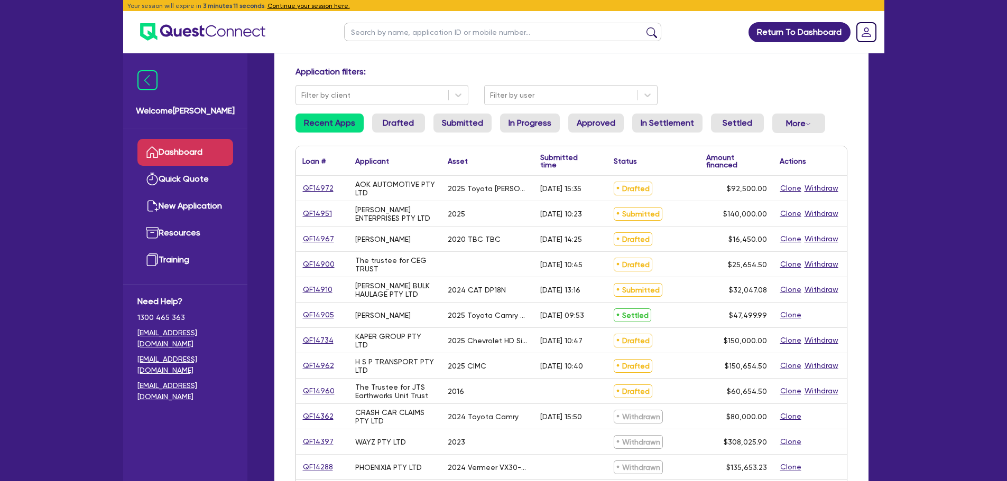
click at [426, 35] on input "text" at bounding box center [502, 32] width 317 height 18
type input "[PERSON_NAME]"
click at [643, 27] on button "submit" at bounding box center [651, 34] width 17 height 15
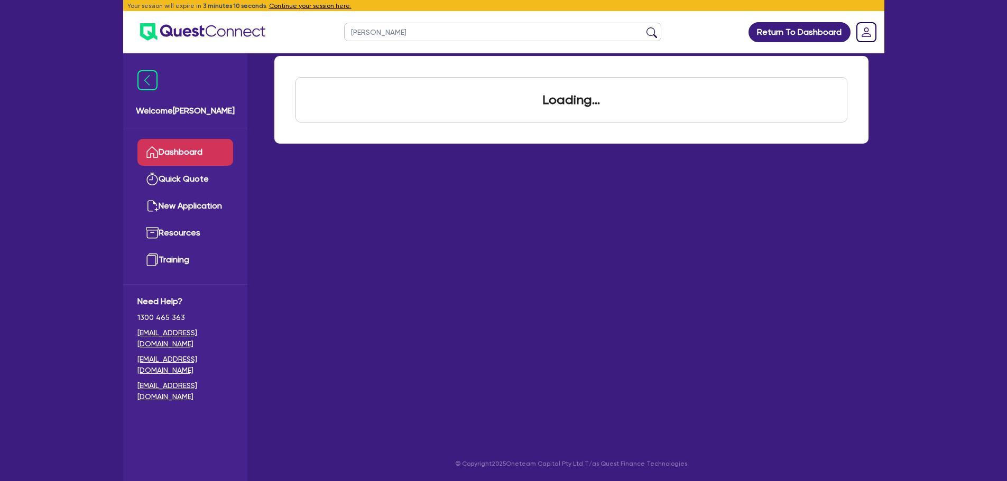
scroll to position [42, 0]
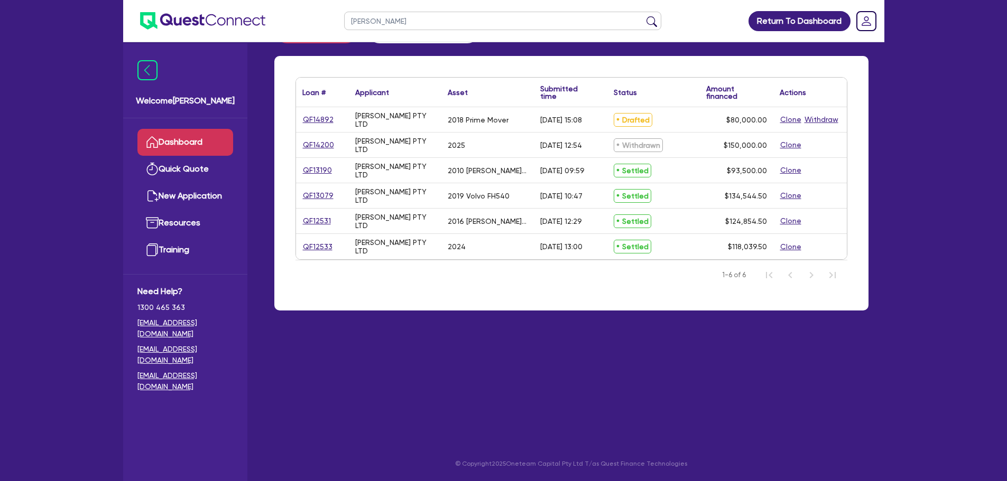
click at [332, 120] on div "QF14892" at bounding box center [322, 120] width 40 height 12
click at [326, 121] on link "QF14892" at bounding box center [318, 120] width 32 height 12
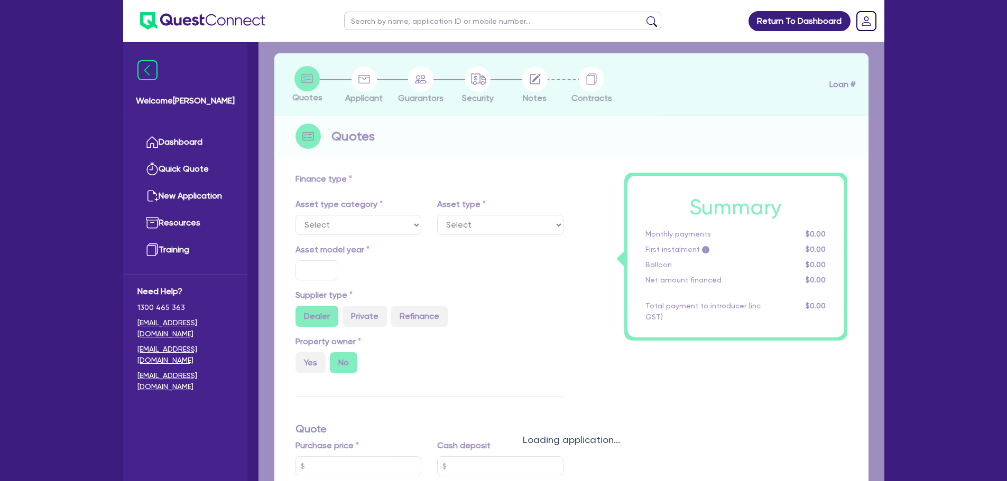
select select "PRIMARY_ASSETS"
type input "2018"
type input "100,000"
type input "20,000"
type input "4"
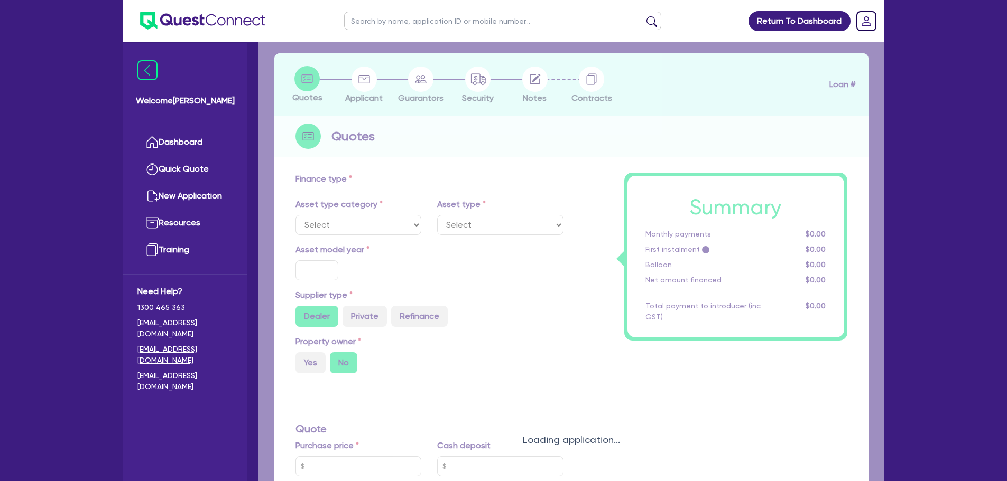
type input "3,200"
type input "9.75"
type input "900"
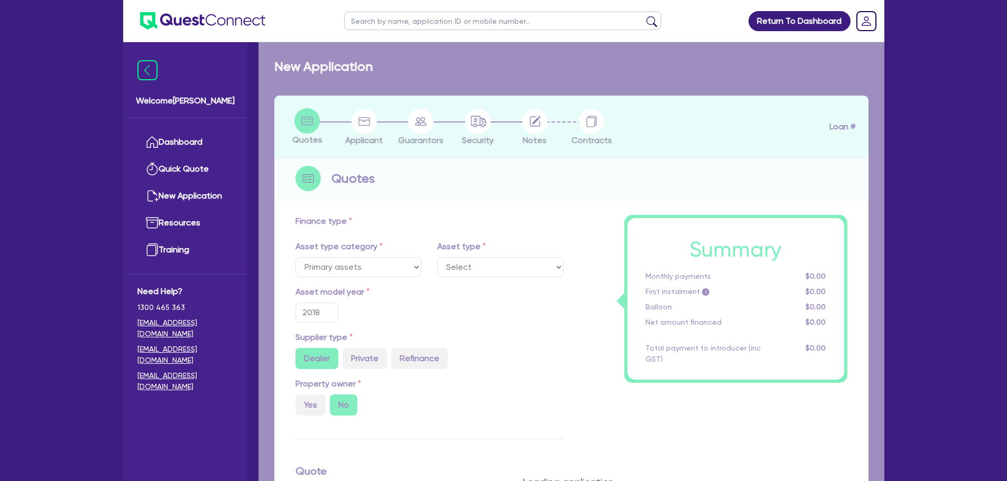
select select "HEAVY_TRUCKS"
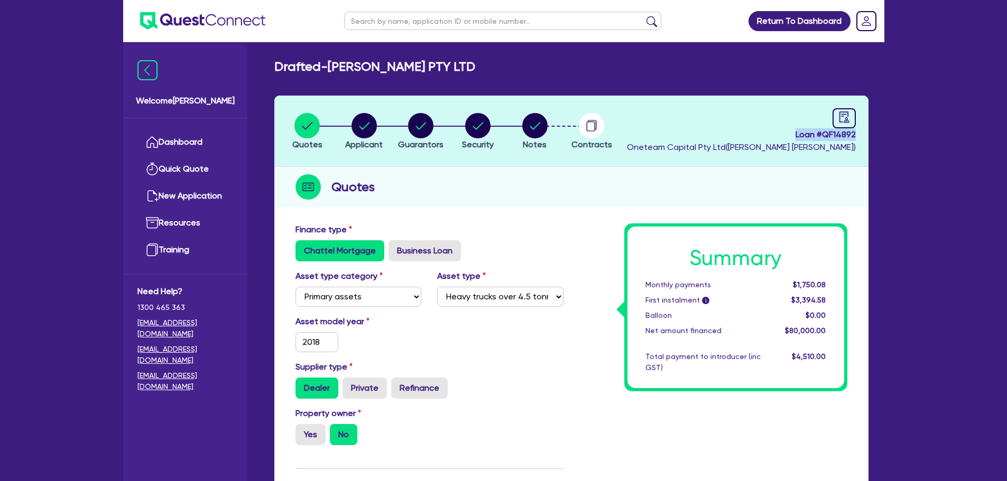
drag, startPoint x: 824, startPoint y: 136, endPoint x: 855, endPoint y: 136, distance: 31.2
click at [855, 136] on span "Loan # QF14892" at bounding box center [741, 134] width 229 height 13
copy span "Loan # QF14892"
click at [423, 123] on circle "button" at bounding box center [420, 125] width 25 height 25
select select "MR"
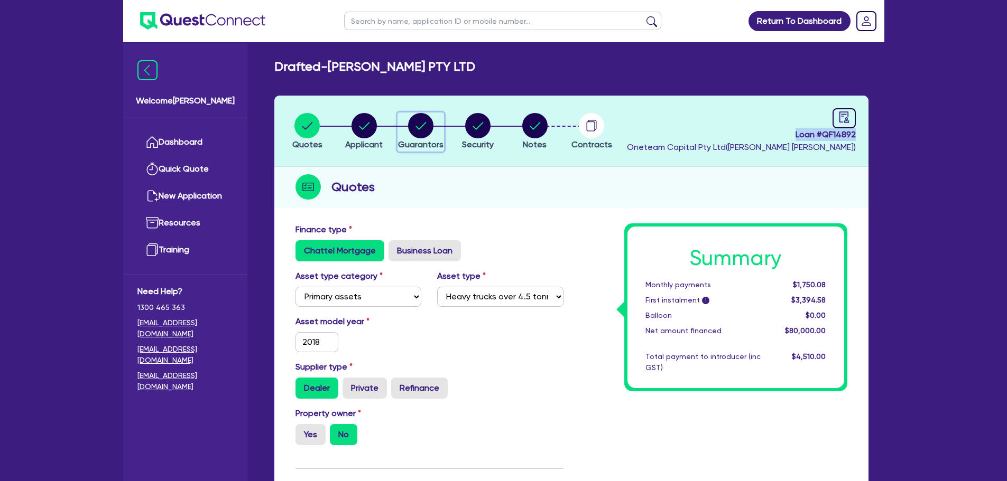
select select "QLD"
select select "MARRIED"
select select "CASH"
select select "HOUSEHOLD_PERSONAL"
select select "TRUCK"
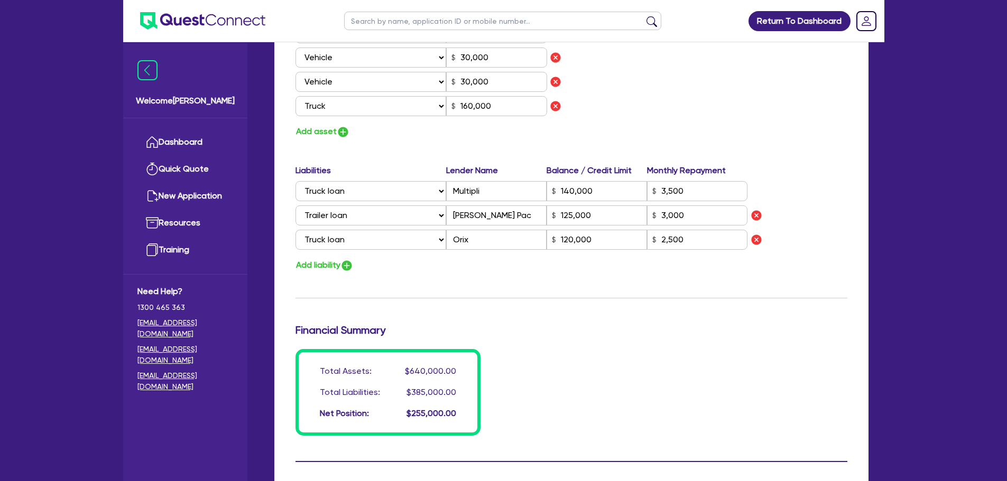
scroll to position [740, 0]
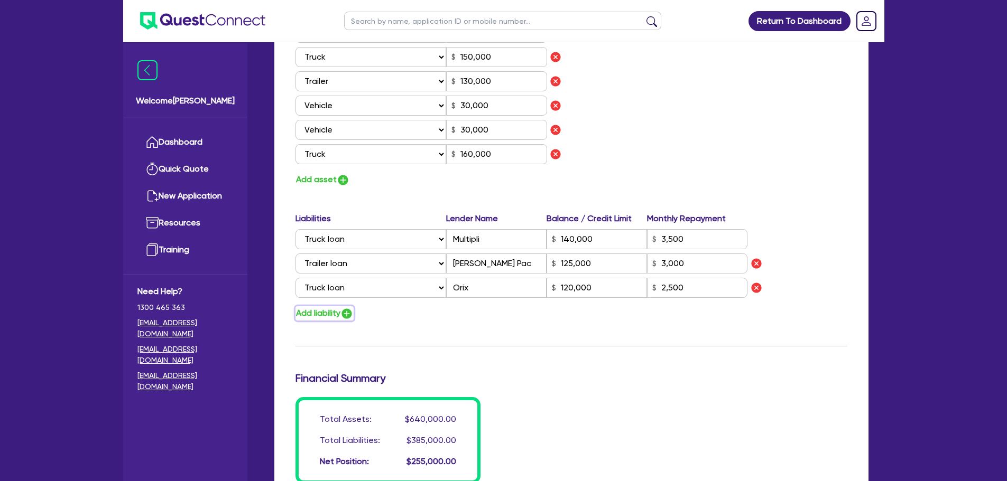
click at [343, 314] on button "Add liability" at bounding box center [324, 314] width 58 height 14
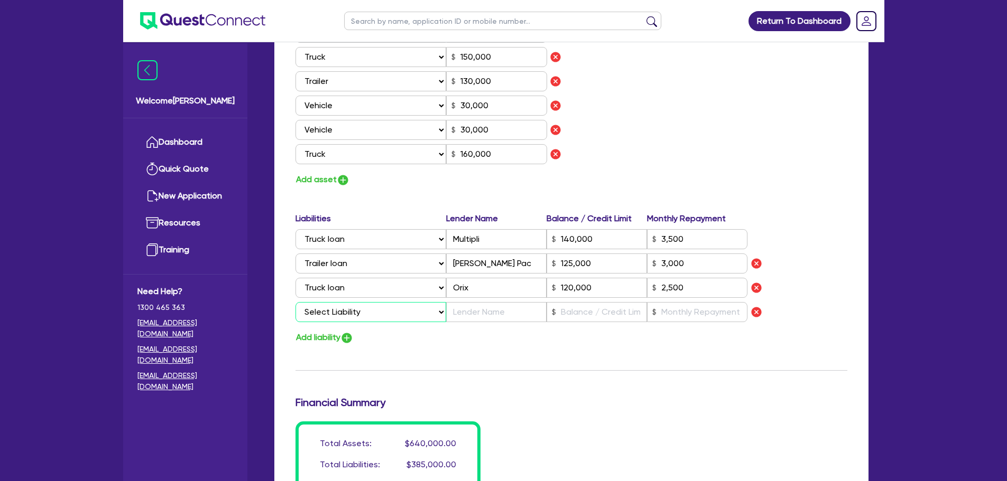
click at [361, 304] on select "Select Liability Credit card Mortgage Investment property loan Vehicle loan Tru…" at bounding box center [370, 312] width 151 height 20
click at [295, 302] on select "Select Liability Credit card Mortgage Investment property loan Vehicle loan Tru…" at bounding box center [370, 312] width 151 height 20
click at [498, 319] on input "text" at bounding box center [496, 312] width 100 height 20
click at [616, 305] on input "text" at bounding box center [596, 312] width 100 height 20
click at [686, 312] on input "text" at bounding box center [697, 312] width 100 height 20
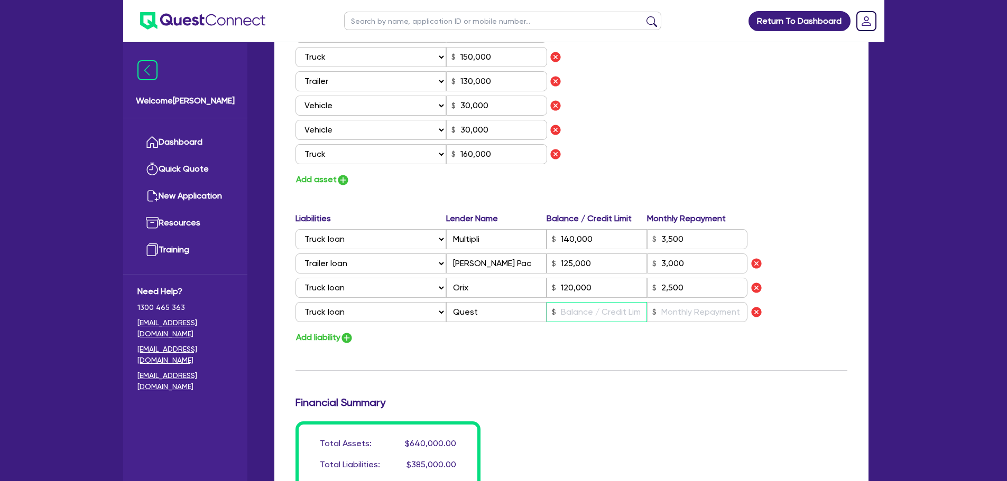
click at [598, 314] on input "text" at bounding box center [596, 312] width 100 height 20
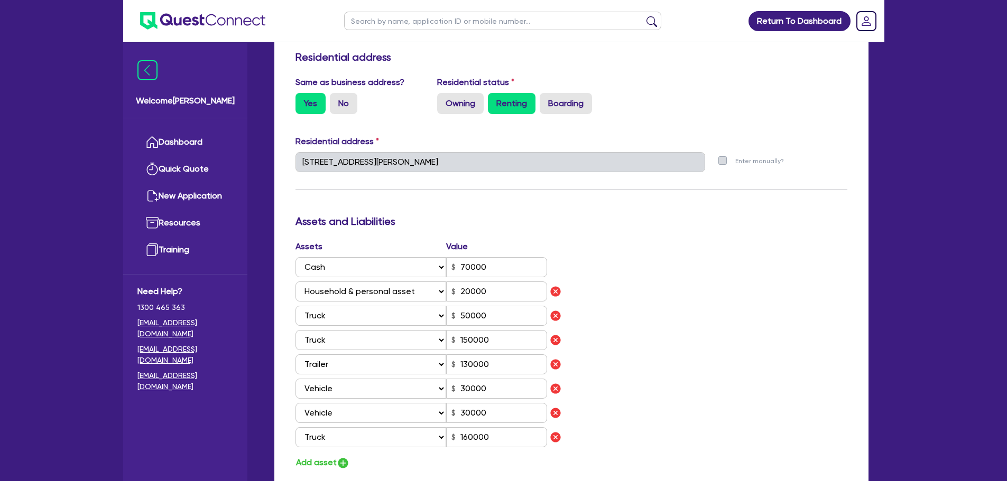
scroll to position [1976, 0]
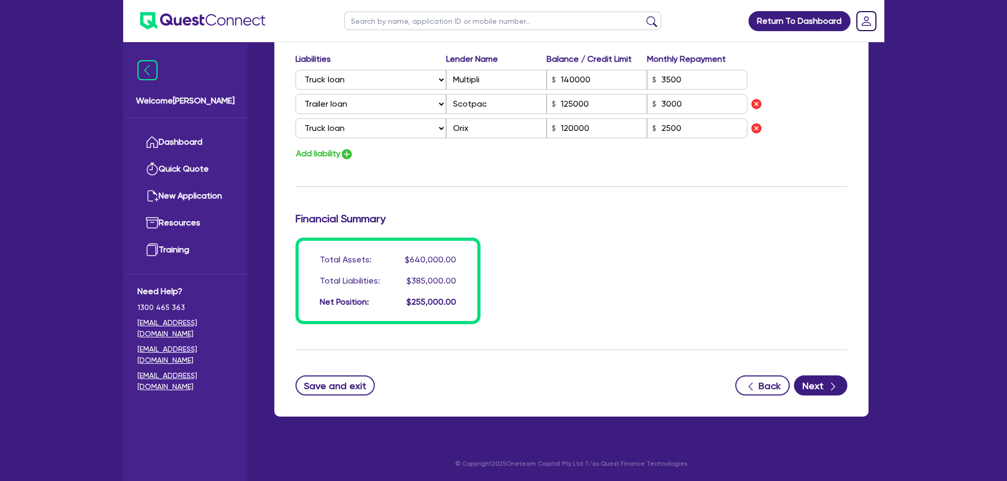
click at [341, 378] on button "Save and exit" at bounding box center [335, 386] width 80 height 20
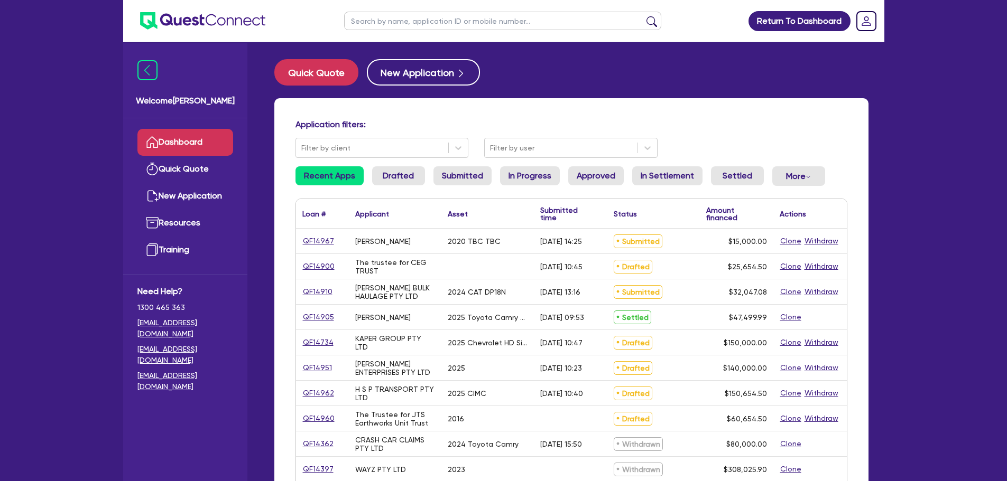
click at [433, 10] on ul at bounding box center [502, 21] width 338 height 42
click at [433, 14] on input "text" at bounding box center [502, 21] width 317 height 18
type input "[PERSON_NAME]"
click at [643, 16] on button "submit" at bounding box center [651, 23] width 17 height 15
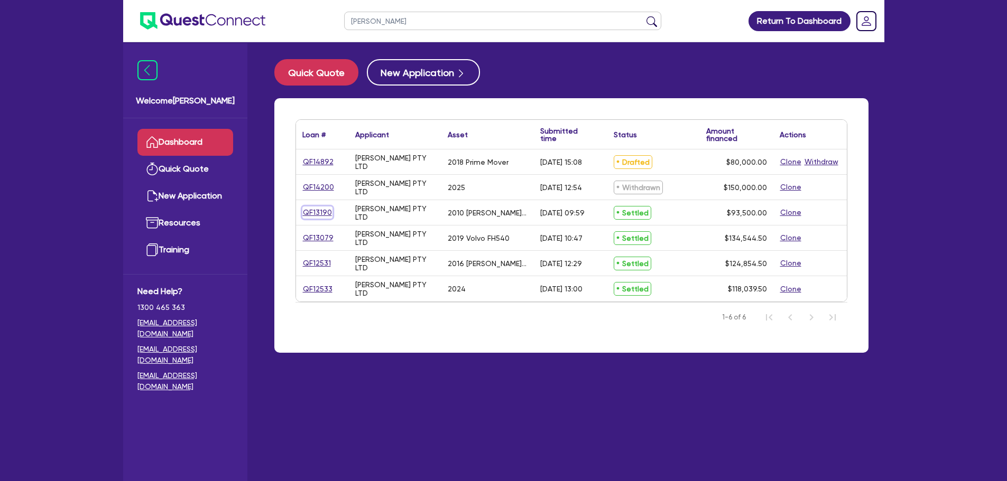
click at [314, 213] on link "QF13190" at bounding box center [317, 213] width 30 height 12
select select "PRIMARY_ASSETS"
select select "TRAILERS"
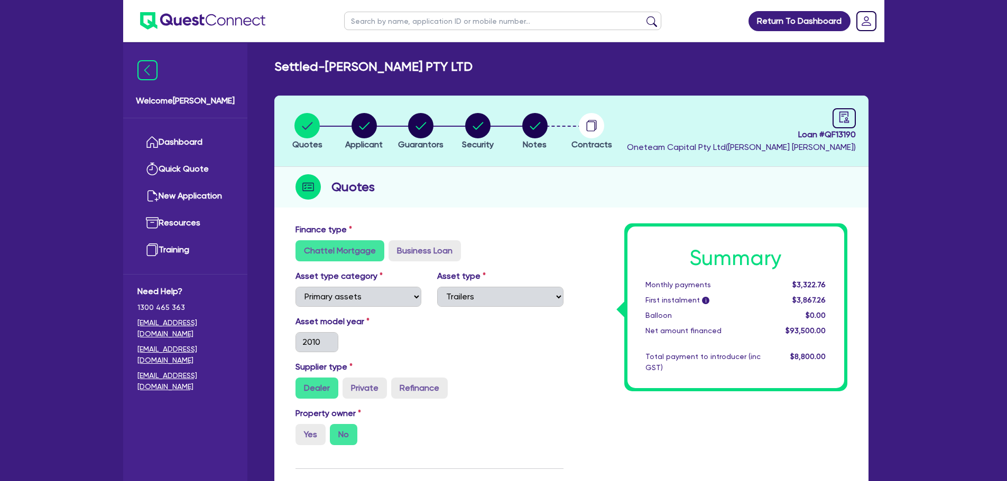
click at [549, 129] on li "Notes" at bounding box center [534, 131] width 57 height 37
click at [537, 127] on circle "button" at bounding box center [534, 125] width 25 height 25
select select "Quest Finance - Platform Funding"
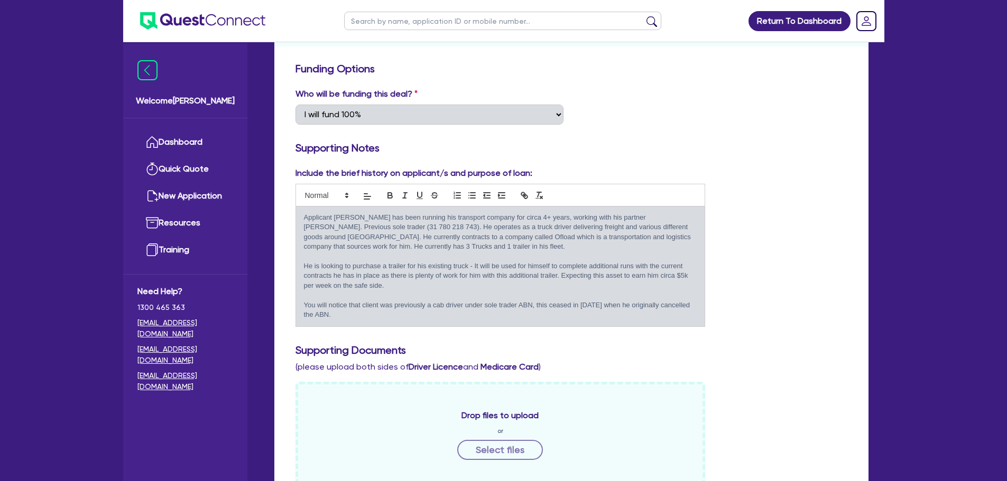
scroll to position [159, 0]
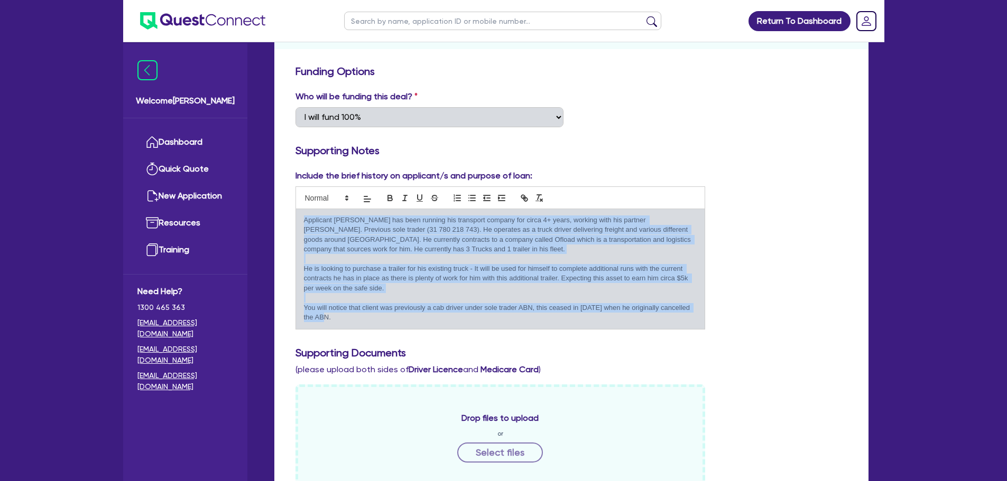
drag, startPoint x: 330, startPoint y: 319, endPoint x: 288, endPoint y: 219, distance: 108.0
click at [288, 219] on div "Include the brief history on applicant/s and purpose of loan: Applicant Jodh ha…" at bounding box center [500, 250] width 426 height 160
copy div "Applicant Jodh has been running his transport company for circa 4+ years, worki…"
click at [338, 317] on p "You will notice that client was previously a cab driver under sole trader ABN, …" at bounding box center [500, 313] width 393 height 20
drag, startPoint x: 333, startPoint y: 317, endPoint x: 294, endPoint y: 216, distance: 108.2
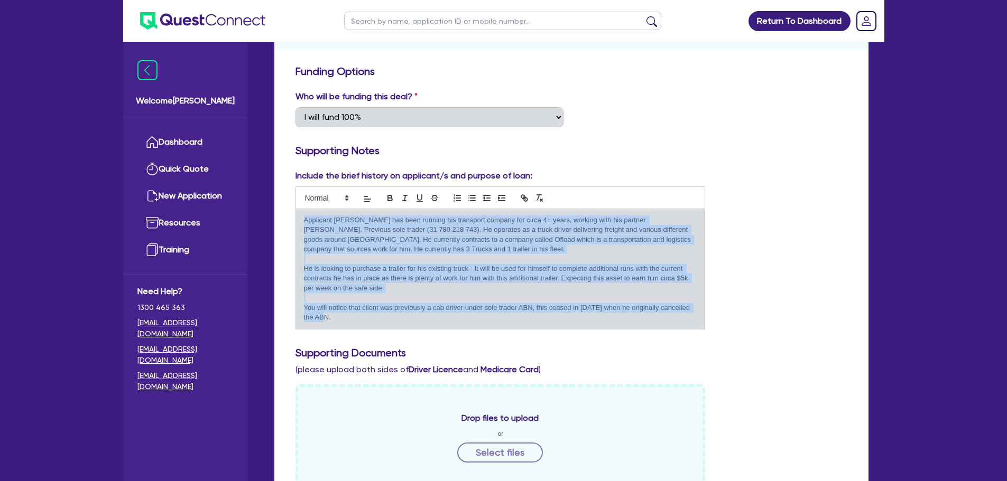
click at [294, 216] on div "Include the brief history on applicant/s and purpose of loan: Applicant Jodh ha…" at bounding box center [500, 250] width 426 height 160
copy div "Applicant Jodh has been running his transport company for circa 4+ years, worki…"
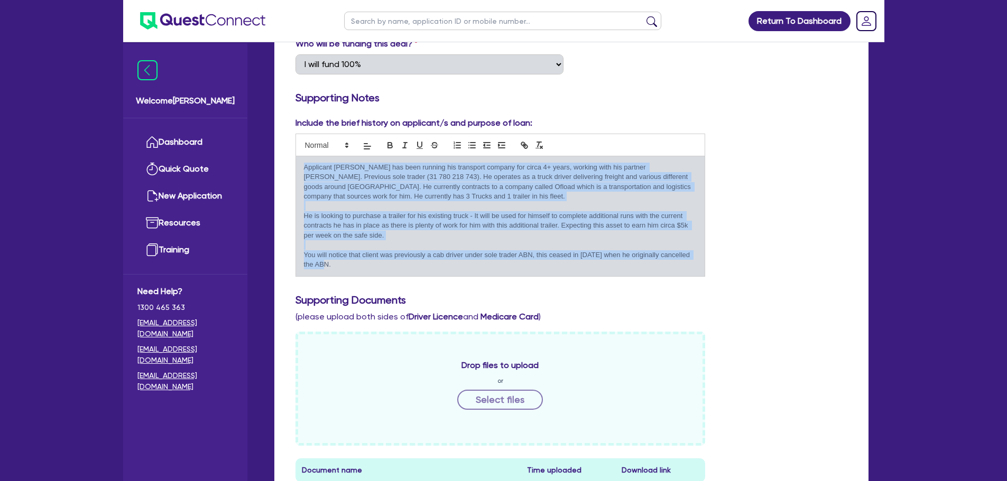
click at [791, 206] on div "Include the brief history on applicant/s and purpose of loan: Applicant Jodh ha…" at bounding box center [571, 201] width 568 height 169
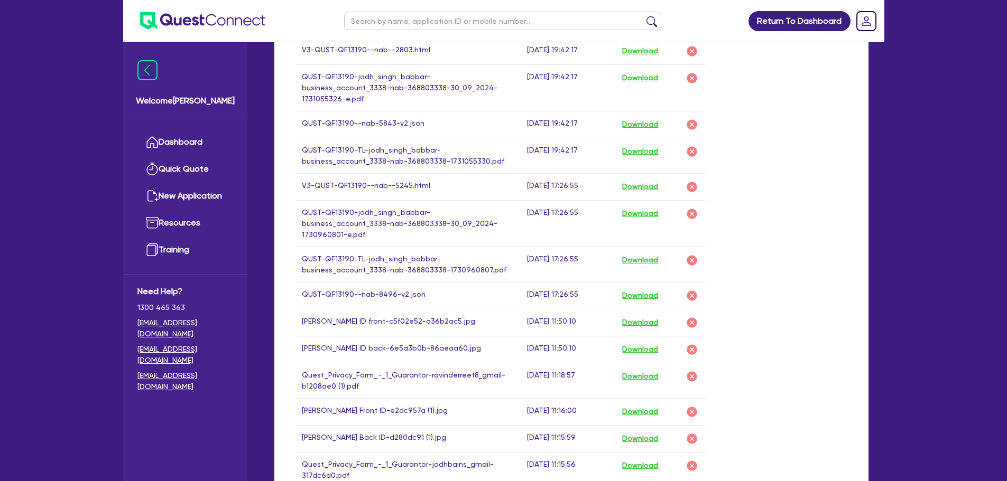
scroll to position [740, 0]
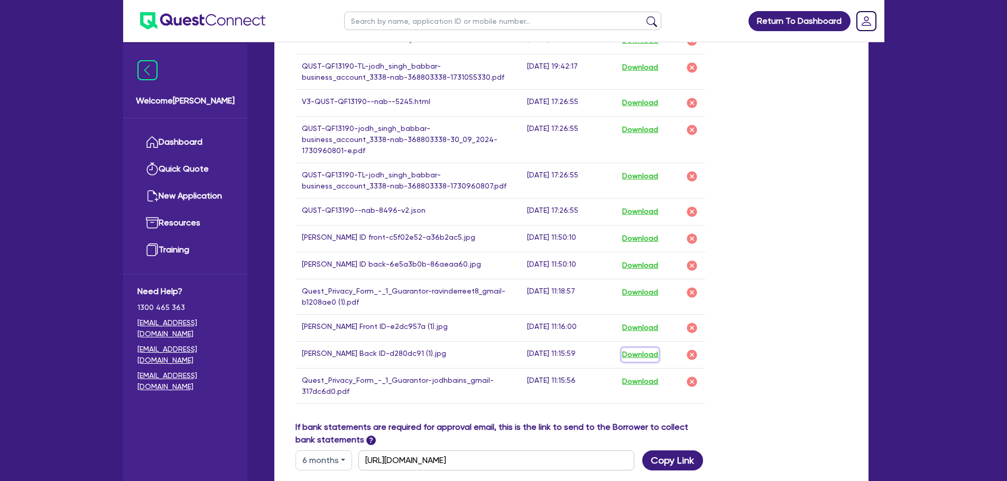
click at [640, 348] on button "Download" at bounding box center [639, 355] width 37 height 14
click at [648, 321] on button "Download" at bounding box center [639, 328] width 37 height 14
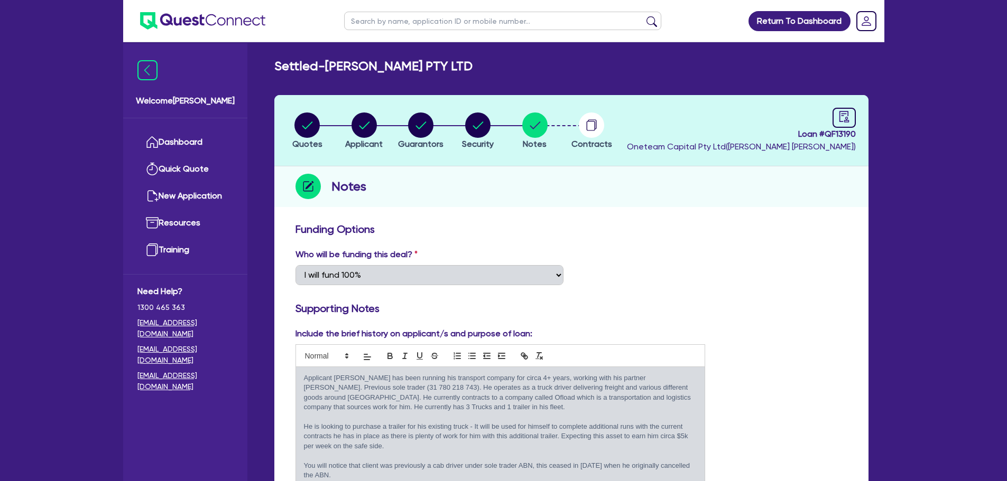
scroll to position [0, 0]
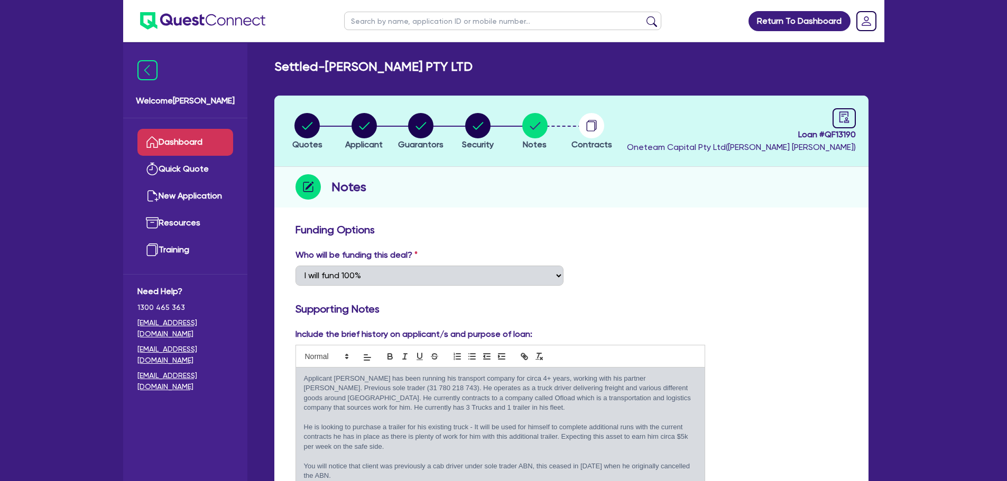
click at [190, 146] on link "Dashboard" at bounding box center [185, 142] width 96 height 27
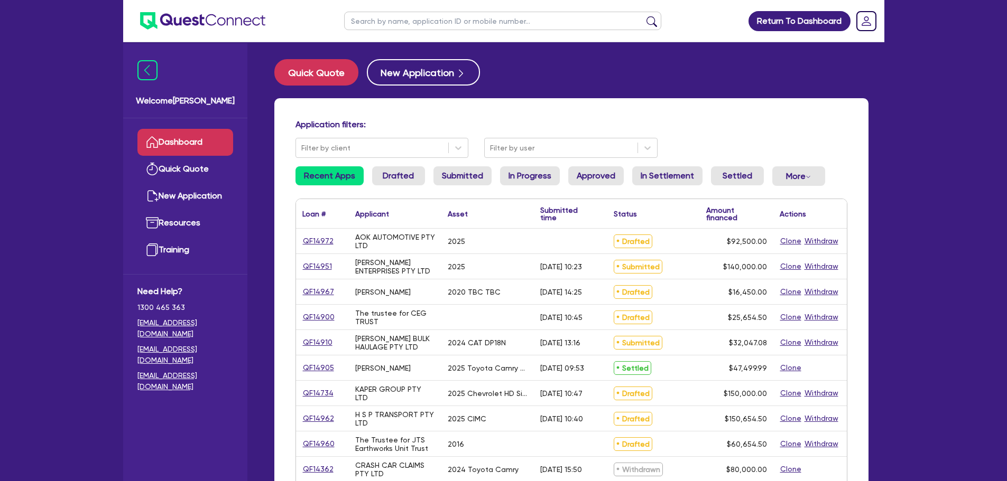
click at [354, 416] on div "H S P TRANSPORT PTY LTD" at bounding box center [395, 418] width 92 height 25
drag, startPoint x: 372, startPoint y: 423, endPoint x: 352, endPoint y: 413, distance: 21.5
click at [352, 413] on div "H S P TRANSPORT PTY LTD" at bounding box center [395, 418] width 92 height 25
select select "PRIMARY_ASSETS"
select select "TRAILERS"
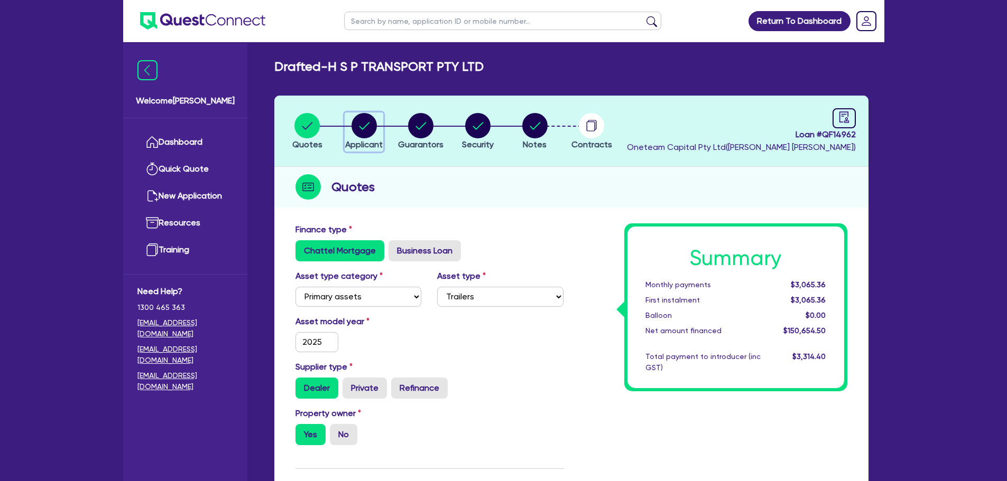
click at [363, 131] on circle "button" at bounding box center [363, 125] width 25 height 25
select select "COMPANY"
select select "TRANSPORT_WAREHOUSING"
select select "PASSENGERS_FREIGHT_TRANSPORT"
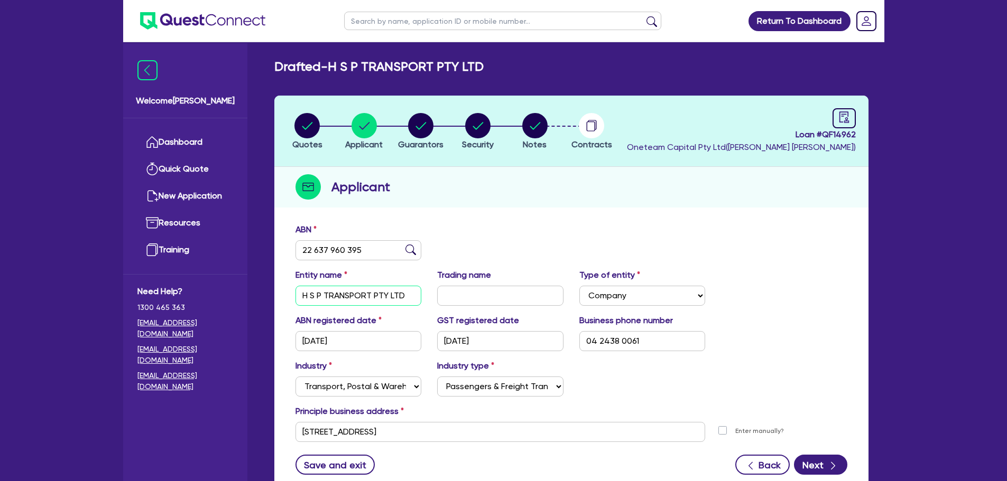
drag, startPoint x: 406, startPoint y: 295, endPoint x: 258, endPoint y: 302, distance: 148.1
click at [258, 302] on div "Drafted - H S P TRANSPORT PTY LTD Quotes Applicant Guarantors Security Notes Co…" at bounding box center [571, 284] width 626 height 450
click at [419, 118] on circle "button" at bounding box center [420, 125] width 25 height 25
select select "MR"
select select "VIC"
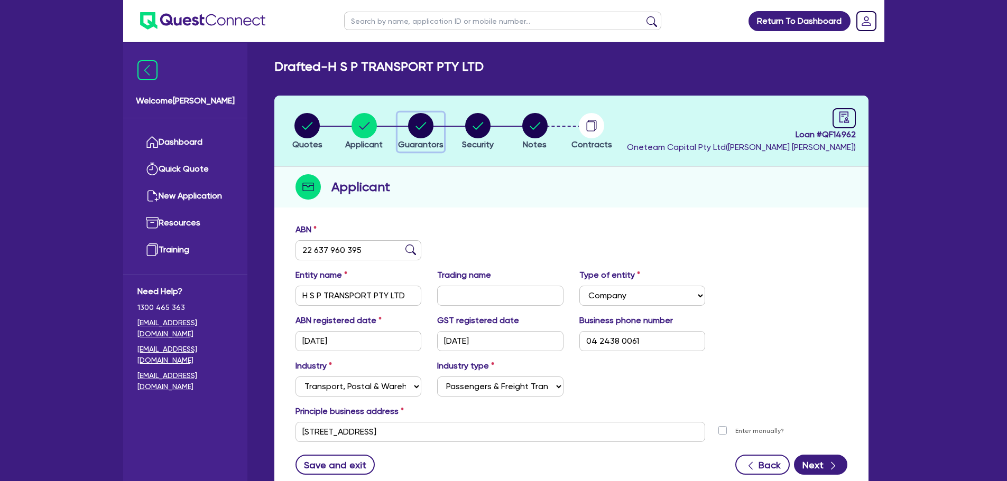
select select "SINGLE"
select select "MRS"
select select "VIC"
select select "MARRIED"
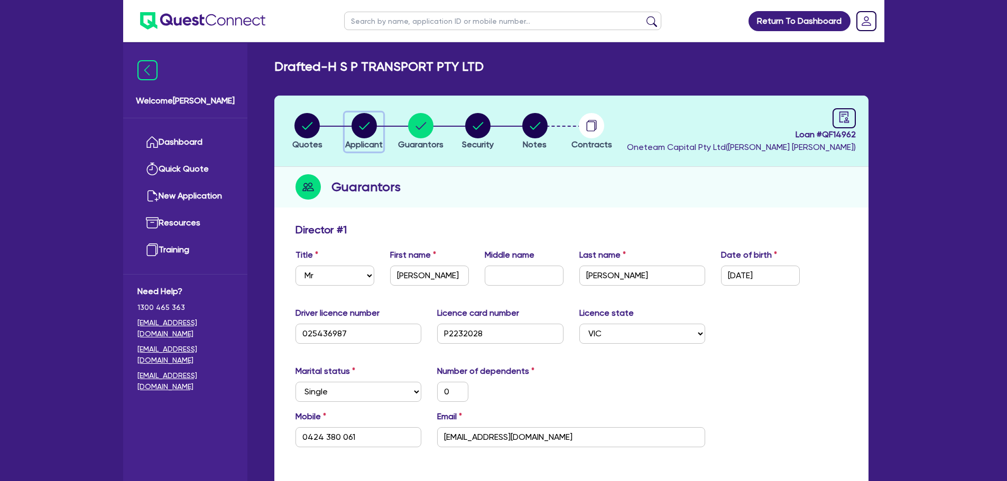
drag, startPoint x: 352, startPoint y: 131, endPoint x: 364, endPoint y: 167, distance: 37.8
click at [352, 131] on icon "button" at bounding box center [363, 125] width 25 height 25
select select "COMPANY"
select select "TRANSPORT_WAREHOUSING"
select select "PASSENGERS_FREIGHT_TRANSPORT"
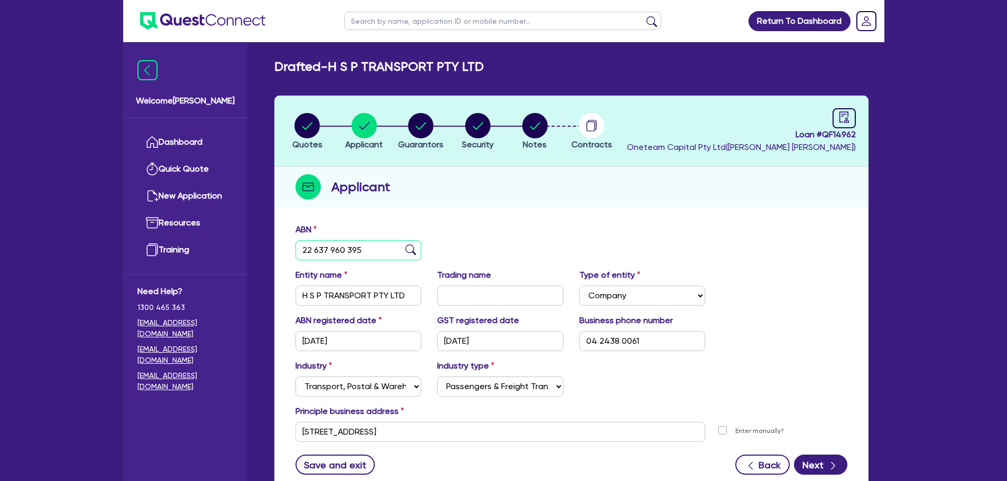
drag, startPoint x: 356, startPoint y: 255, endPoint x: 289, endPoint y: 266, distance: 68.0
click at [290, 266] on div "ABN 22 637 960 395" at bounding box center [571, 246] width 568 height 45
click at [188, 144] on link "Dashboard" at bounding box center [185, 142] width 96 height 27
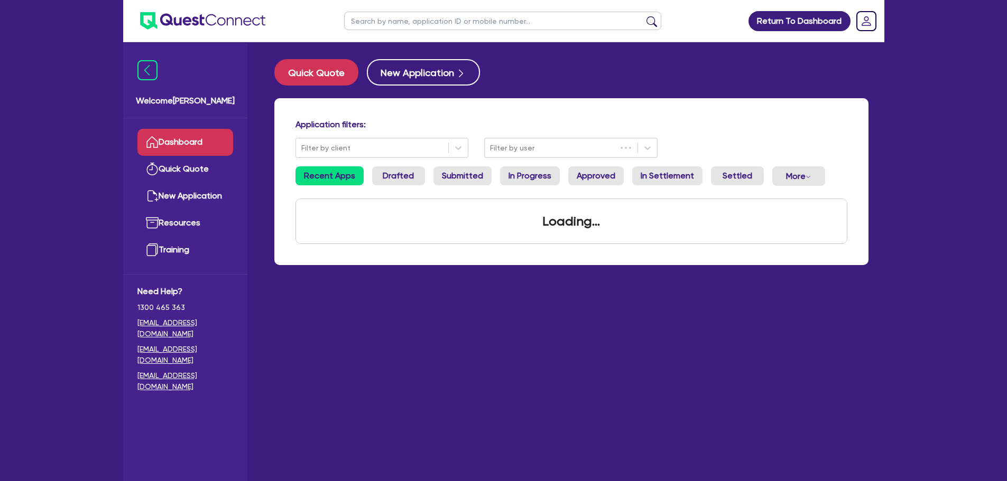
click at [412, 7] on ul at bounding box center [502, 21] width 338 height 42
drag, startPoint x: 407, startPoint y: 19, endPoint x: 418, endPoint y: 15, distance: 11.9
click at [407, 19] on input "text" at bounding box center [502, 21] width 317 height 18
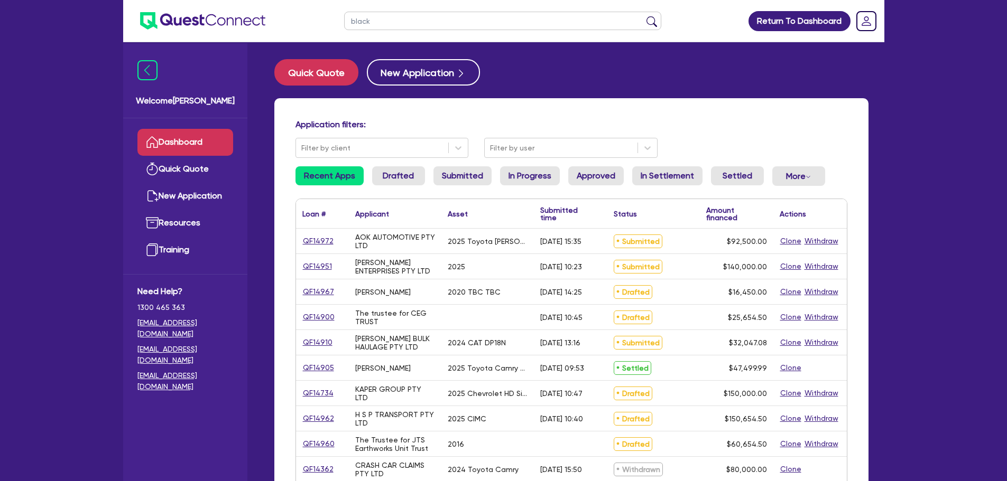
type input "black"
click at [643, 16] on button "submit" at bounding box center [651, 23] width 17 height 15
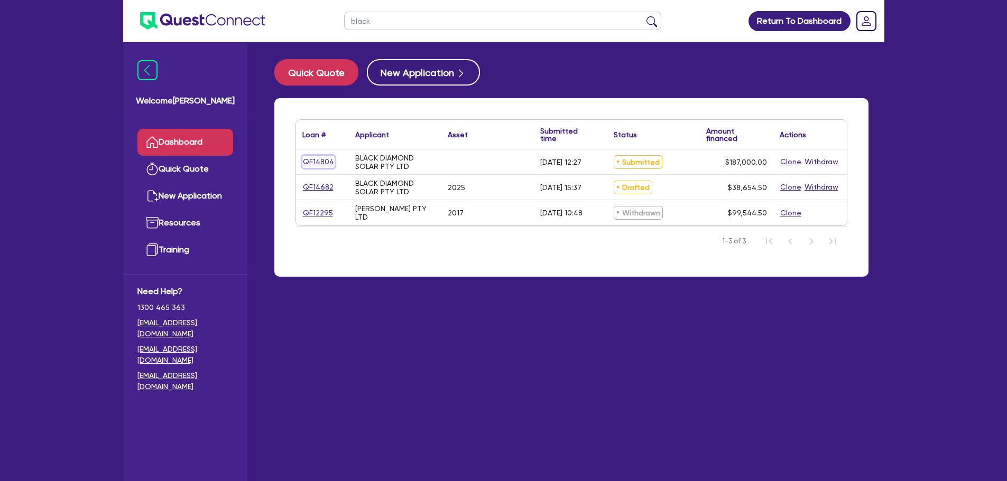
click at [322, 162] on link "QF14804" at bounding box center [318, 162] width 32 height 12
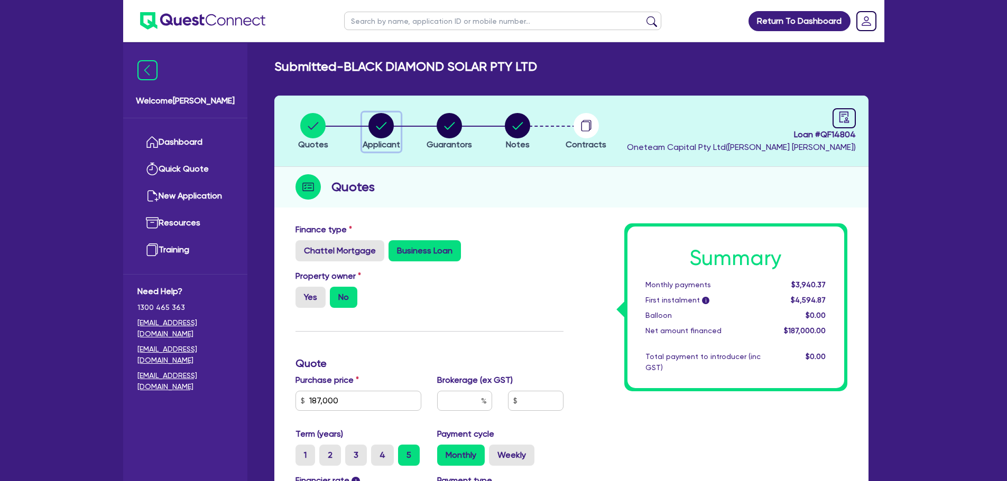
click at [376, 131] on circle "button" at bounding box center [380, 125] width 25 height 25
select select "COMPANY"
select select "RETAIL_WHOLESALE_TRADE"
select select "ELECTRICAL"
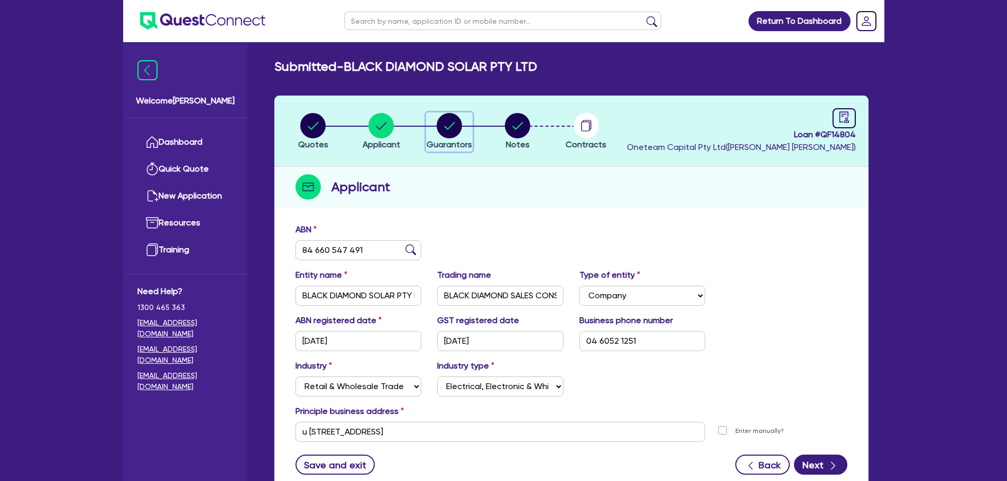
click at [452, 124] on icon "button" at bounding box center [449, 125] width 11 height 7
select select "MR"
select select "QLD"
select select "MARRIED"
